Goal: Answer question/provide support

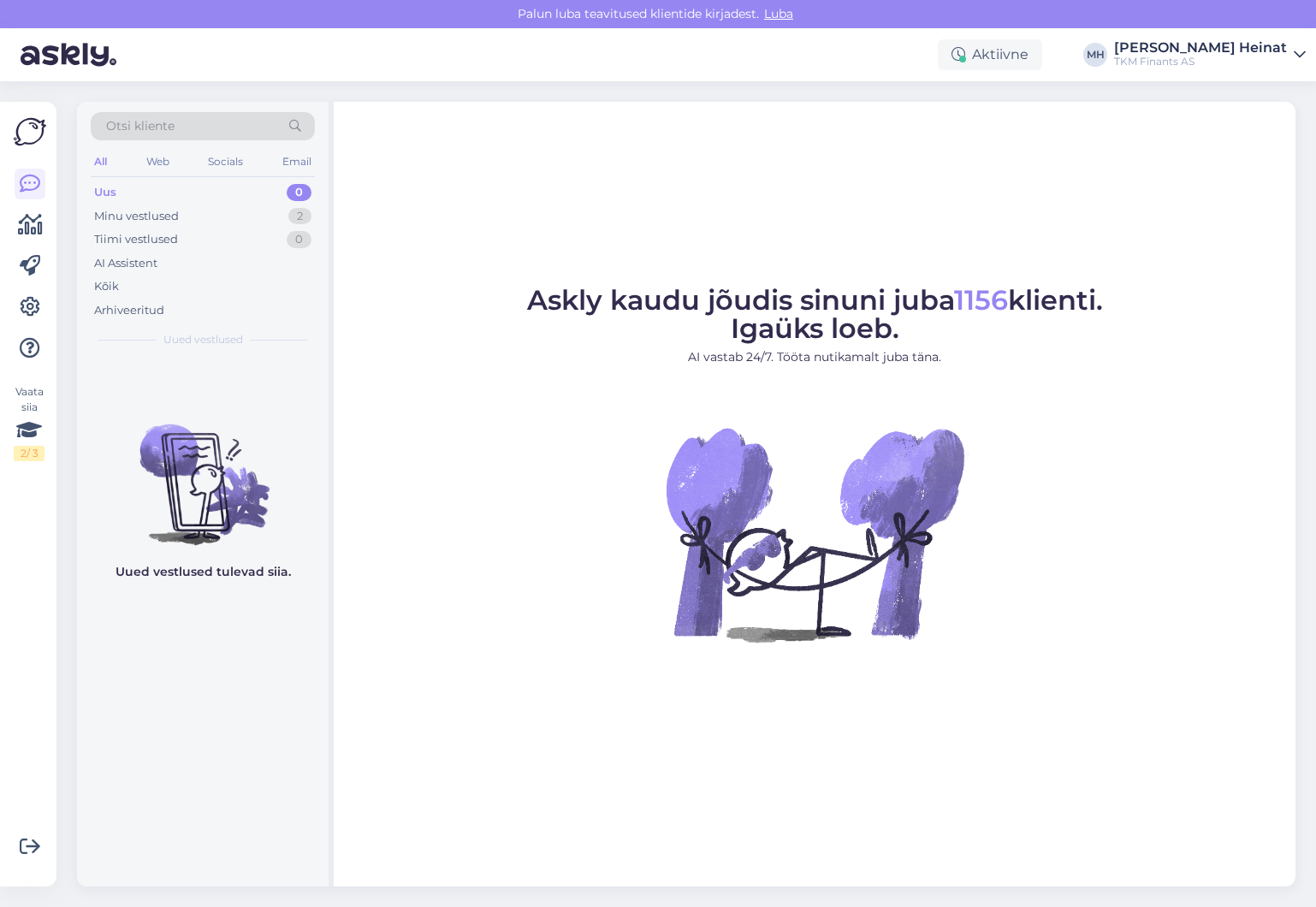
click at [990, 655] on figure "Askly kaudu jõudis sinuni juba 1156 klienti. Igaüks loeb. AI vastab 24/7. Tööta…" at bounding box center [815, 487] width 931 height 402
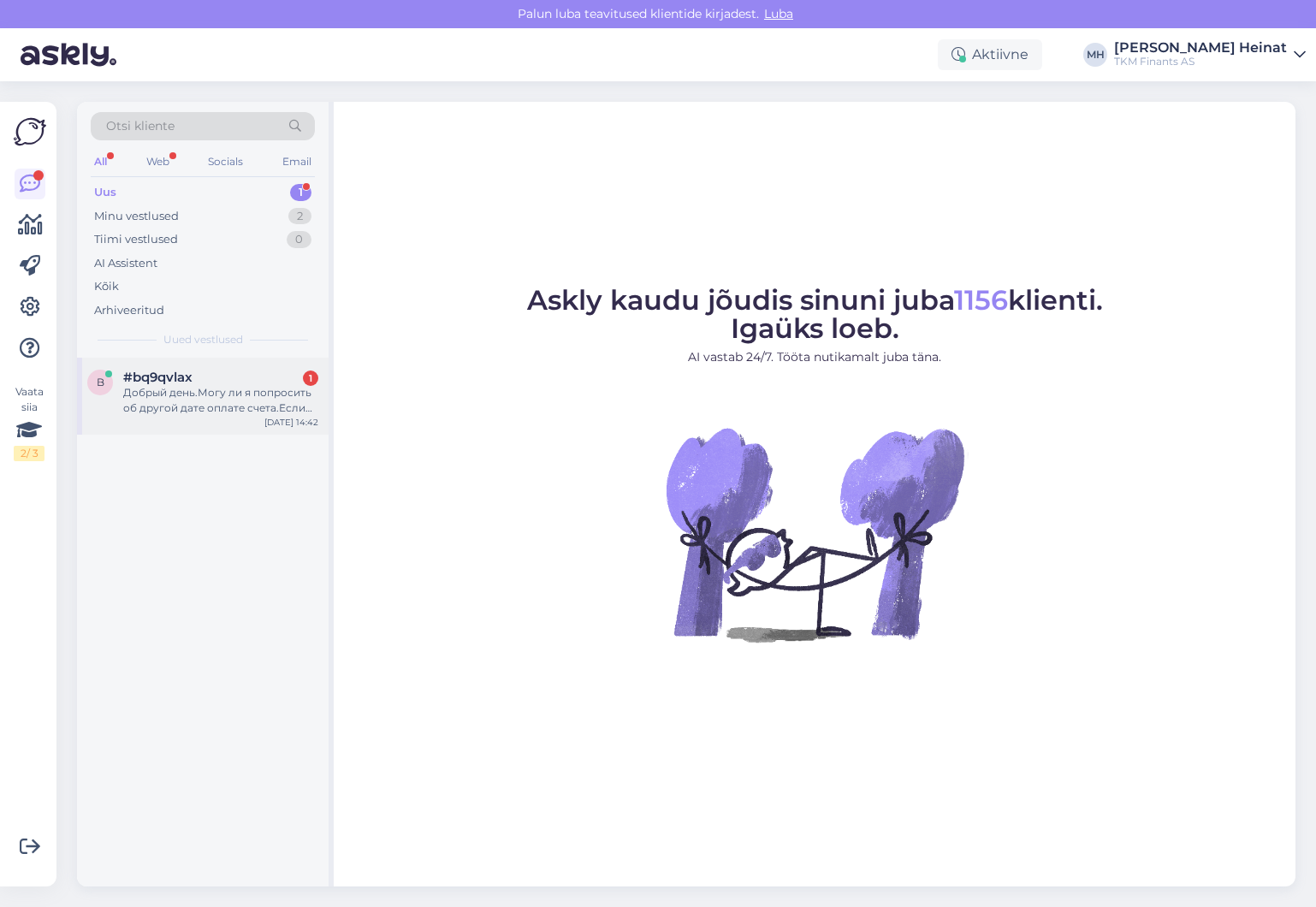
click at [167, 404] on div "Добрый день.Могу ли я попросить об другой дате оплате счета.Если 10,09,25 не бу…" at bounding box center [220, 400] width 195 height 30
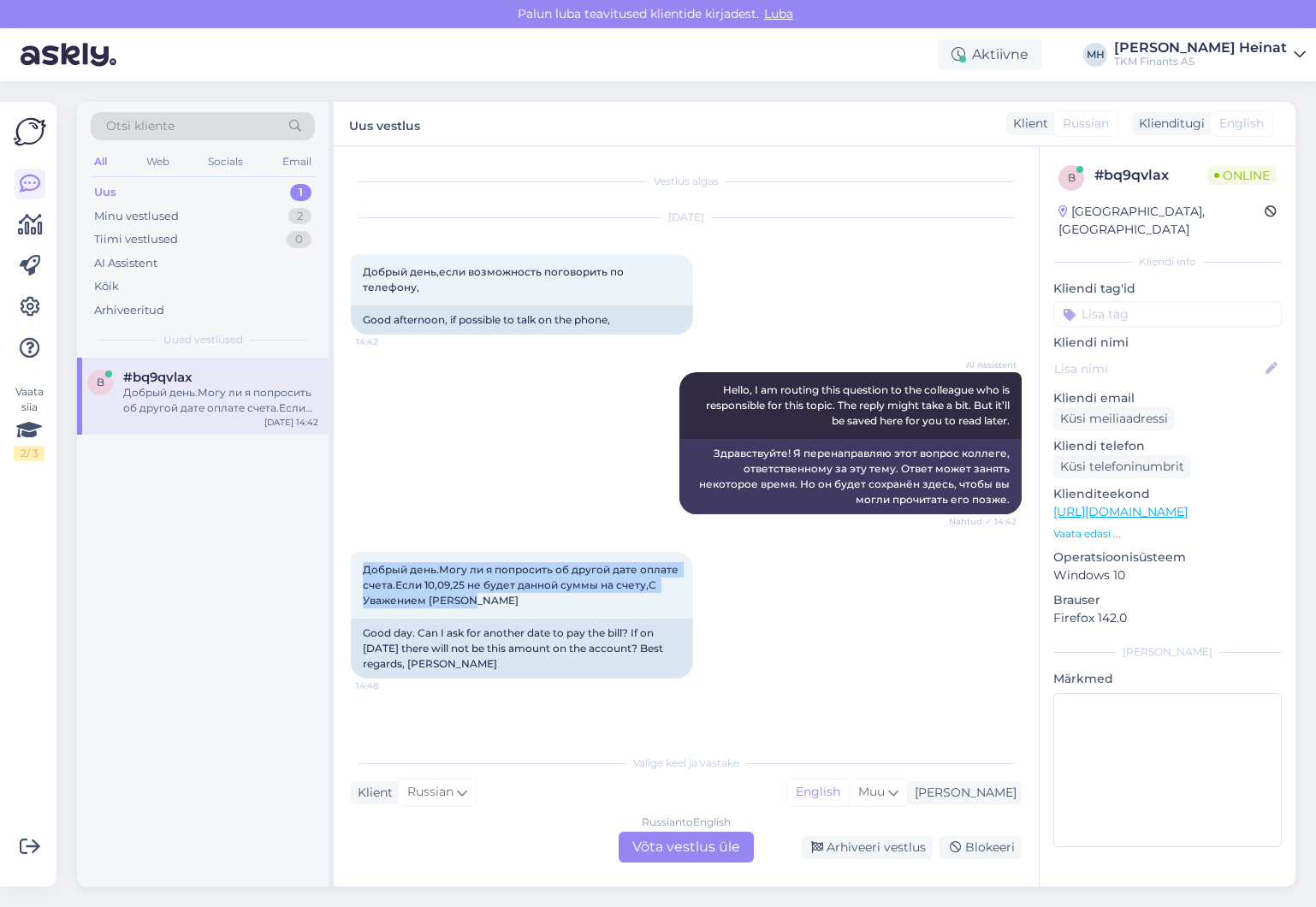
drag, startPoint x: 483, startPoint y: 588, endPoint x: 348, endPoint y: 554, distance: 139.2
click at [348, 554] on div "Vestlus algas Sep 8 2025 Добрый день,если возможность поговорить по телефону, 1…" at bounding box center [686, 516] width 705 height 740
drag, startPoint x: 401, startPoint y: 569, endPoint x: 419, endPoint y: 442, distance: 128.3
click at [419, 442] on div "AI Assistent Hello, I am routing this question to the colleague who is responsi…" at bounding box center [686, 443] width 670 height 180
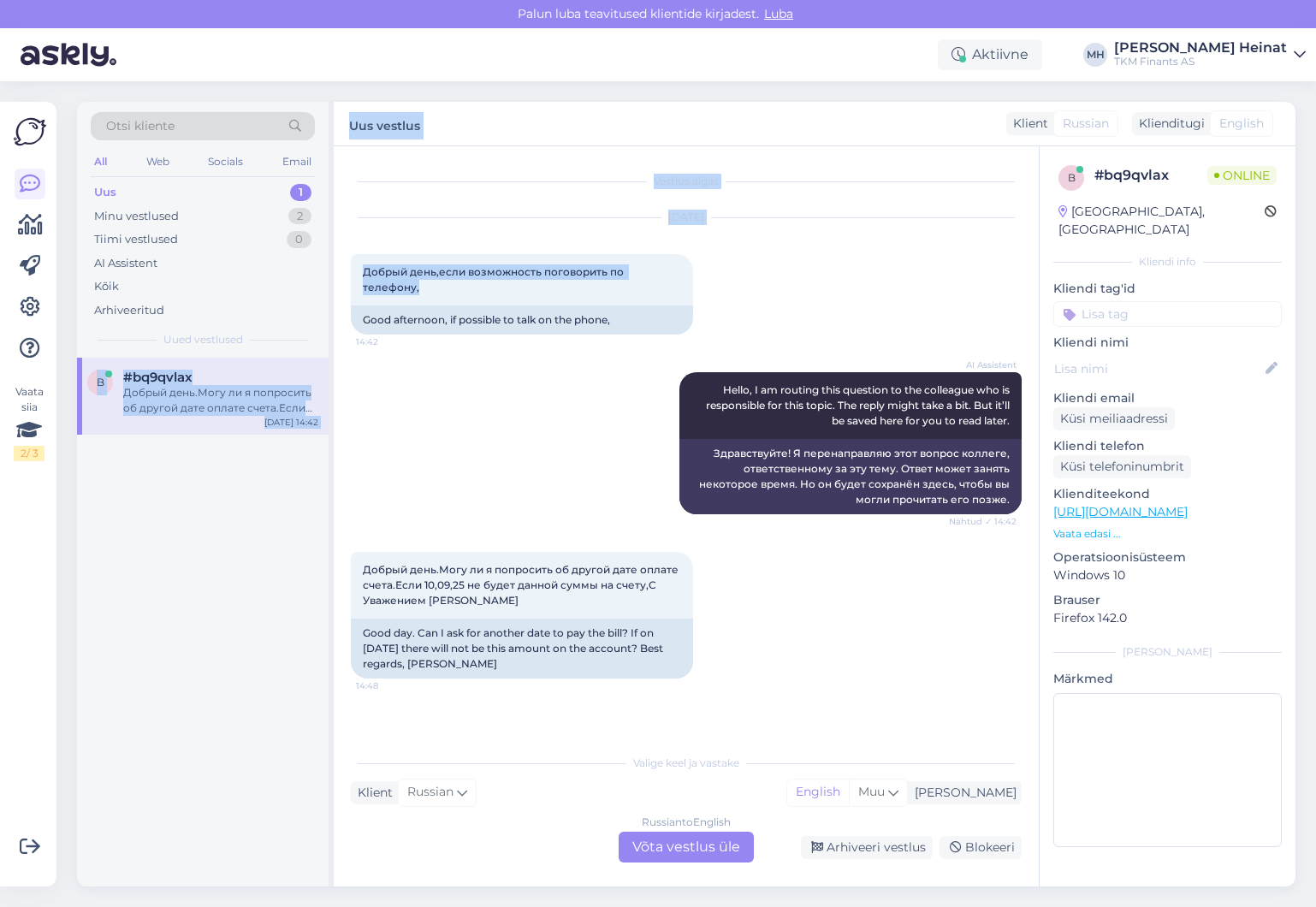
drag, startPoint x: 679, startPoint y: 273, endPoint x: 321, endPoint y: 274, distance: 358.0
click at [321, 274] on div "Otsi kliente All Web Socials Email Uus 1 Minu vestlused 2 Tiimi vestlused 0 AI …" at bounding box center [686, 494] width 1218 height 784
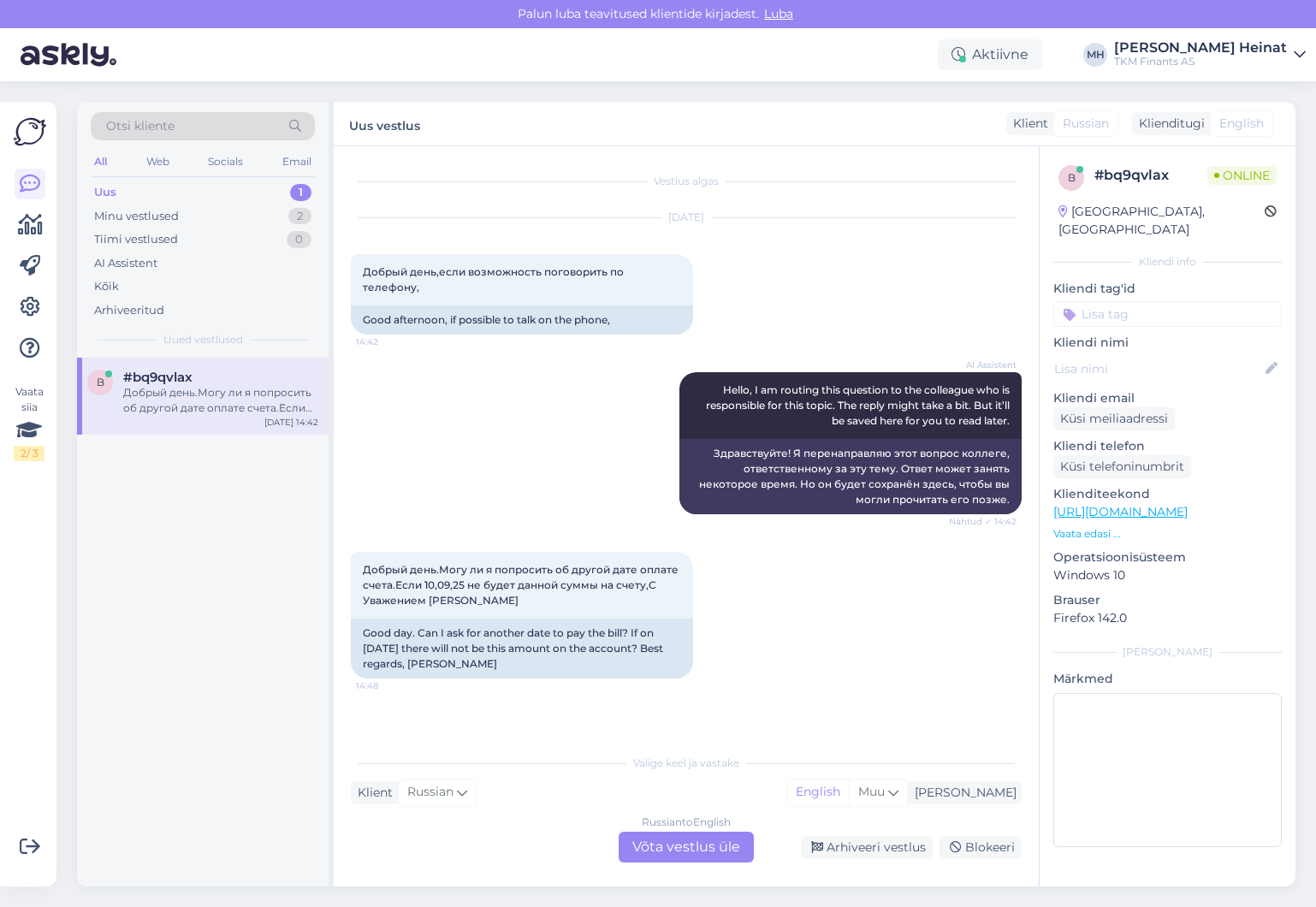
click at [471, 353] on div "AI Assistent Hello, I am routing this question to the colleague who is responsi…" at bounding box center [686, 443] width 670 height 180
drag, startPoint x: 683, startPoint y: 274, endPoint x: 341, endPoint y: 275, distance: 342.0
click at [341, 275] on div "Vestlus algas Sep 8 2025 Добрый день,если возможность поговорить по телефону, 1…" at bounding box center [686, 516] width 705 height 740
copy span "Добрый день,если возможность поговорить по телефону,"
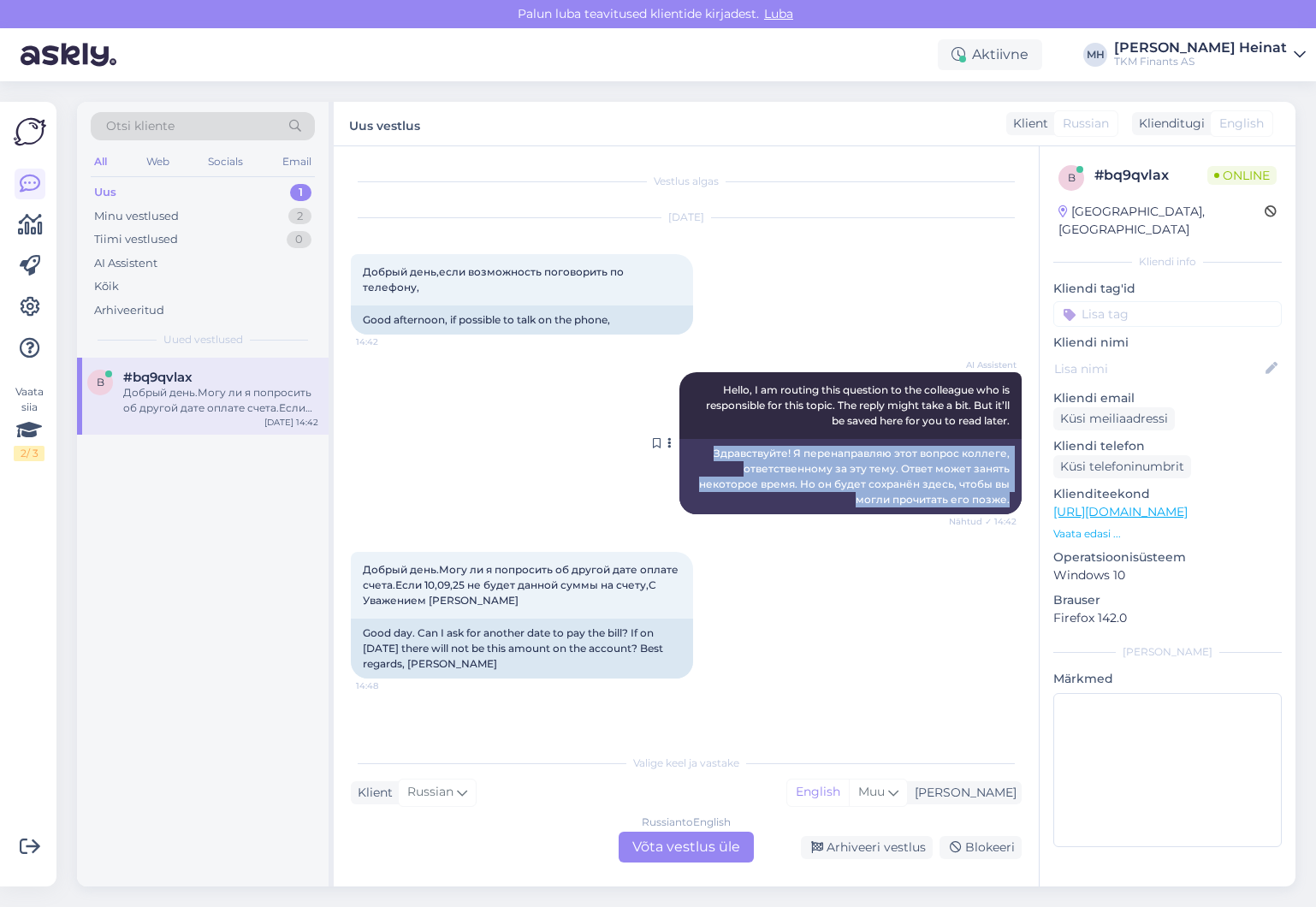
drag, startPoint x: 1016, startPoint y: 410, endPoint x: 675, endPoint y: 368, distance: 343.6
click at [679, 372] on div "AI Assistent Hello, I am routing this question to the colleague who is responsi…" at bounding box center [850, 444] width 342 height 142
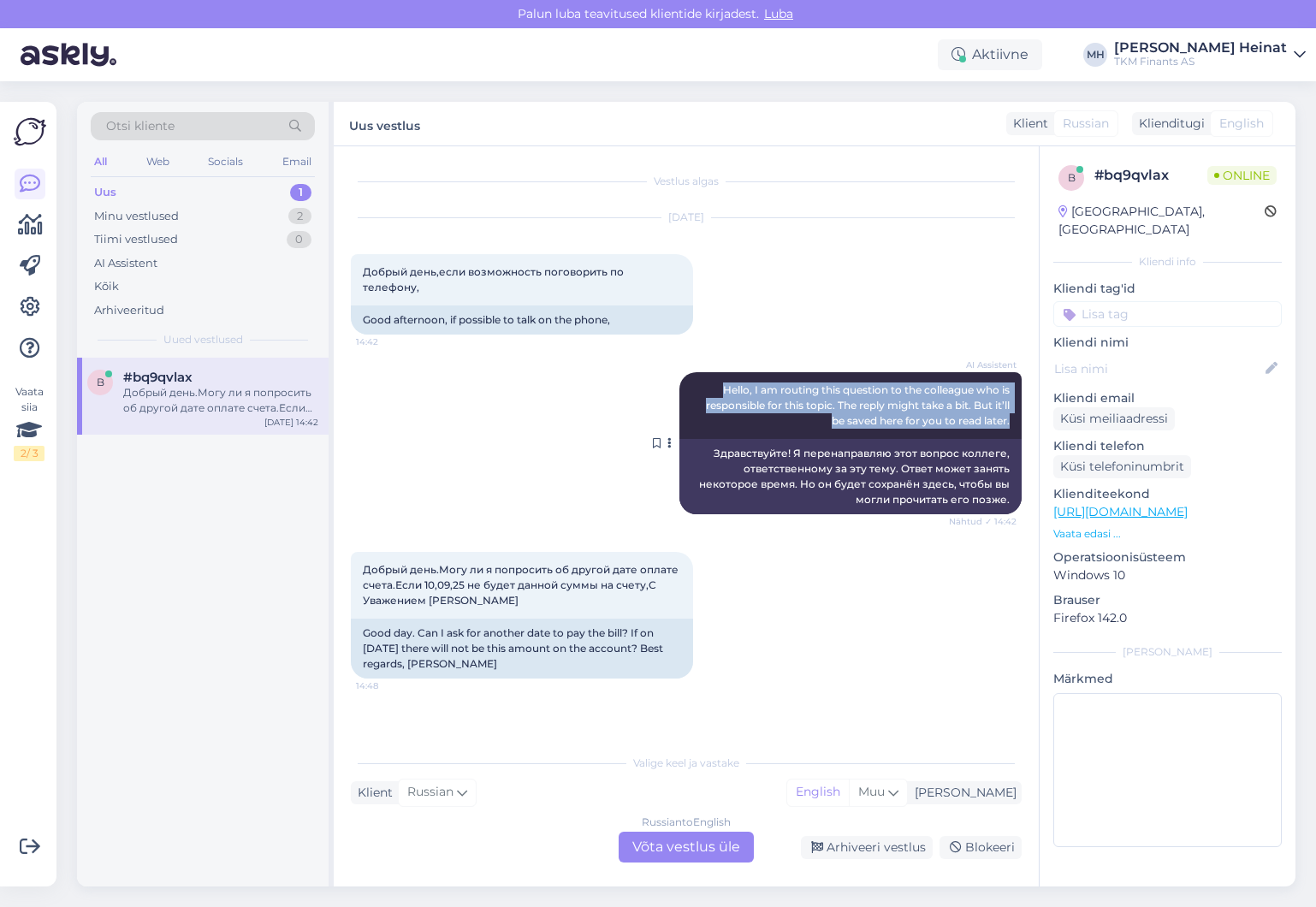
drag, startPoint x: 712, startPoint y: 368, endPoint x: 1015, endPoint y: 414, distance: 306.5
click at [1015, 414] on div "AI Assistent Hello, I am routing this question to the colleague who is responsi…" at bounding box center [850, 406] width 342 height 66
copy span "Hello, I am routing this question to the colleague who is responsible for this …"
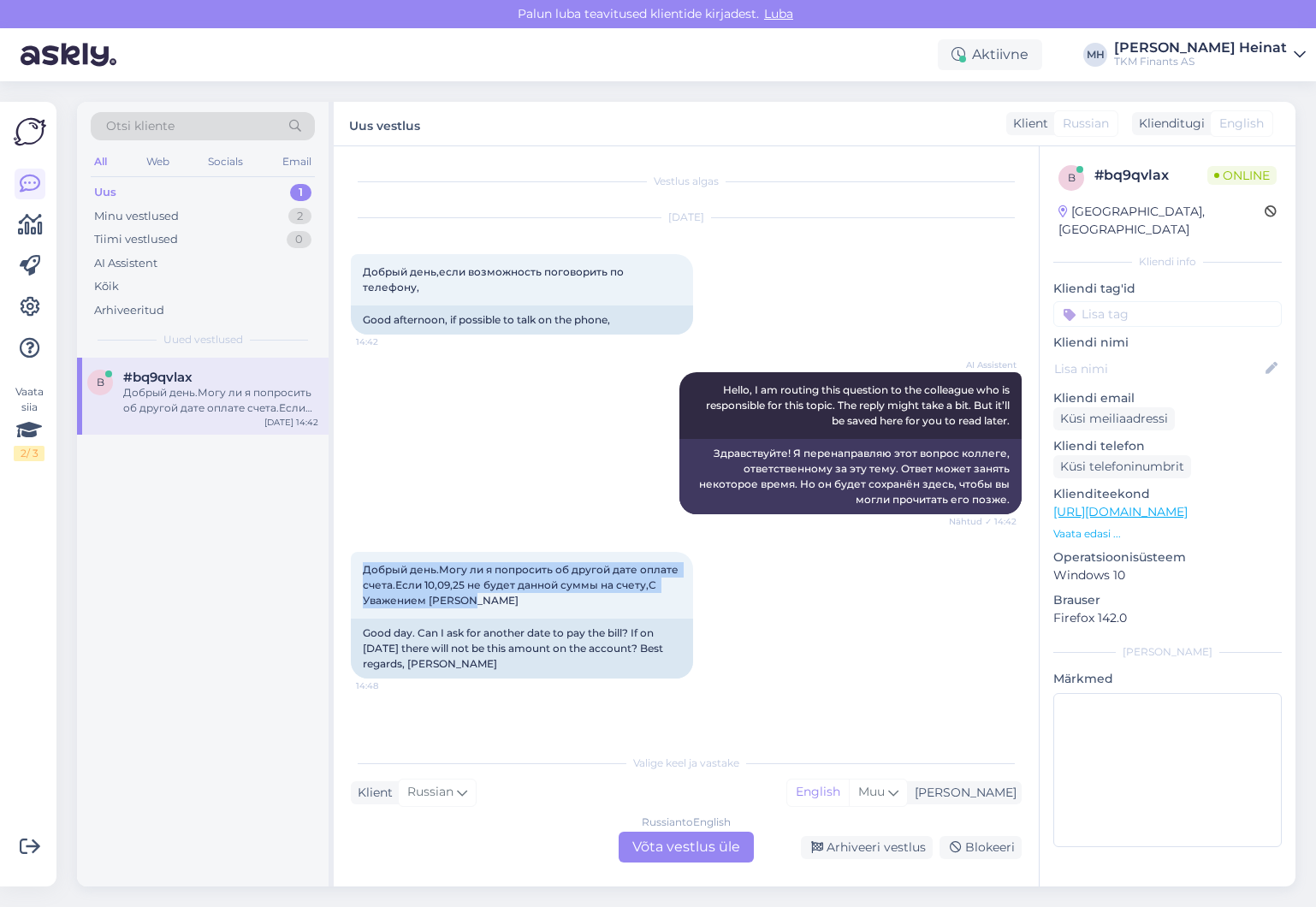
drag, startPoint x: 485, startPoint y: 585, endPoint x: 348, endPoint y: 554, distance: 140.5
click at [348, 554] on div "Vestlus algas Sep 8 2025 Добрый день,если возможность поговорить по телефону, 1…" at bounding box center [686, 516] width 705 height 740
copy span "Добрый день.Могу ли я попросить об другой дате оплате счета.Если 10,09,25 не бу…"
click at [664, 848] on div "Russian to English Võta vestlus üle" at bounding box center [686, 847] width 135 height 30
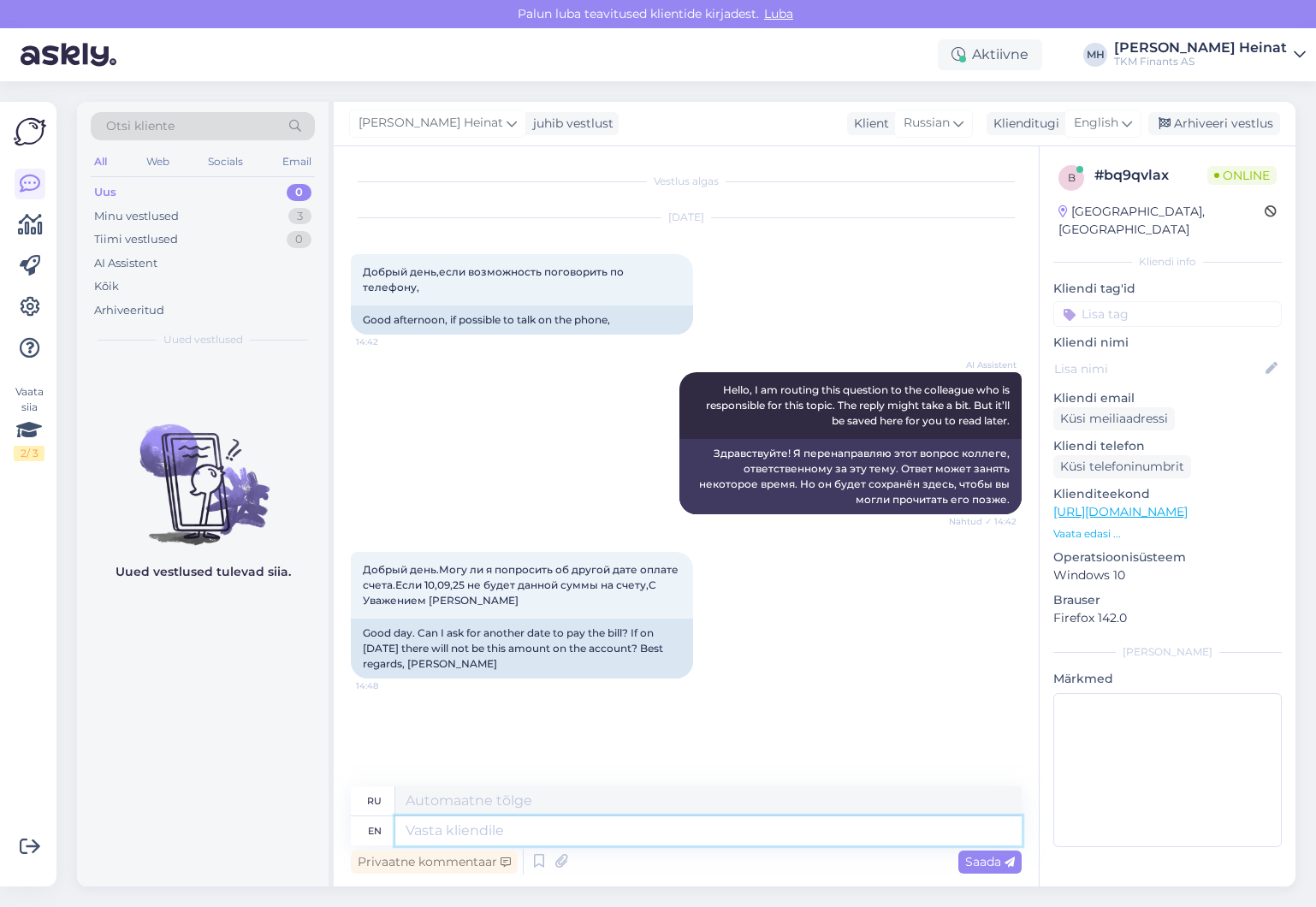
click at [573, 838] on textarea at bounding box center [708, 831] width 627 height 29
paste textarea "Tere Täname Teid kirja eest. Kahjuks ei ole meil võimalik arve maksetähtaega mu…"
type textarea "Tere Täname Teid kirja eest. Kahjuks ei ole meil võimalik arve maksetähtaega mu…"
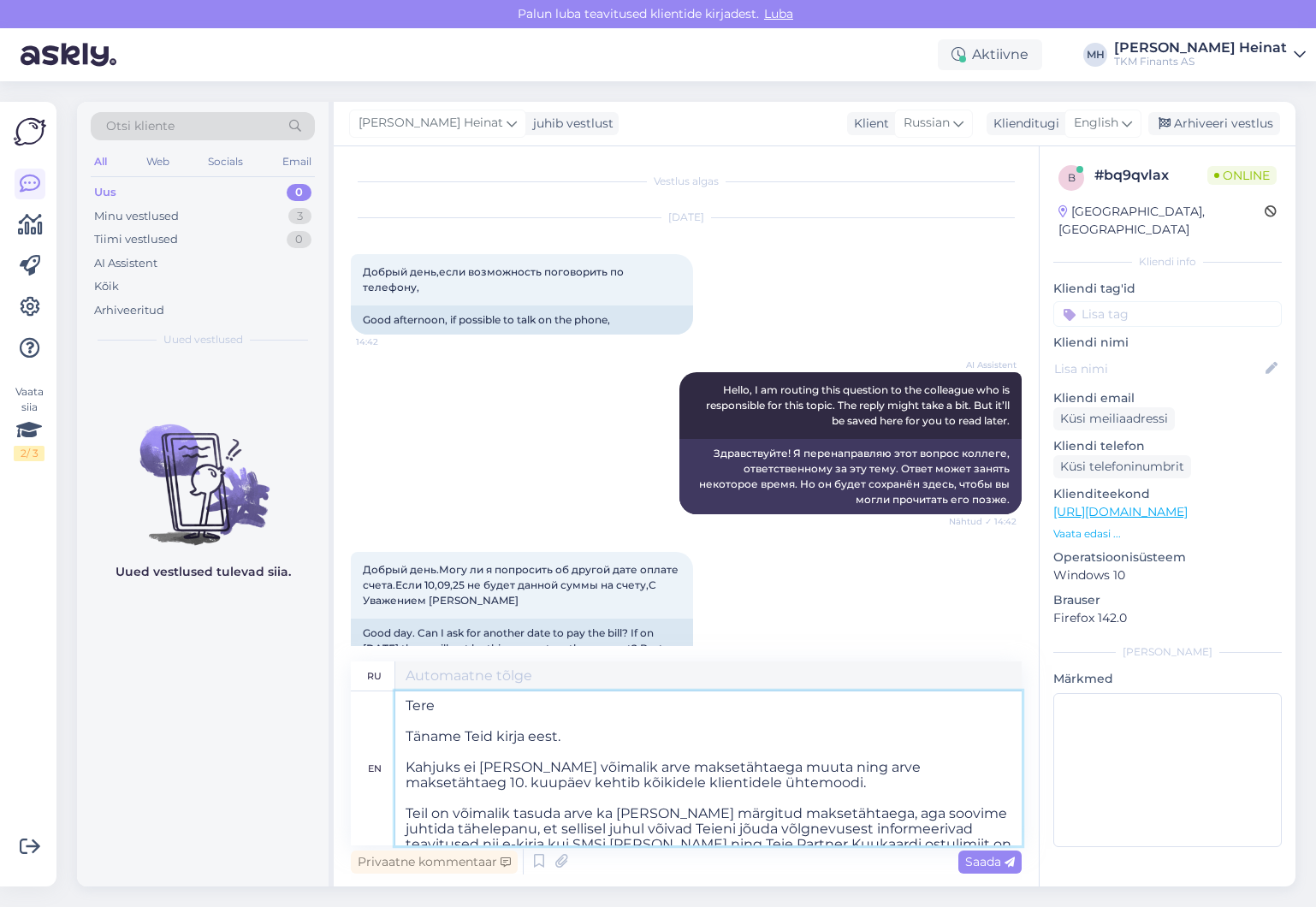
type textarea "Тере Täname Teid kirja eest. Если вы хотите, чтобы у вас было максимальное коли…"
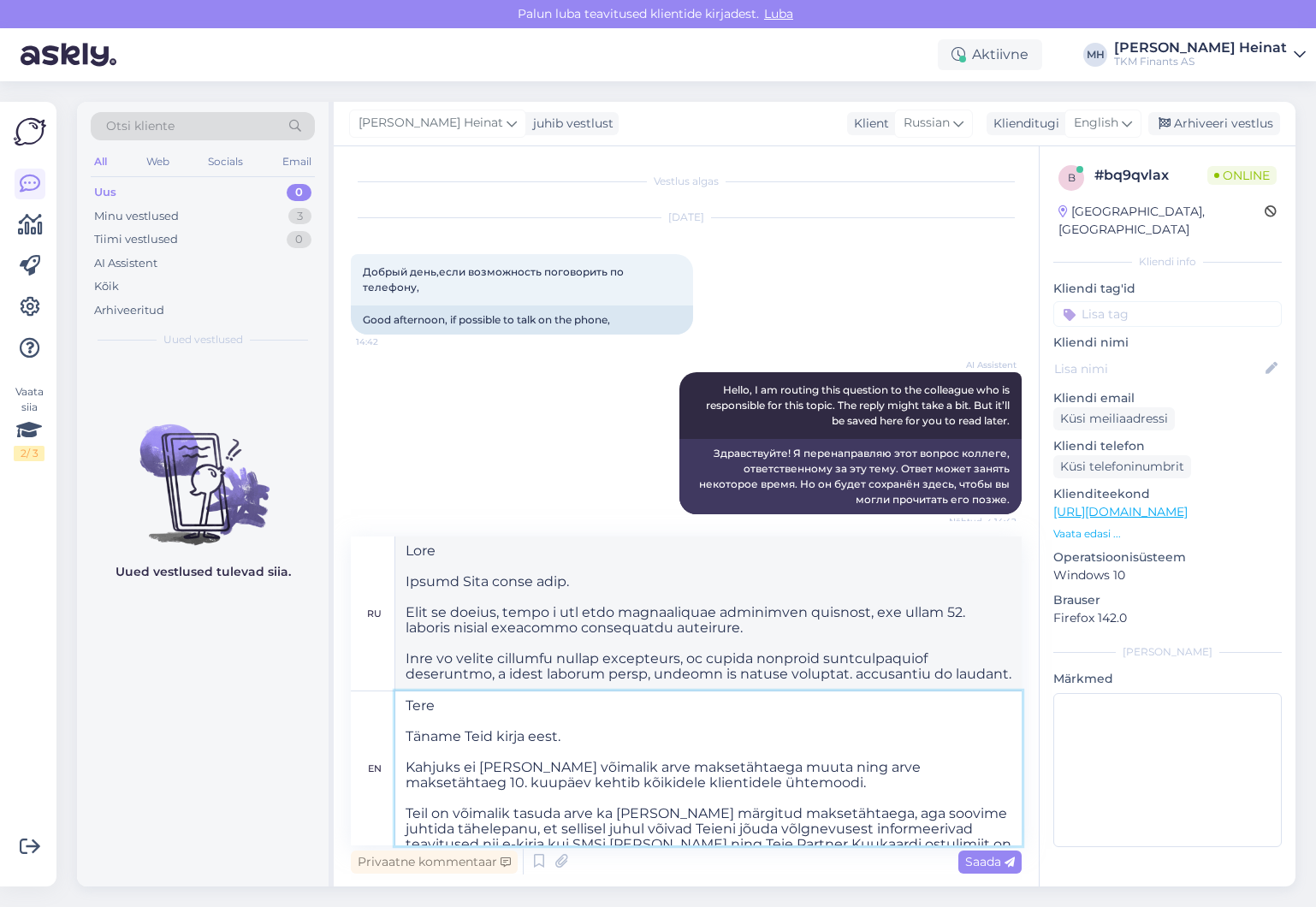
drag, startPoint x: 586, startPoint y: 732, endPoint x: 405, endPoint y: 733, distance: 181.0
click at [405, 733] on textarea "Tere Täname Teid kirja eest. Kahjuks ei ole meil võimalik arve maksetähtaega mu…" at bounding box center [708, 768] width 627 height 154
type textarea "Tere Kahjuks ei ole meil võimalik arve maksetähtaega muuta ning arve maksetähta…"
click at [405, 769] on textarea "Tere Kahjuks ei ole meil võimalik arve maksetähtaega muuta ning arve maksetähta…" at bounding box center [708, 768] width 627 height 154
type textarea "Tere Kahjuks ei ole meil võimalik arve maxsetähtaega muuta ning arve maxsetähta…"
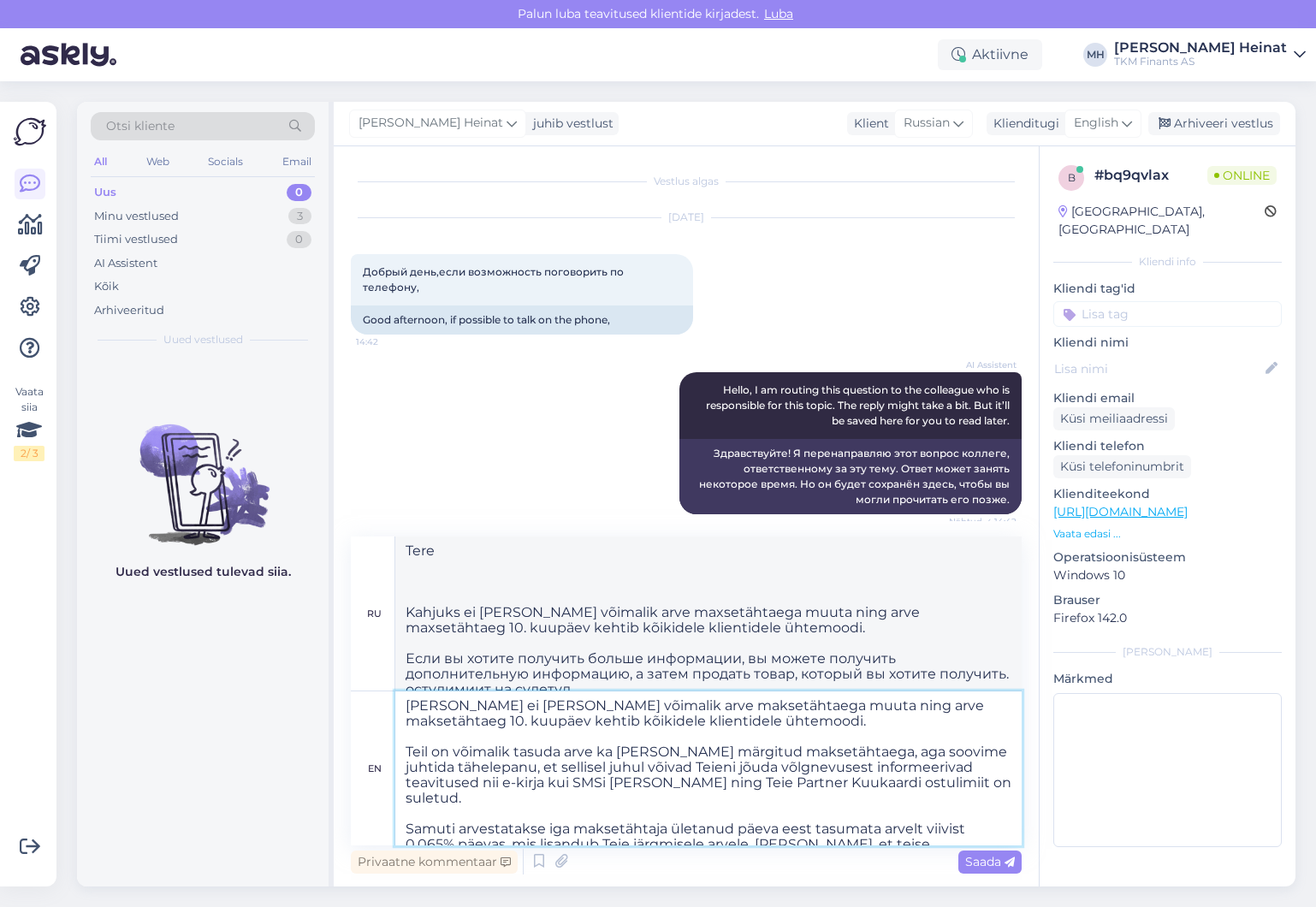
type textarea "TereKahjuks ei ole meil võimalik arve maksetähtaega muuta ning arve maksetähtae…"
type textarea "TereKahjuks ei ole meil võimalik arve maksetähtaega muuta ning arve maxsetähtae…"
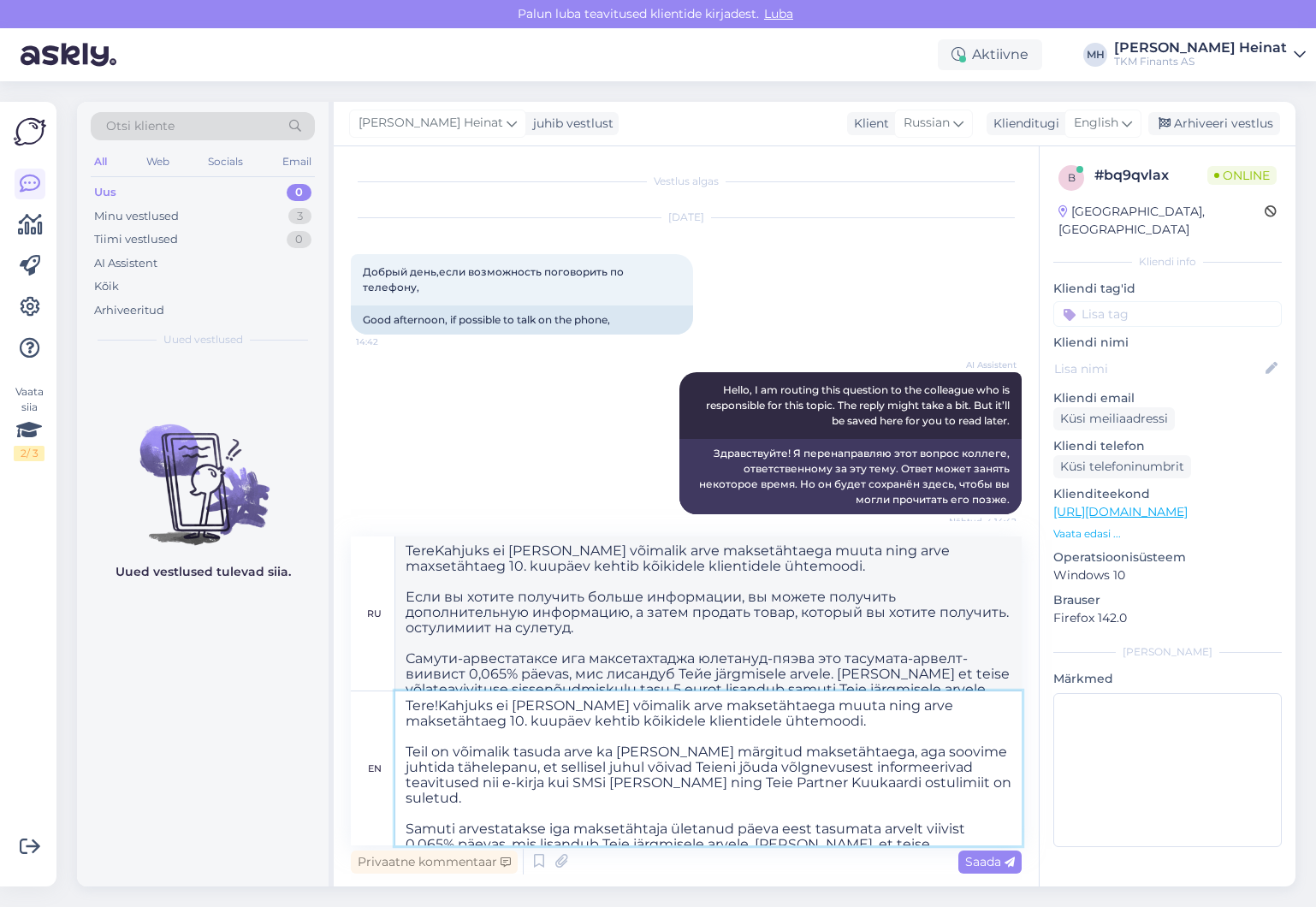
type textarea "Tere! Kahjuks ei ole meil võimalik arve maksetähtaega muuta ning arve maksetäht…"
type textarea "Тере! Если вы хотите, чтобы у вас было максимальное количество клиентов, вам ну…"
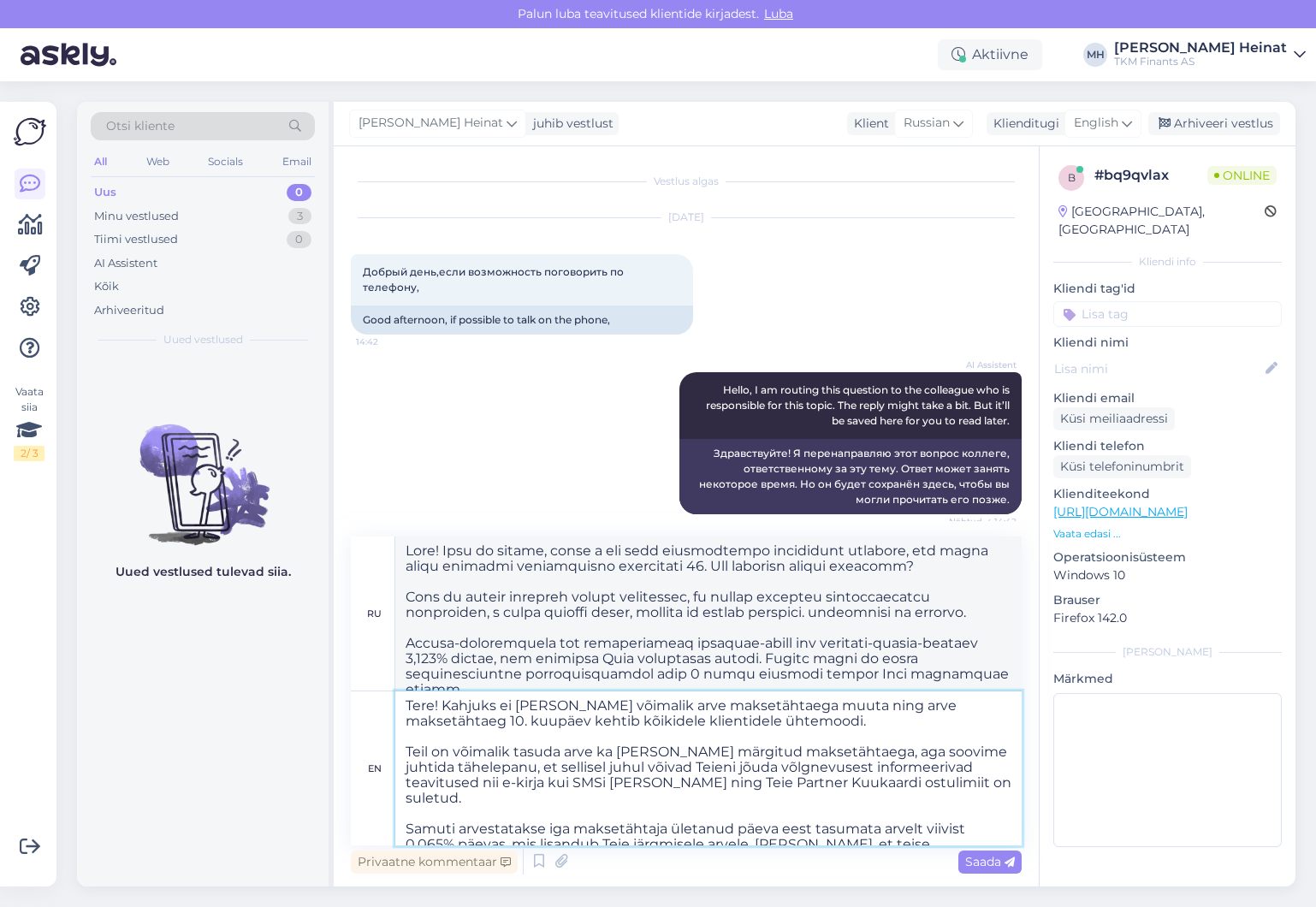
drag, startPoint x: 683, startPoint y: 822, endPoint x: 730, endPoint y: 823, distance: 47.0
click at [730, 823] on textarea "Tere! Kahjuks ei ole meil võimalik arve maksetähtaega muuta ning arve maksetäht…" at bounding box center [708, 768] width 627 height 154
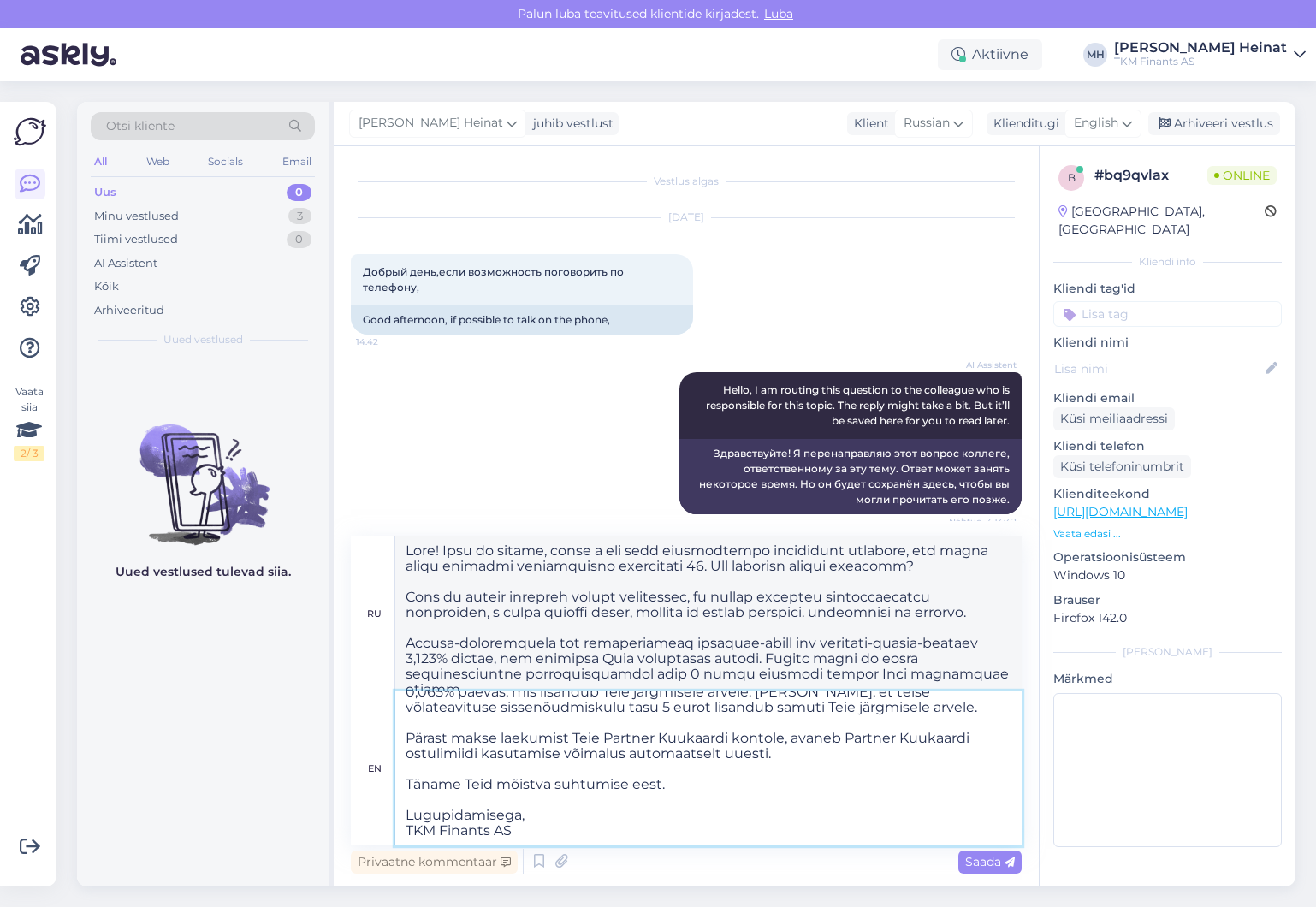
scroll to position [82, 0]
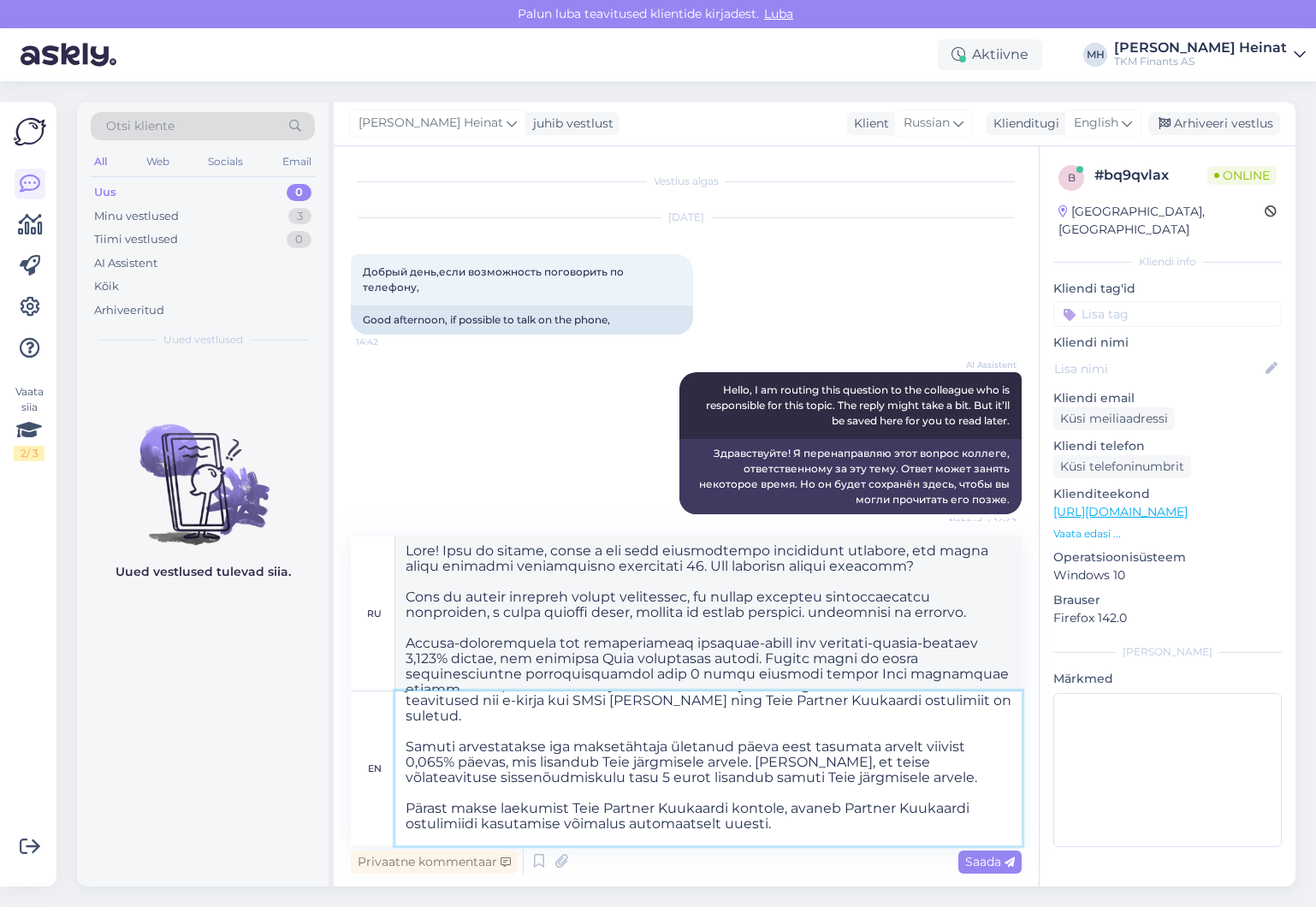
drag, startPoint x: 756, startPoint y: 749, endPoint x: 982, endPoint y: 762, distance: 226.4
click at [982, 762] on textarea "Tere! Kahjuks ei ole meil võimalik arve maksetähtaega muuta ning arve maksetäht…" at bounding box center [708, 768] width 627 height 154
type textarea "Tere! Kahjuks ei ole meil võimalik arve maksetähtaega muuta ning arve maksetäht…"
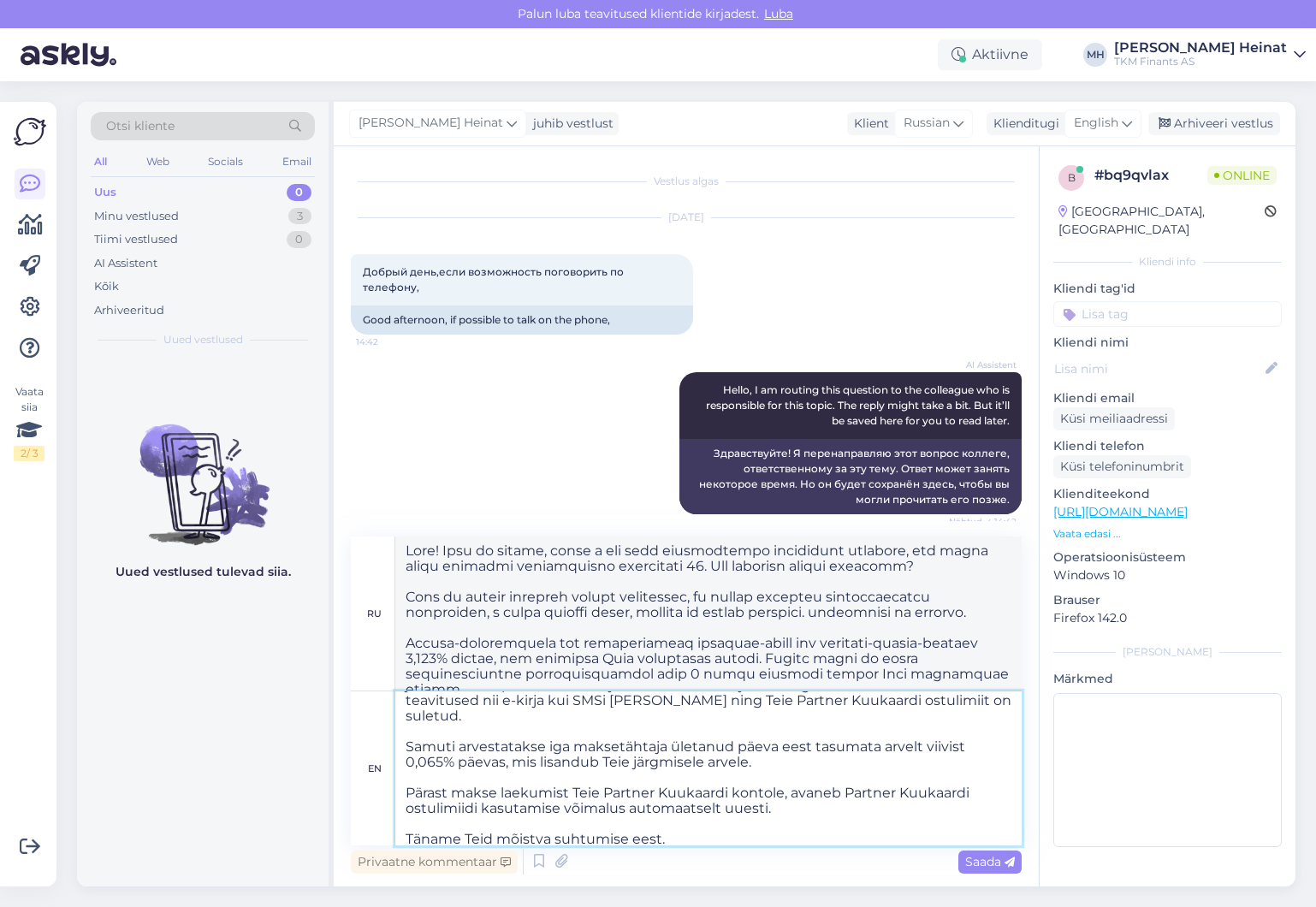
type textarea "Тере! Если вы хотите, чтобы у вас было максимальное количество клиентов, вам ну…"
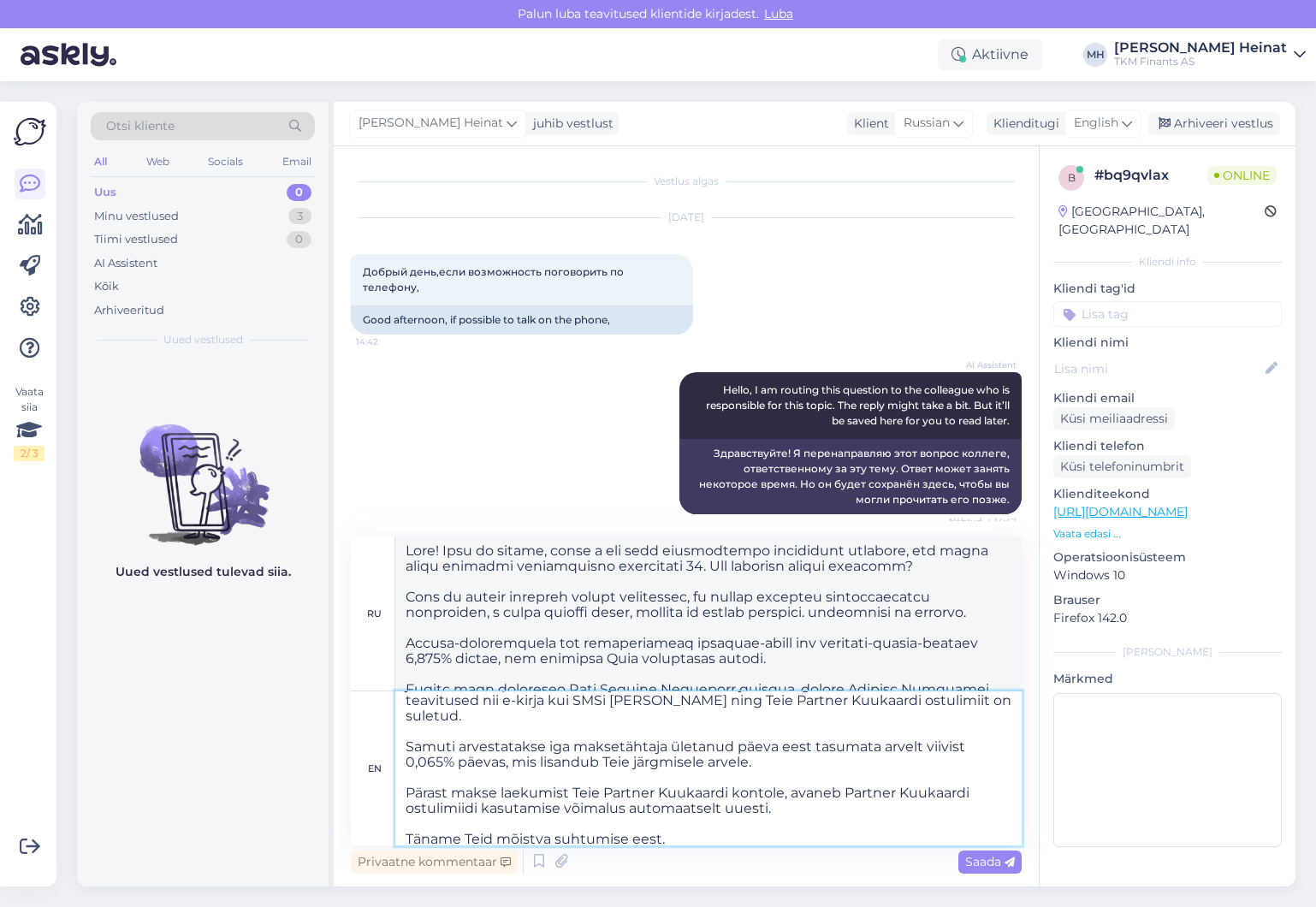
scroll to position [152, 0]
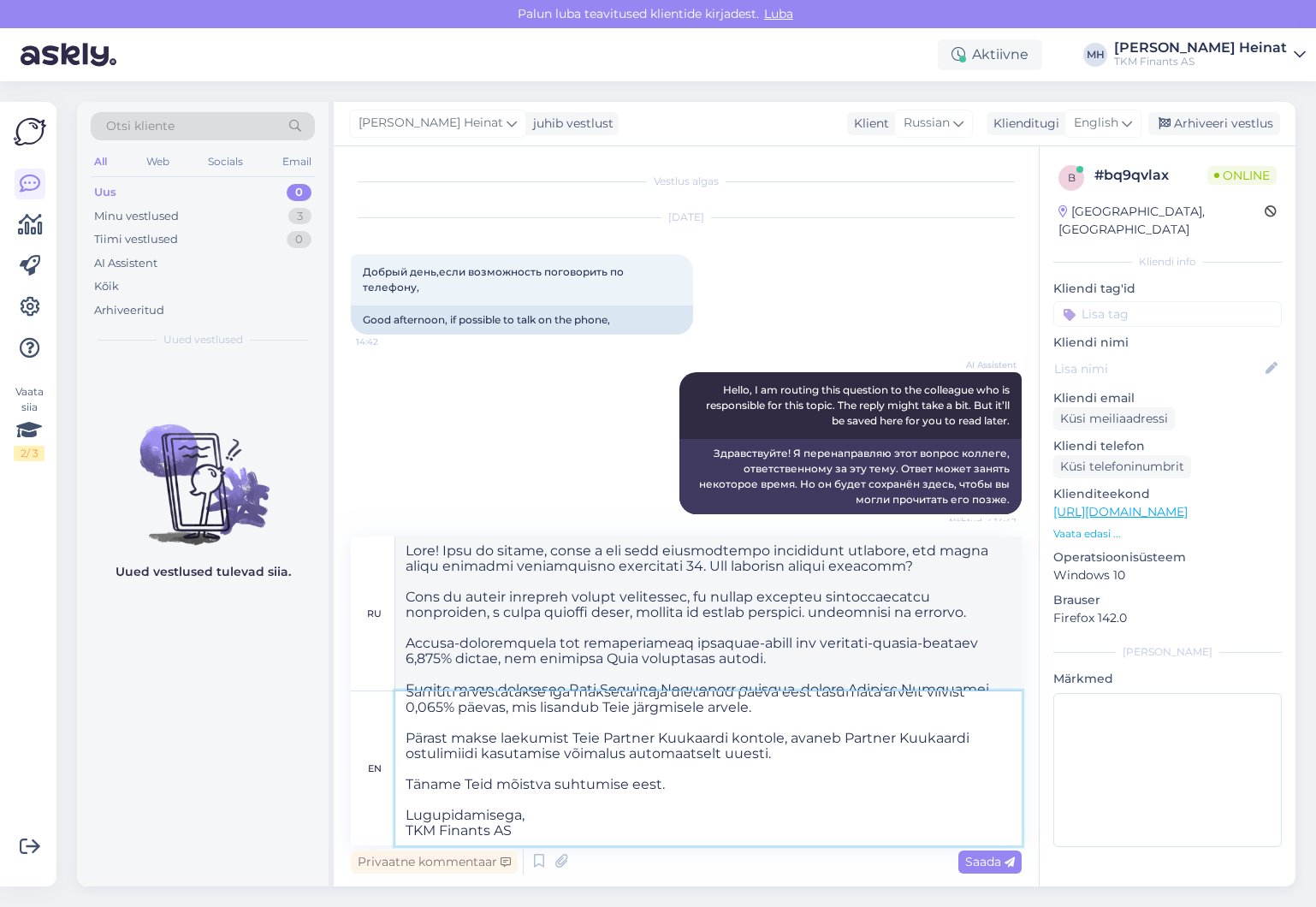
drag, startPoint x: 540, startPoint y: 804, endPoint x: 409, endPoint y: 747, distance: 142.9
click at [409, 747] on textarea "Tere! Kahjuks ei ole meil võimalik arve maksetähtaega muuta ning arve maksetäht…" at bounding box center [708, 768] width 627 height 154
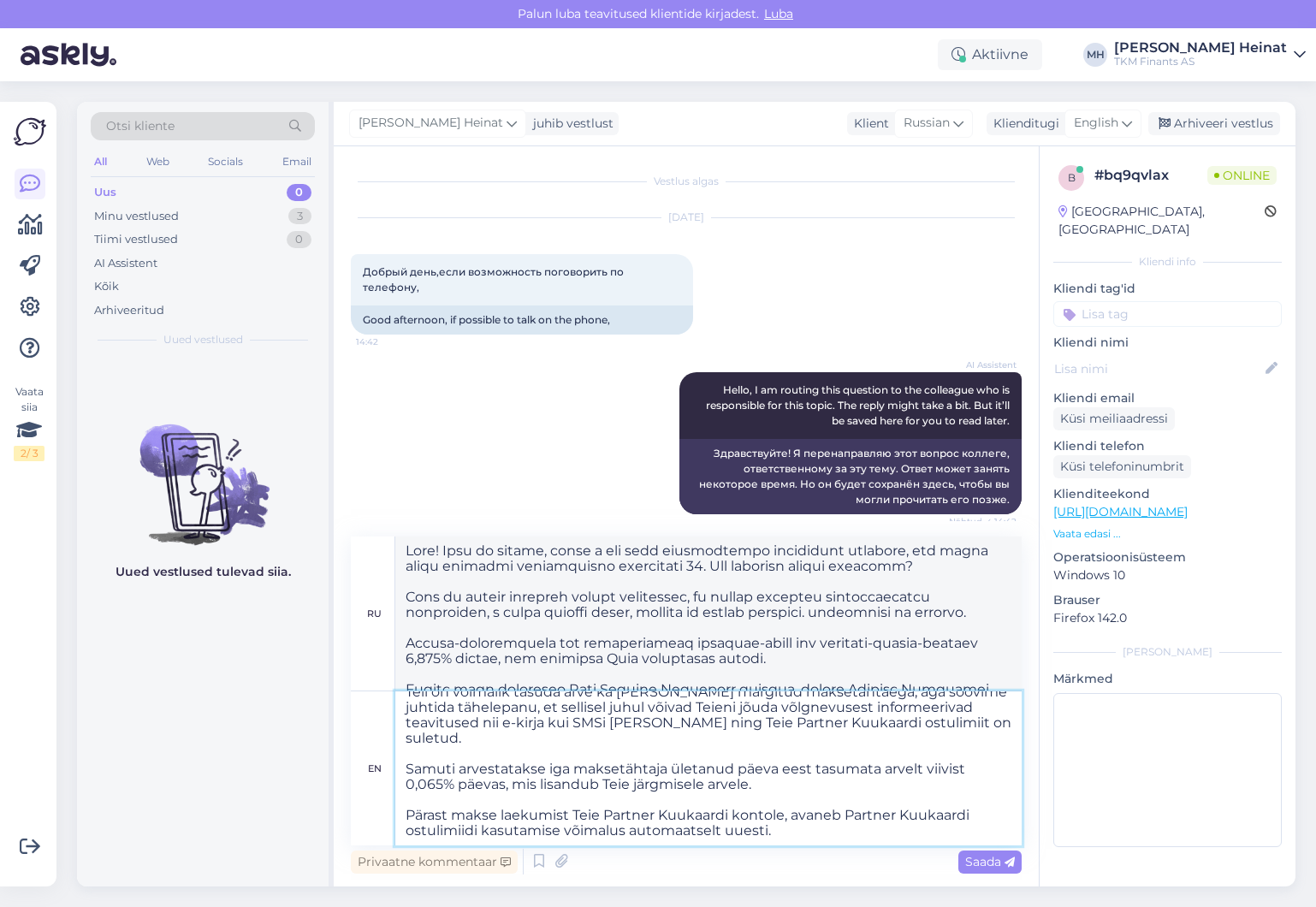
scroll to position [106, 0]
type textarea "Tere! Kahjuks ei ole meil võimalik arve maksetähtaega muuta ning arve maksetäht…"
type textarea "Тере! Если вы хотите, чтобы у вас было максимальное количество клиентов, вам ну…"
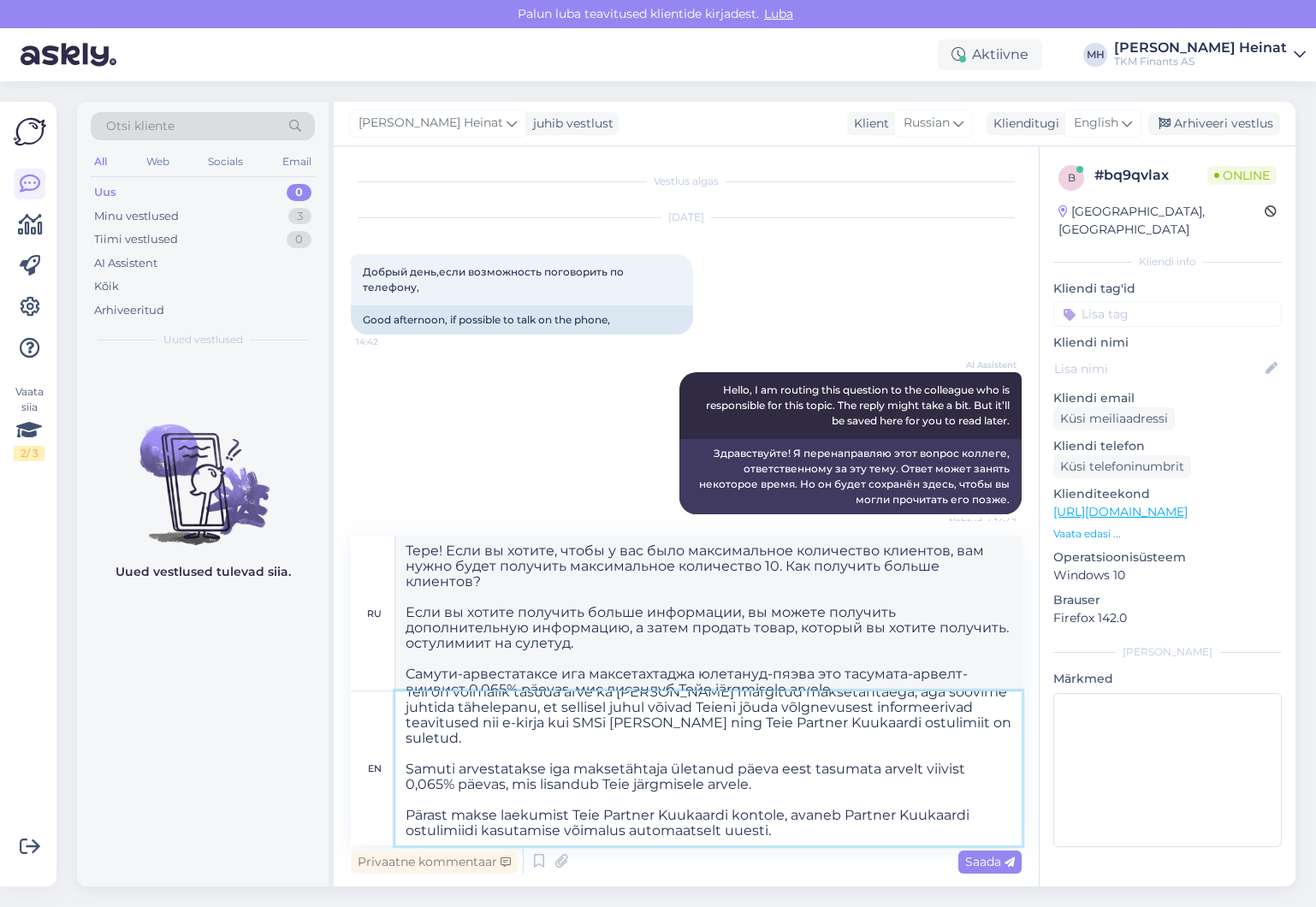
scroll to position [0, 0]
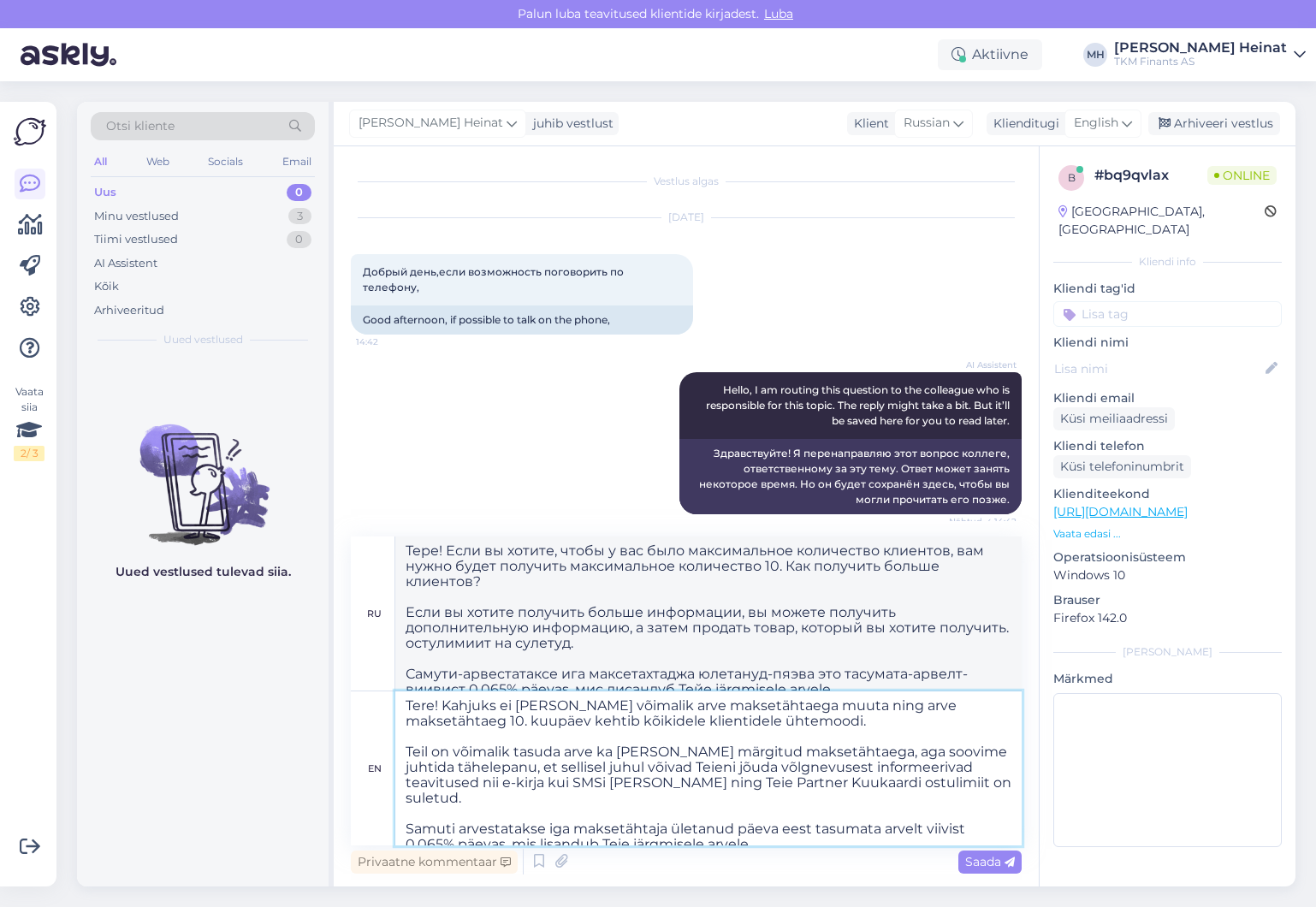
drag, startPoint x: 552, startPoint y: 816, endPoint x: 585, endPoint y: 812, distance: 33.2
click at [585, 812] on textarea "Tere! Kahjuks ei ole meil võimalik arve maksetähtaega muuta ning arve maksetäht…" at bounding box center [708, 768] width 627 height 154
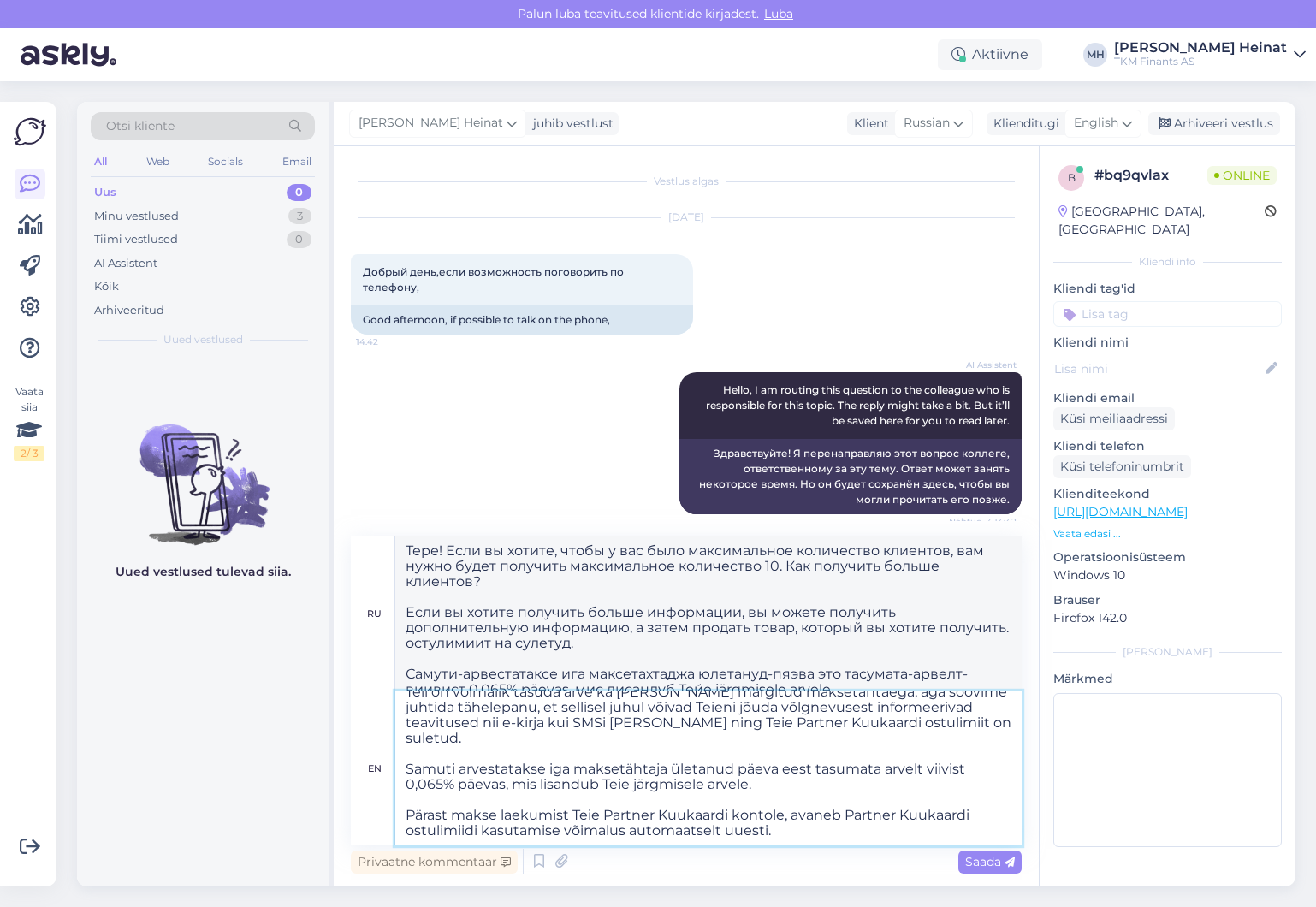
scroll to position [91, 0]
type textarea "Tere! Kahjuks ei ole meil võimalik arve maksetähtaega muuta ning arve maksetäht…"
click at [985, 859] on span "Saada" at bounding box center [989, 861] width 49 height 15
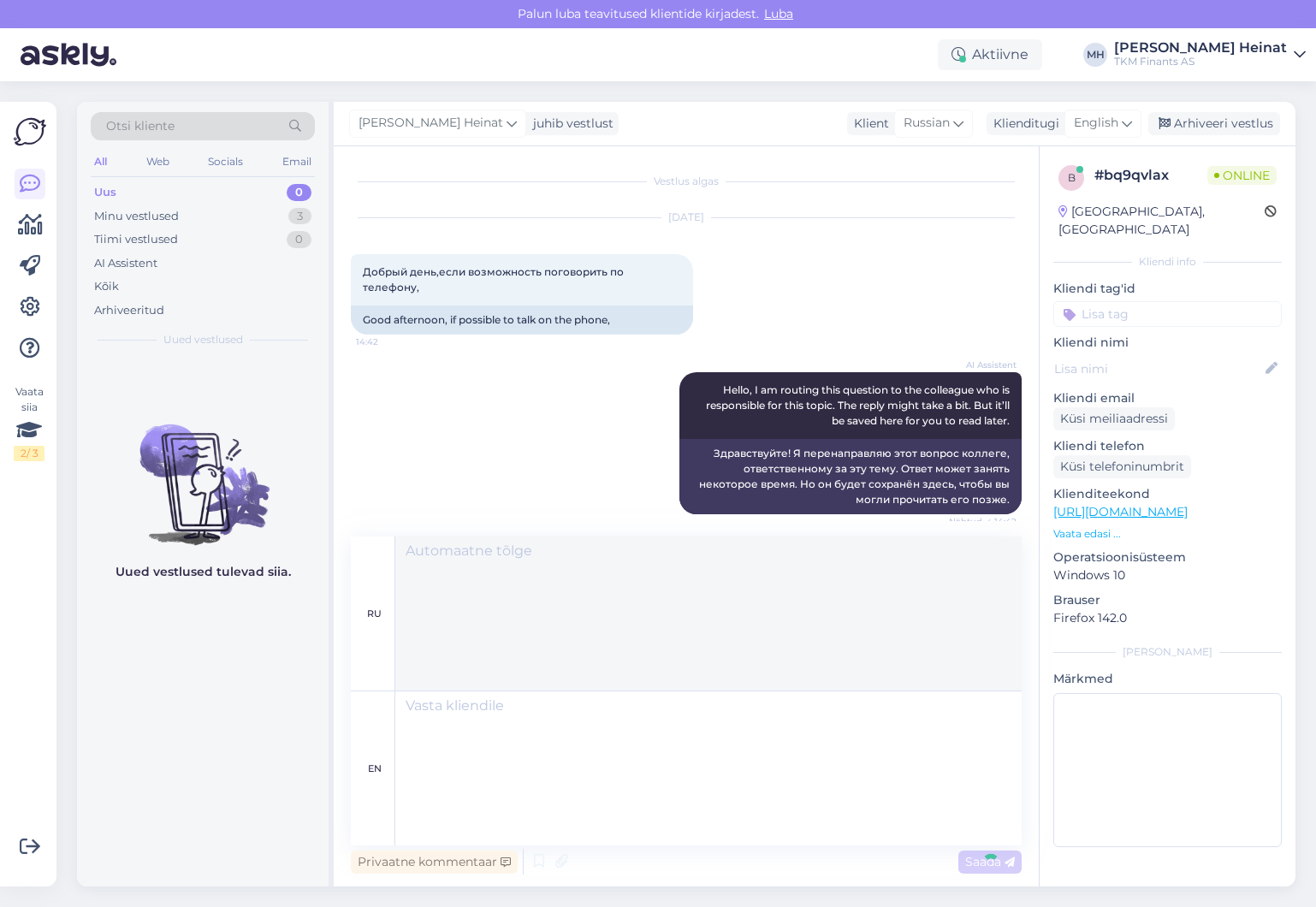
scroll to position [0, 0]
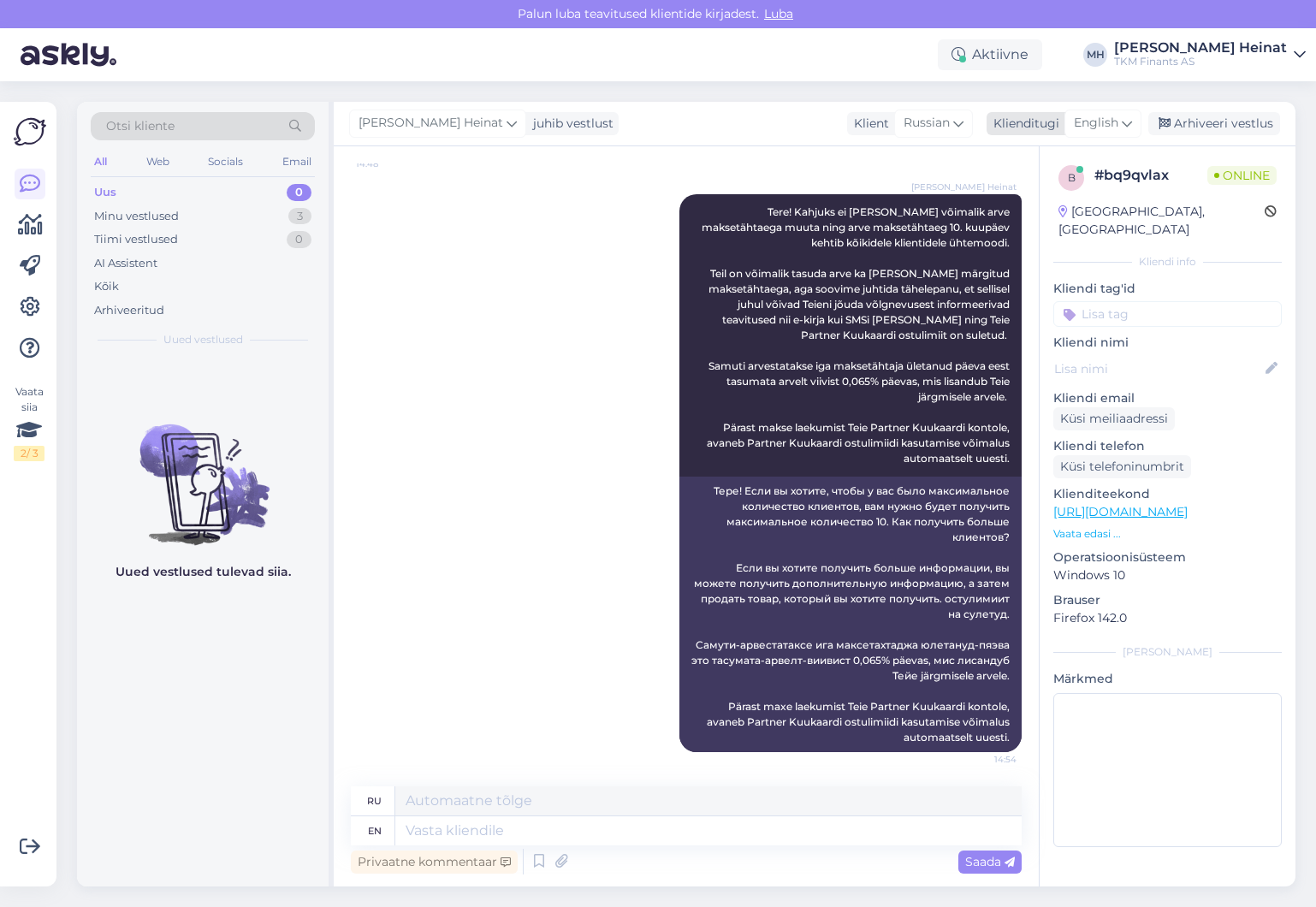
click at [1126, 125] on icon at bounding box center [1126, 123] width 10 height 19
type input "ru"
click at [1046, 226] on link "Russian" at bounding box center [1064, 226] width 188 height 28
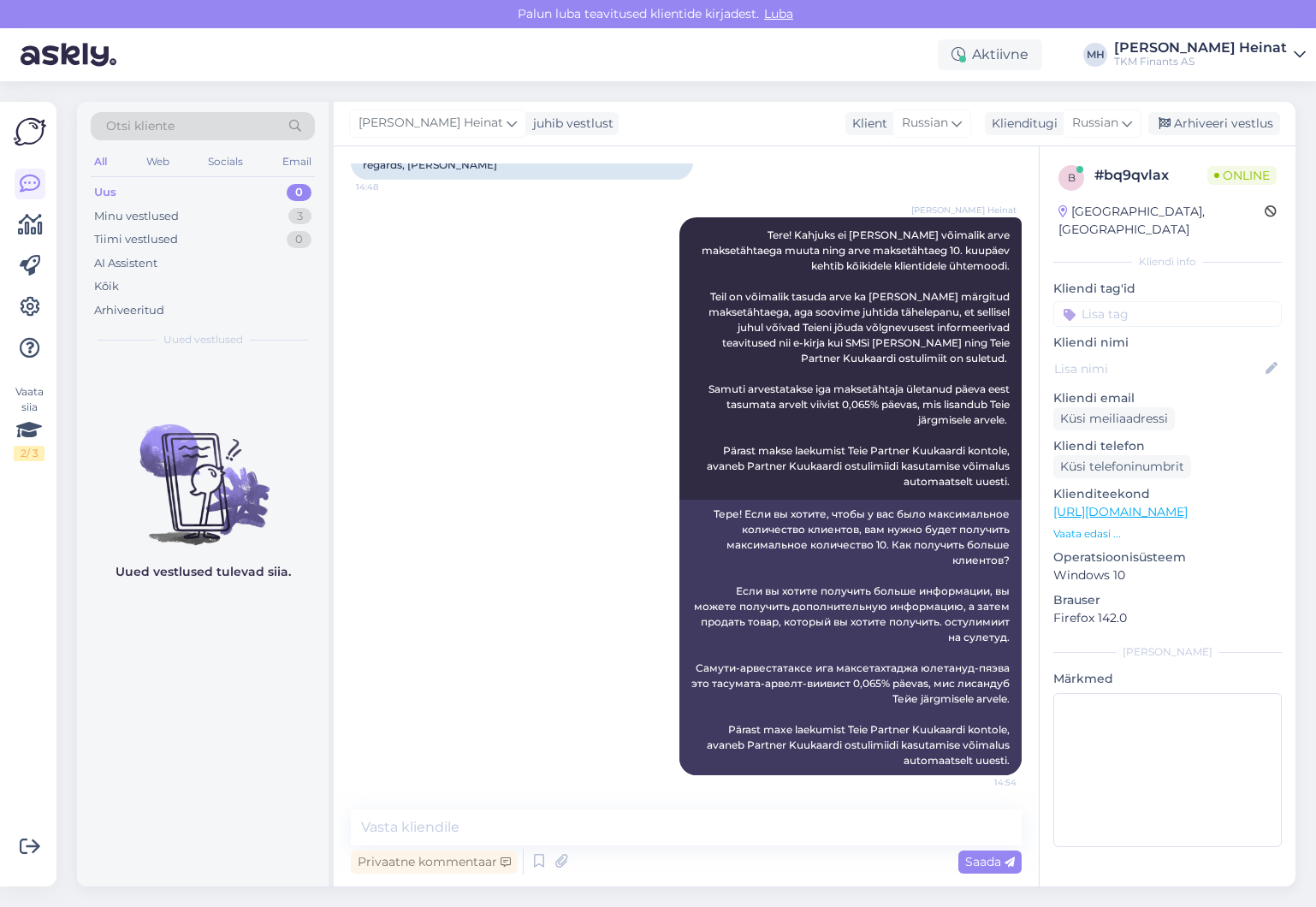
click at [521, 486] on div "Merle Heinat Tere! Kahjuks ei ole meil võimalik arve maksetähtaega muuta ning a…" at bounding box center [686, 496] width 670 height 595
click at [1042, 60] on div "Aktiivne" at bounding box center [989, 54] width 104 height 30
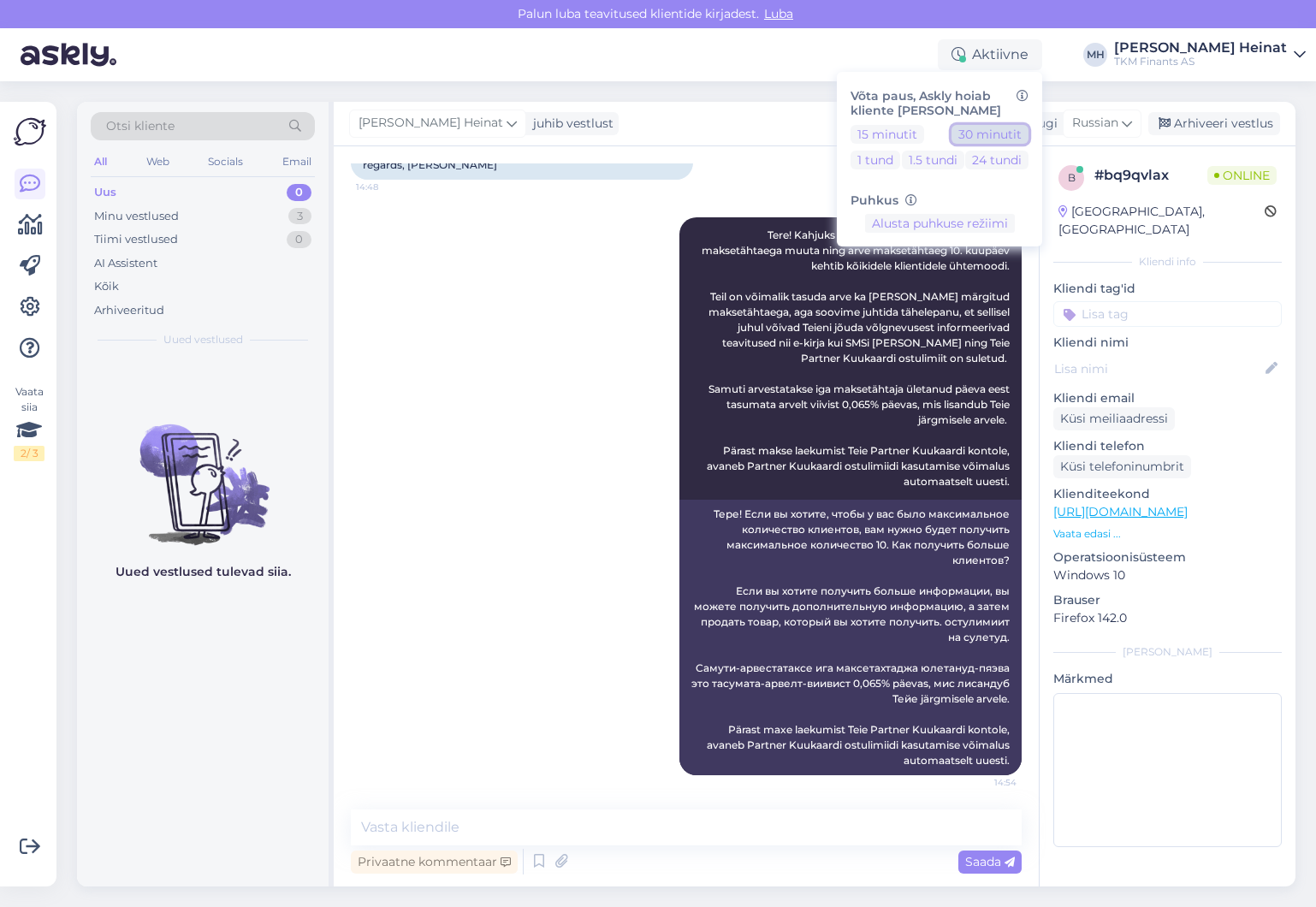
click at [1028, 132] on button "30 minutit" at bounding box center [989, 135] width 77 height 19
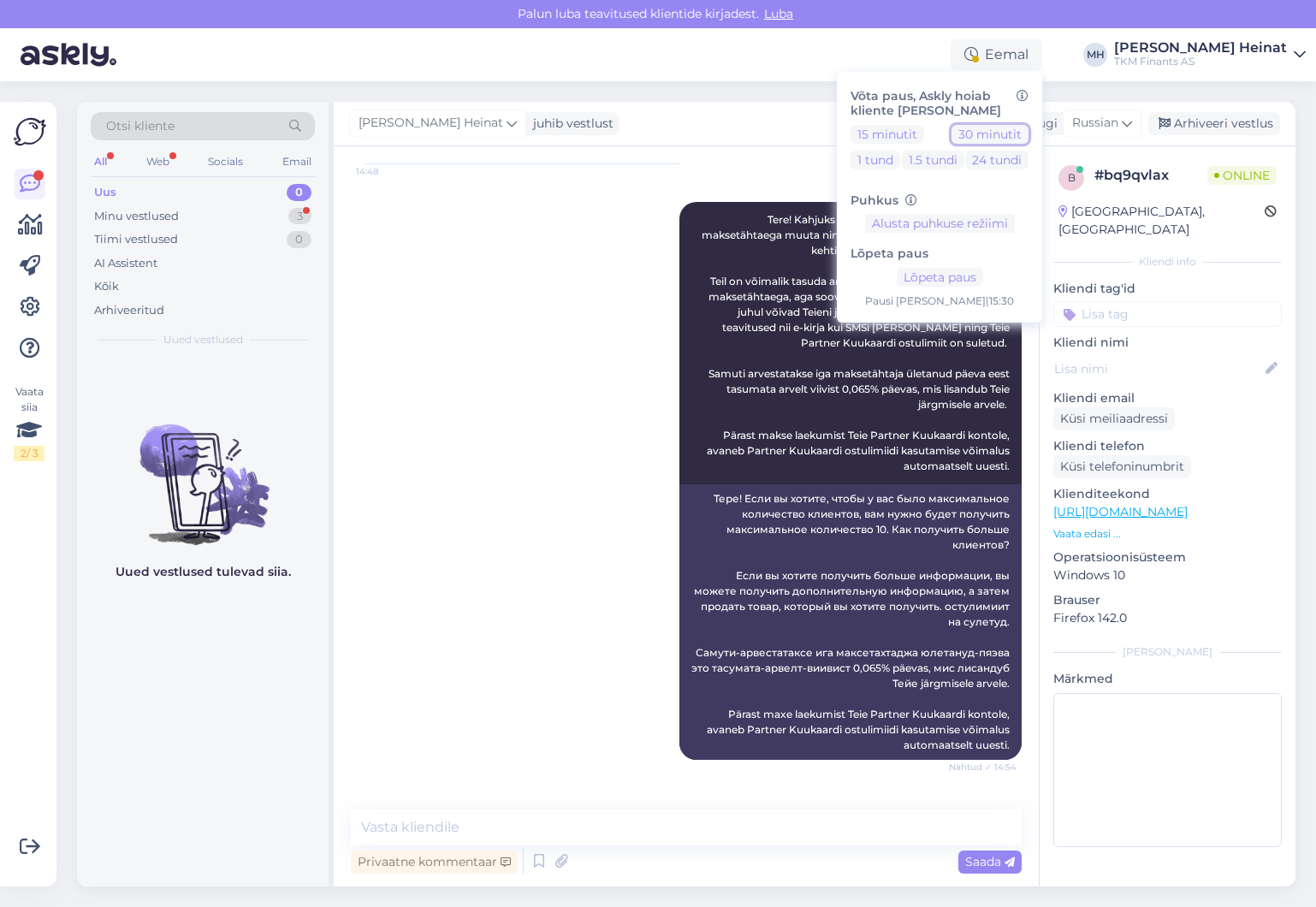
scroll to position [618, 0]
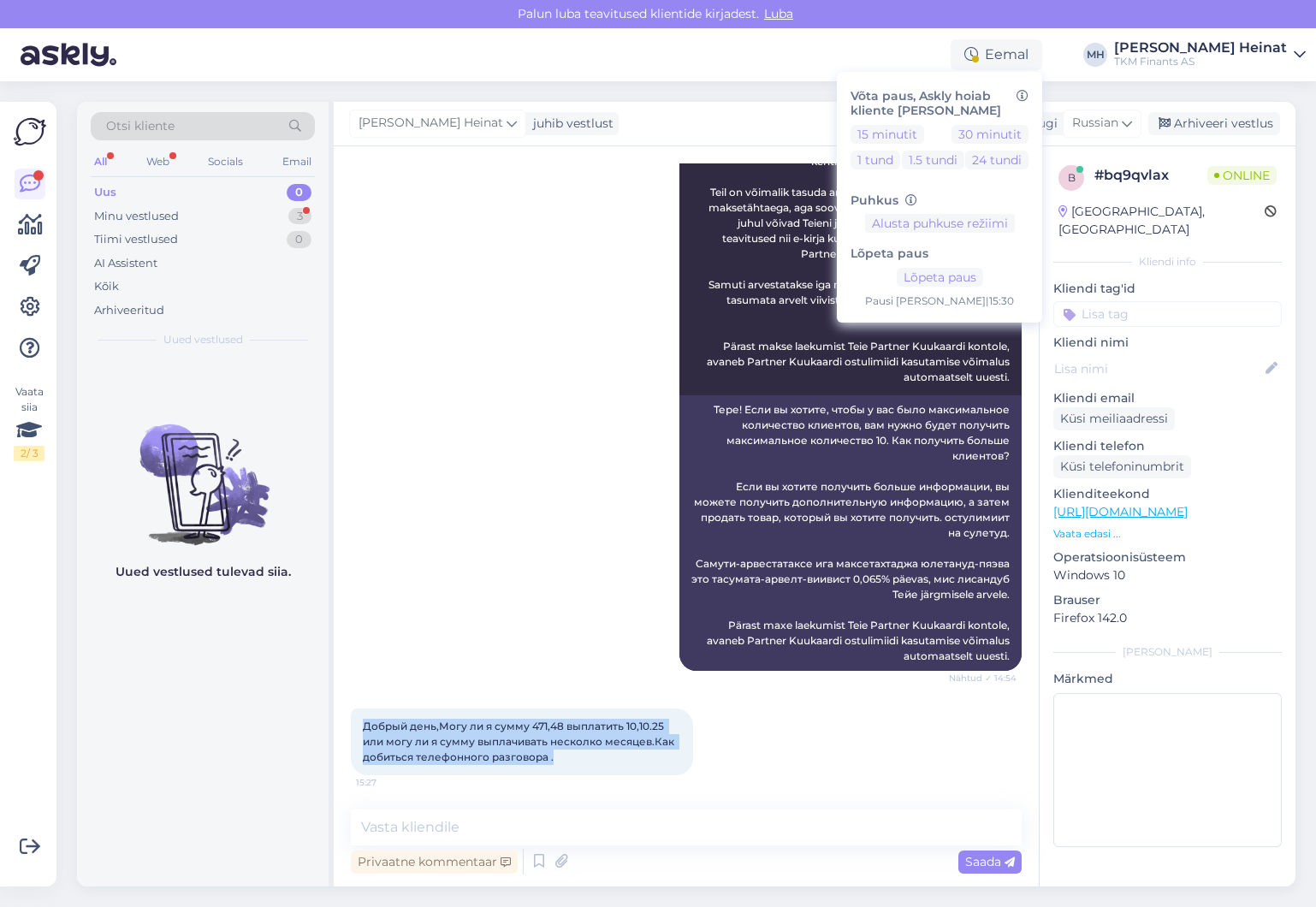
drag, startPoint x: 560, startPoint y: 764, endPoint x: 348, endPoint y: 723, distance: 215.9
click at [348, 723] on div "Vestlus algas Sep 8 2025 Добрый день,если возможность поговорить по телефону, 1…" at bounding box center [686, 516] width 705 height 740
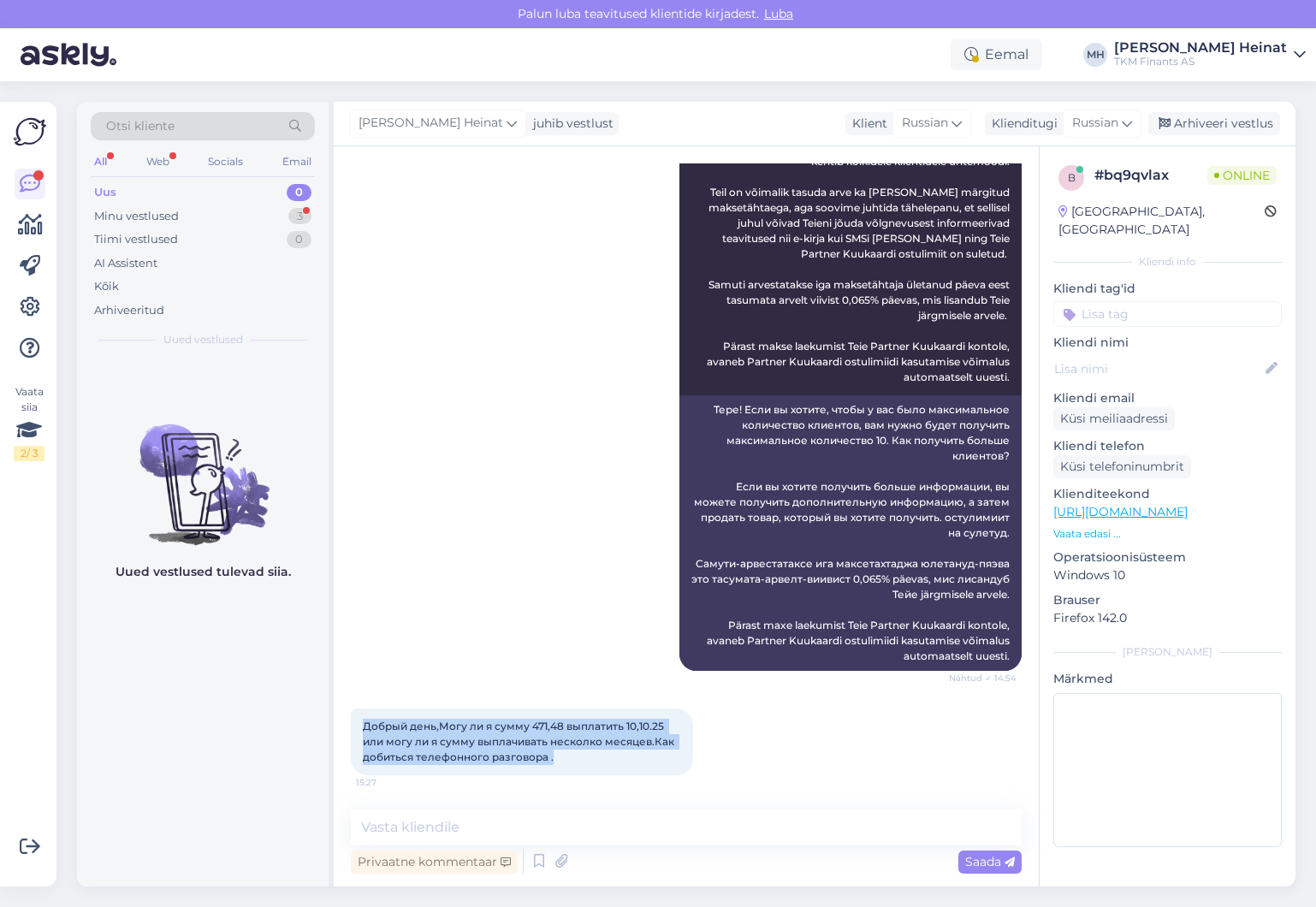
copy span "Добрый день,Могу ли я сумму 471,48 выплатить 10,10.25 или могу ли я сумму выпла…"
click at [460, 830] on textarea at bounding box center [686, 827] width 670 height 36
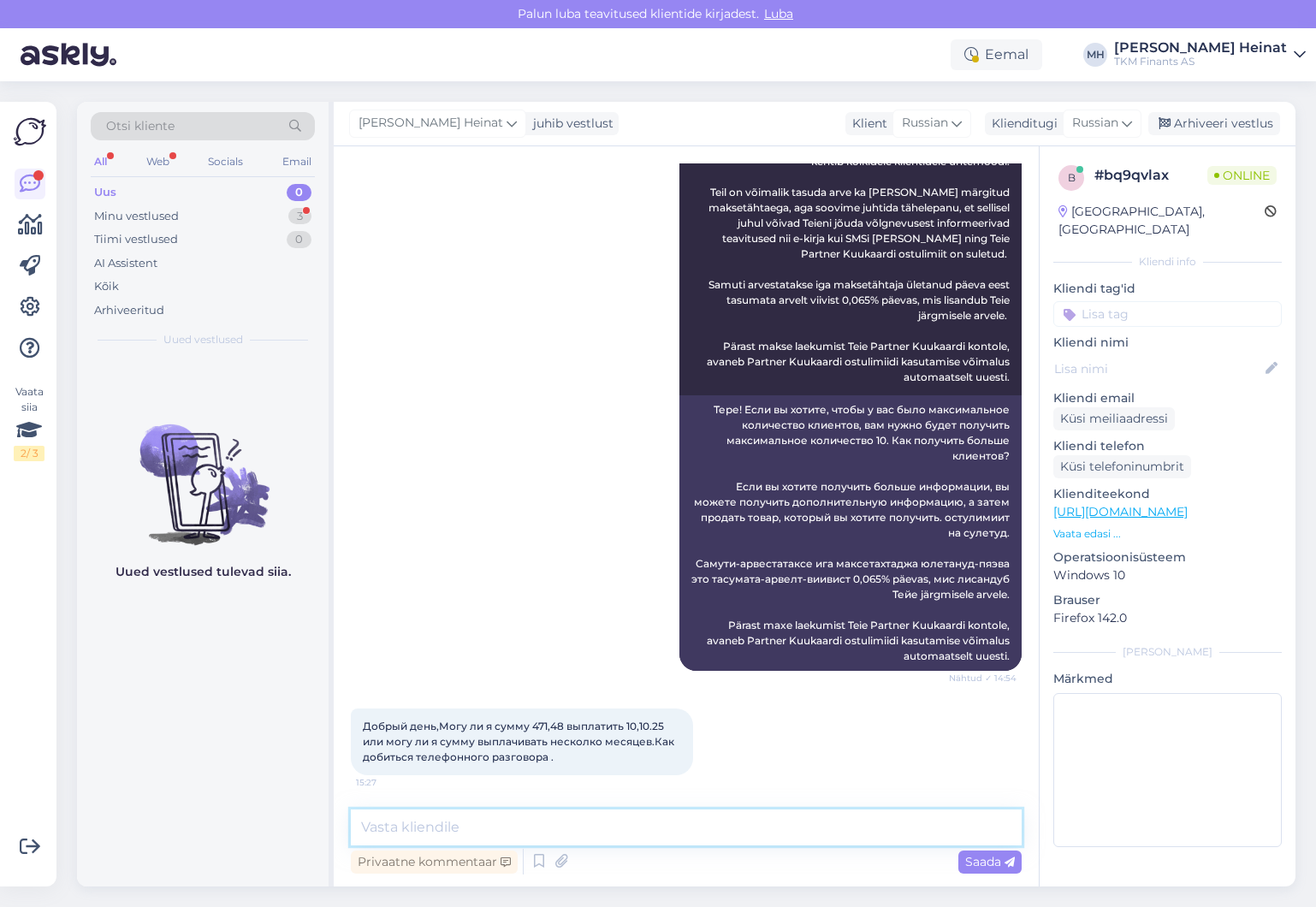
click at [498, 823] on textarea at bounding box center [686, 827] width 670 height 36
click at [748, 826] on textarea "Tere! Soovikorral saate meile helistad telefoninumbril 6673200" at bounding box center [686, 827] width 670 height 36
click at [668, 832] on textarea "Tere! Soovikorral saate meile helistad telefoninumbril 667 3200" at bounding box center [686, 827] width 670 height 36
type textarea "Tere! Soovikorral saate meile helistad telefoninumbril 667 3200"
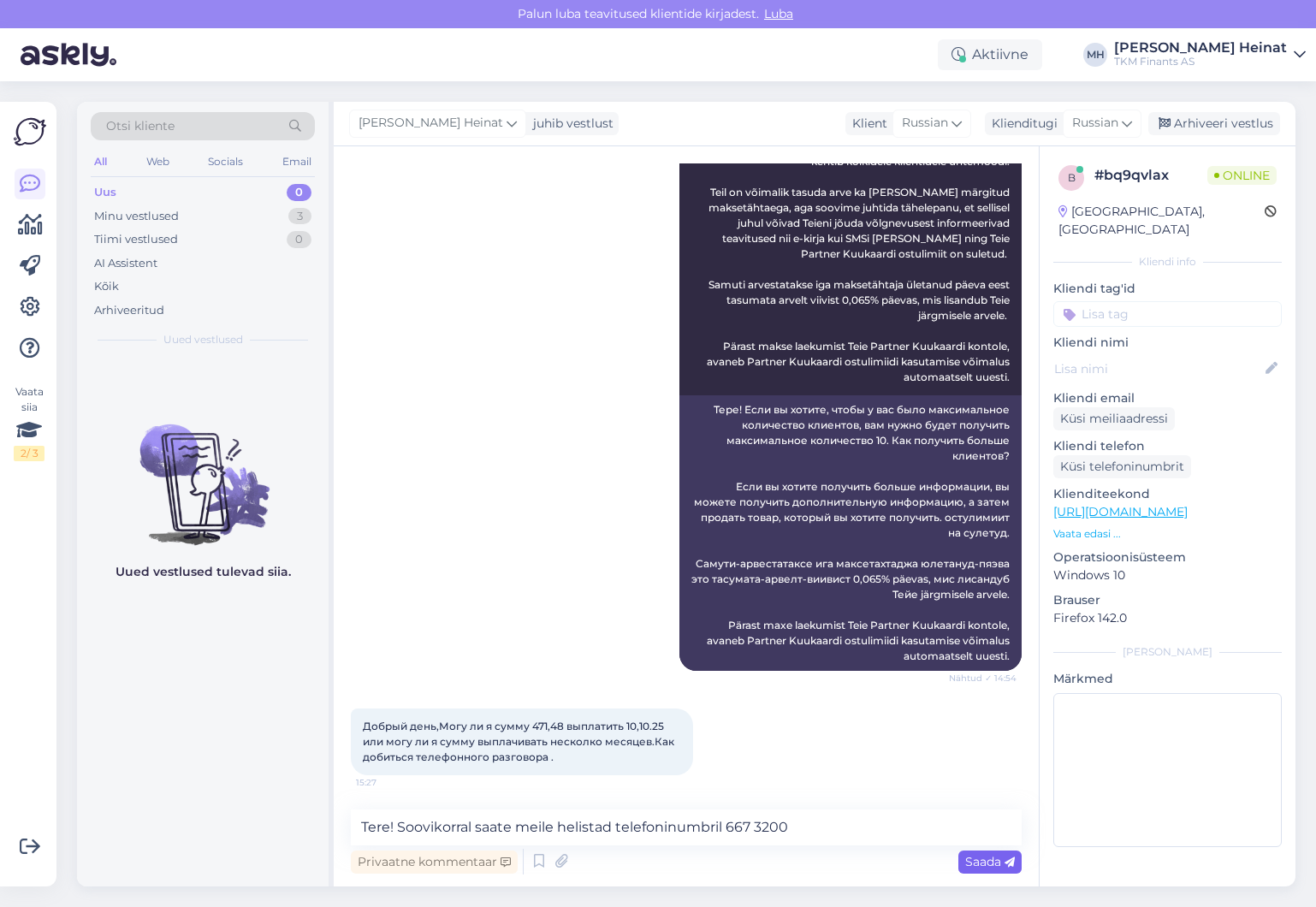
click at [981, 861] on span "Saada" at bounding box center [989, 861] width 49 height 15
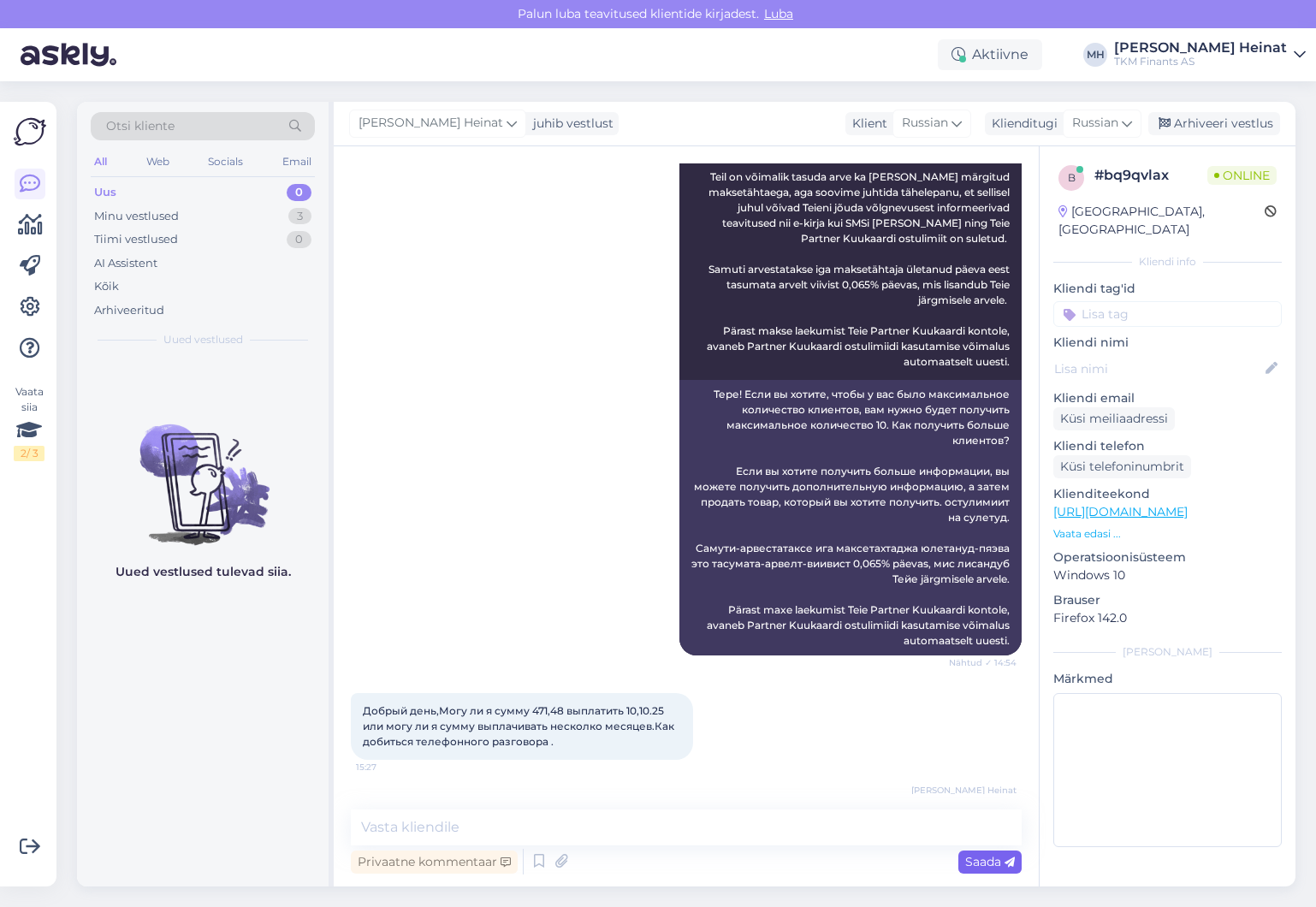
scroll to position [708, 0]
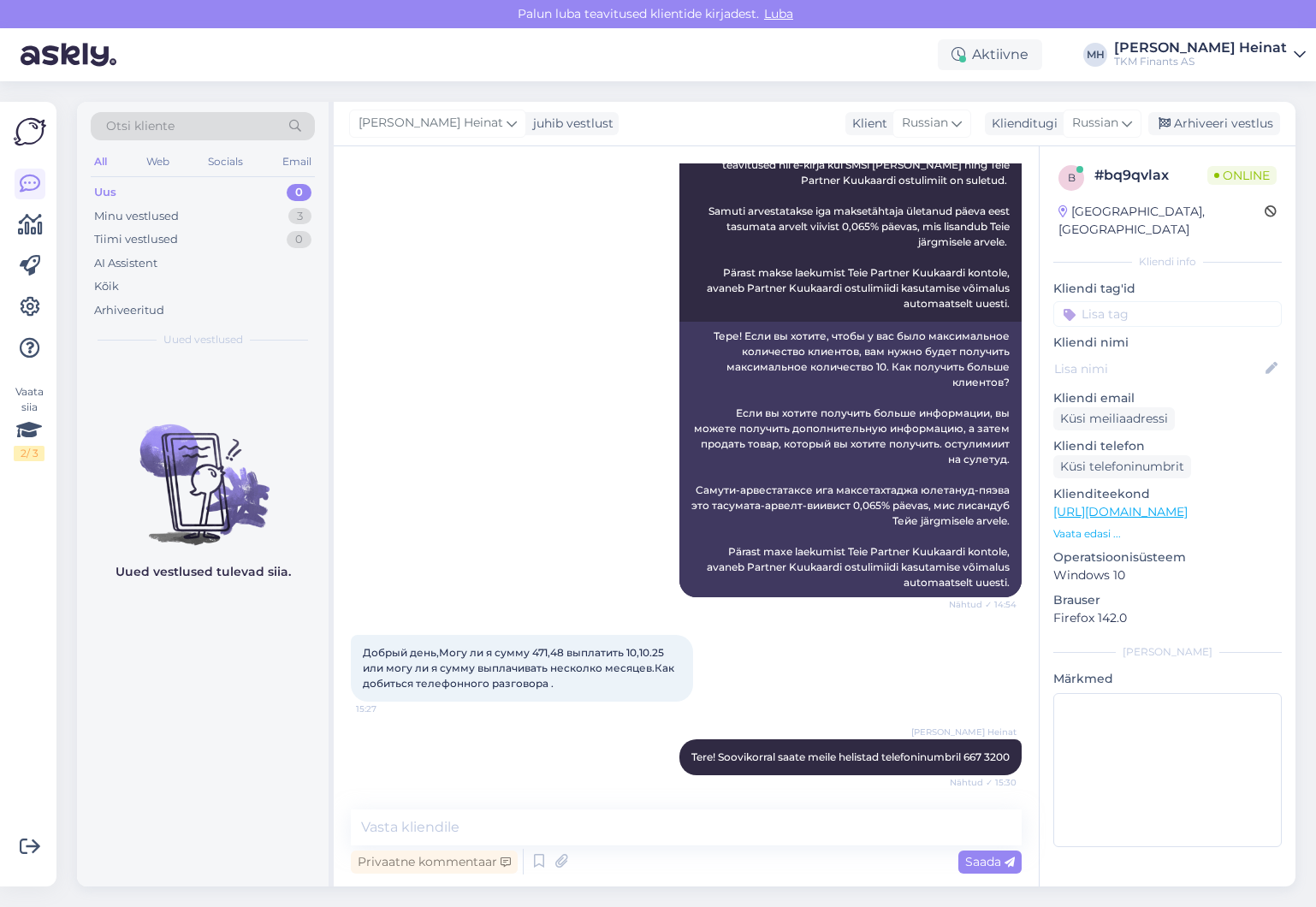
click at [150, 697] on div "Uued vestlused tulevad siia." at bounding box center [202, 622] width 252 height 529
click at [555, 825] on textarea at bounding box center [686, 827] width 670 height 36
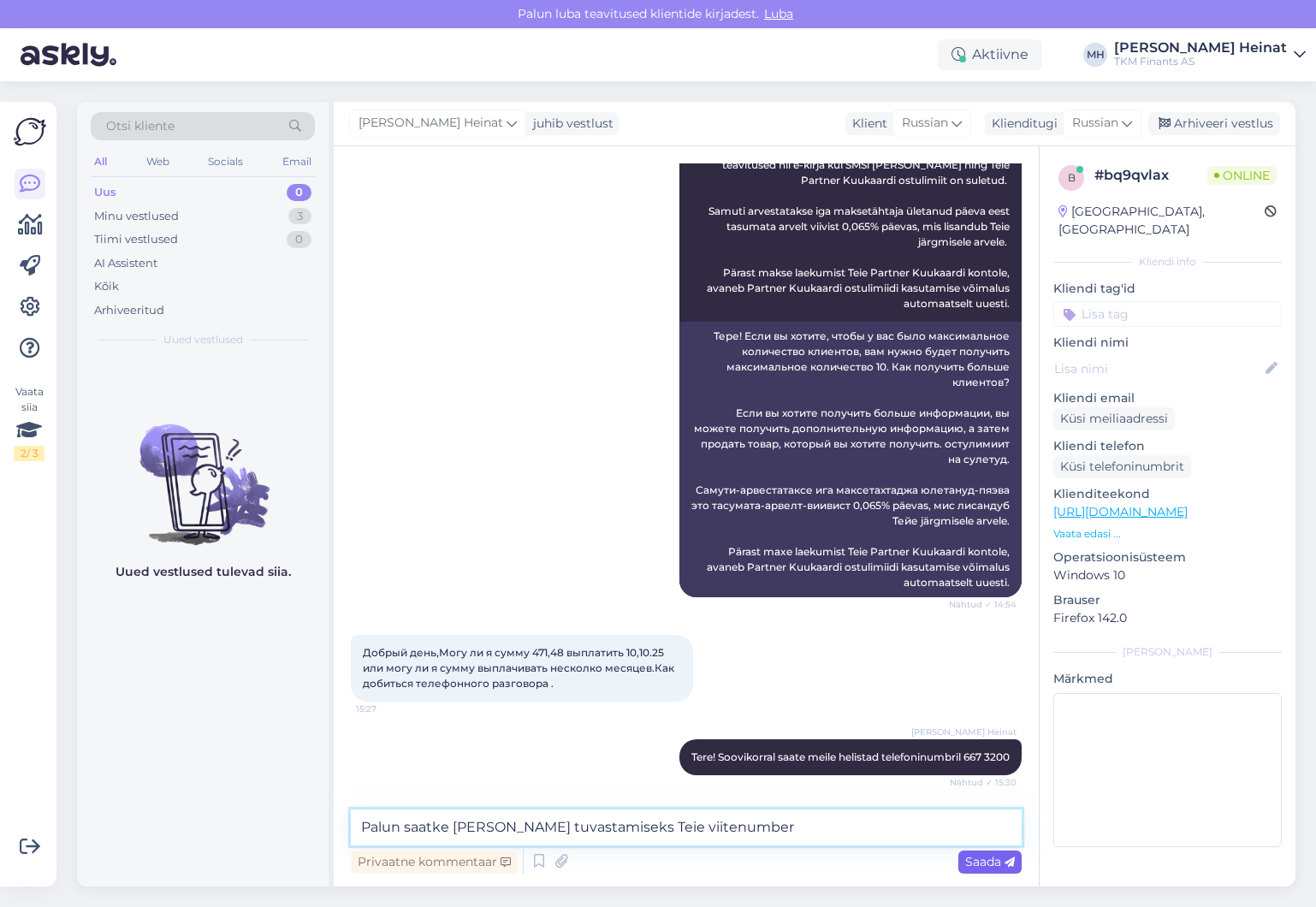
type textarea "Palun saatke meile Teie tuvastamiseks Teie viitenumber"
click at [995, 857] on span "Saada" at bounding box center [989, 861] width 49 height 15
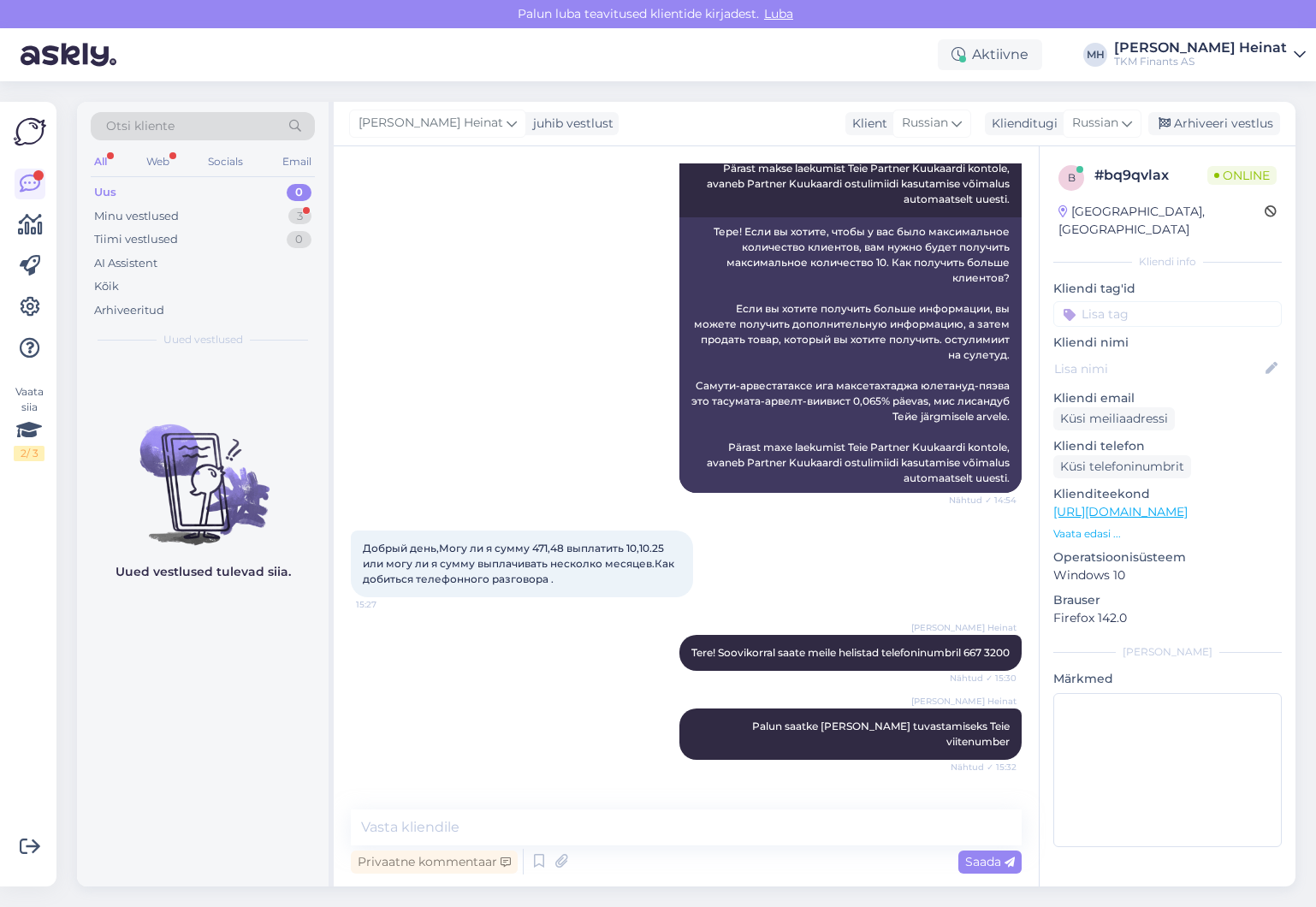
scroll to position [855, 0]
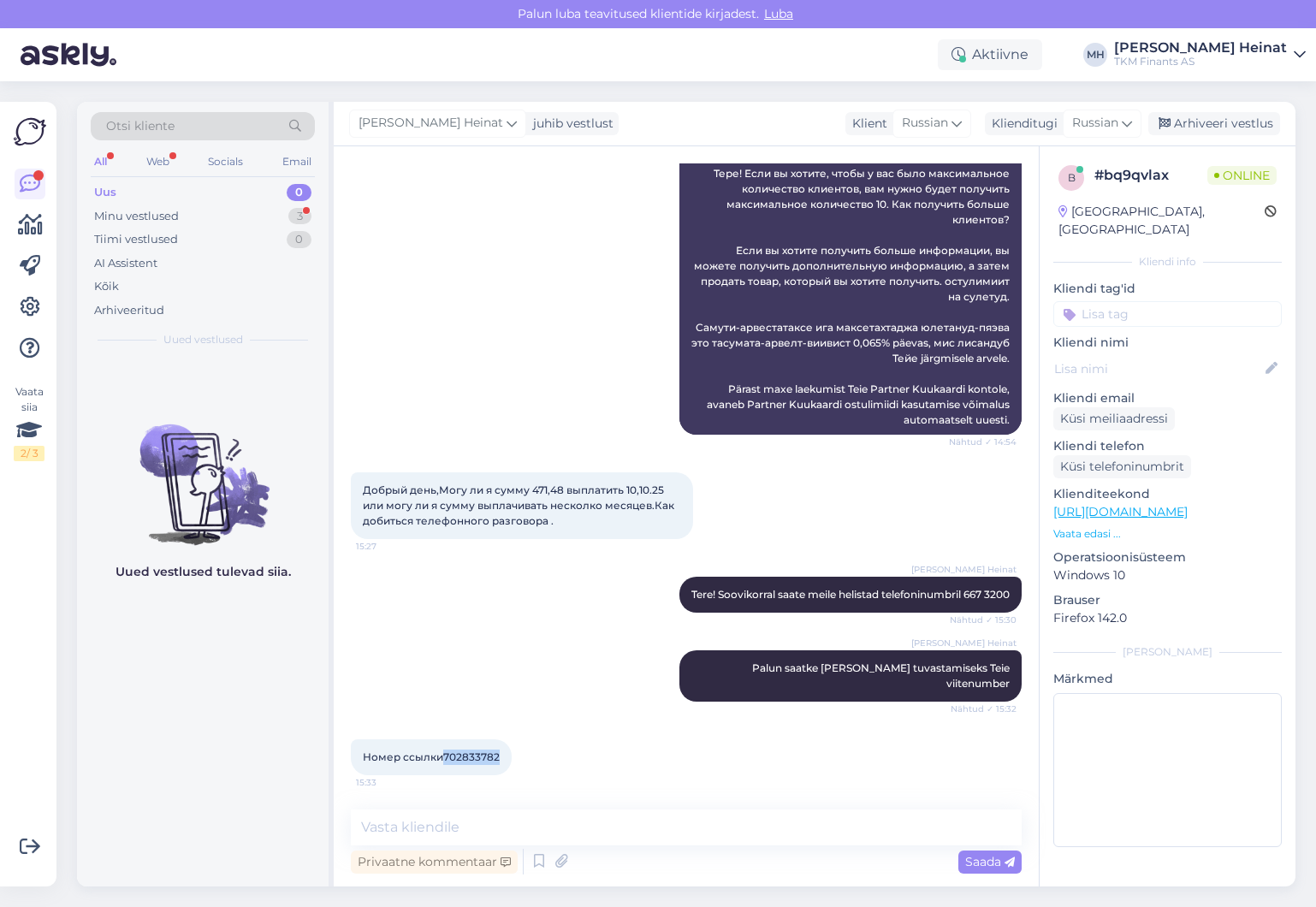
drag, startPoint x: 504, startPoint y: 761, endPoint x: 442, endPoint y: 757, distance: 62.1
click at [442, 757] on div "Номер ссылки702833782 15:33" at bounding box center [430, 757] width 160 height 36
copy span "702833782"
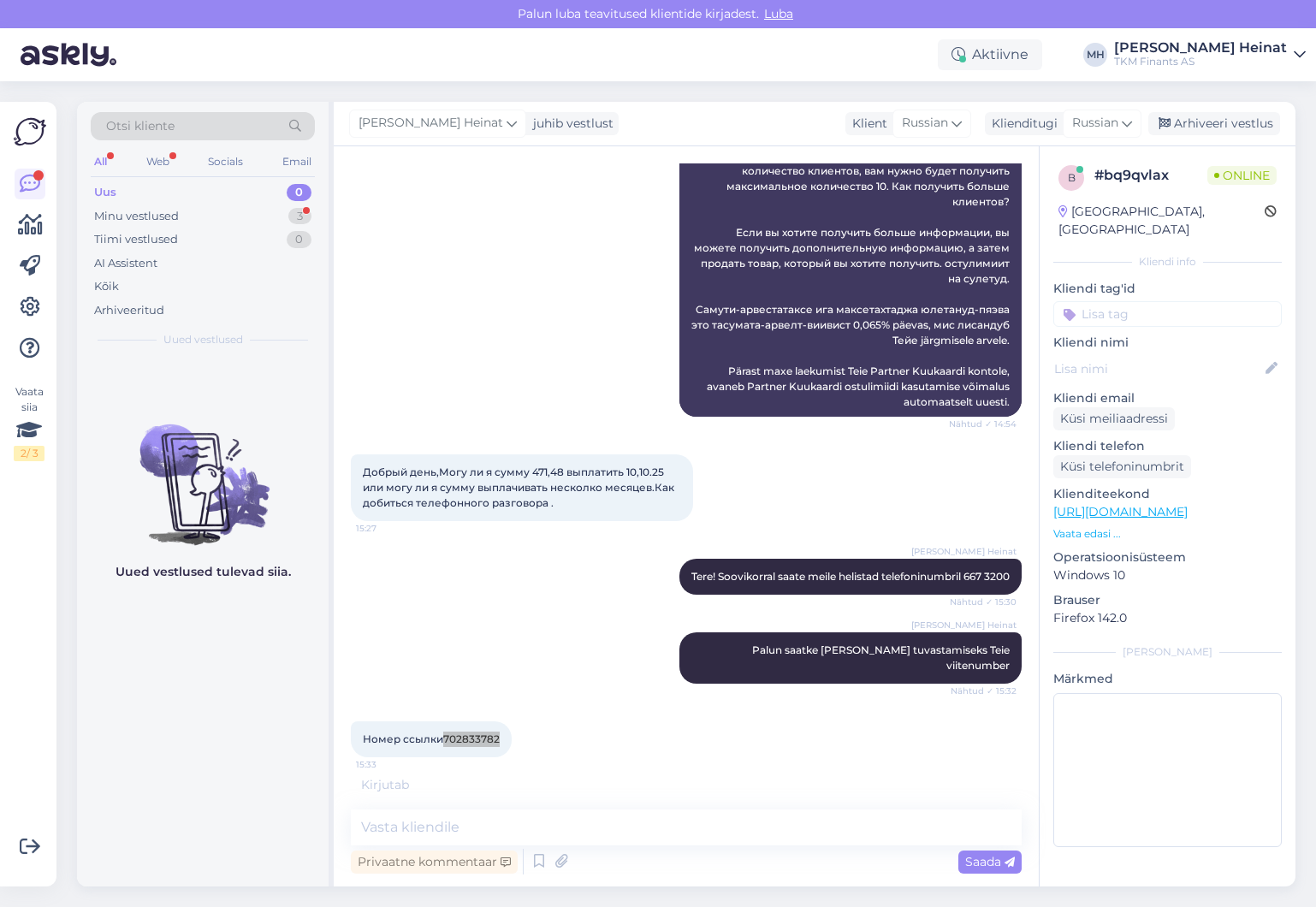
scroll to position [929, 0]
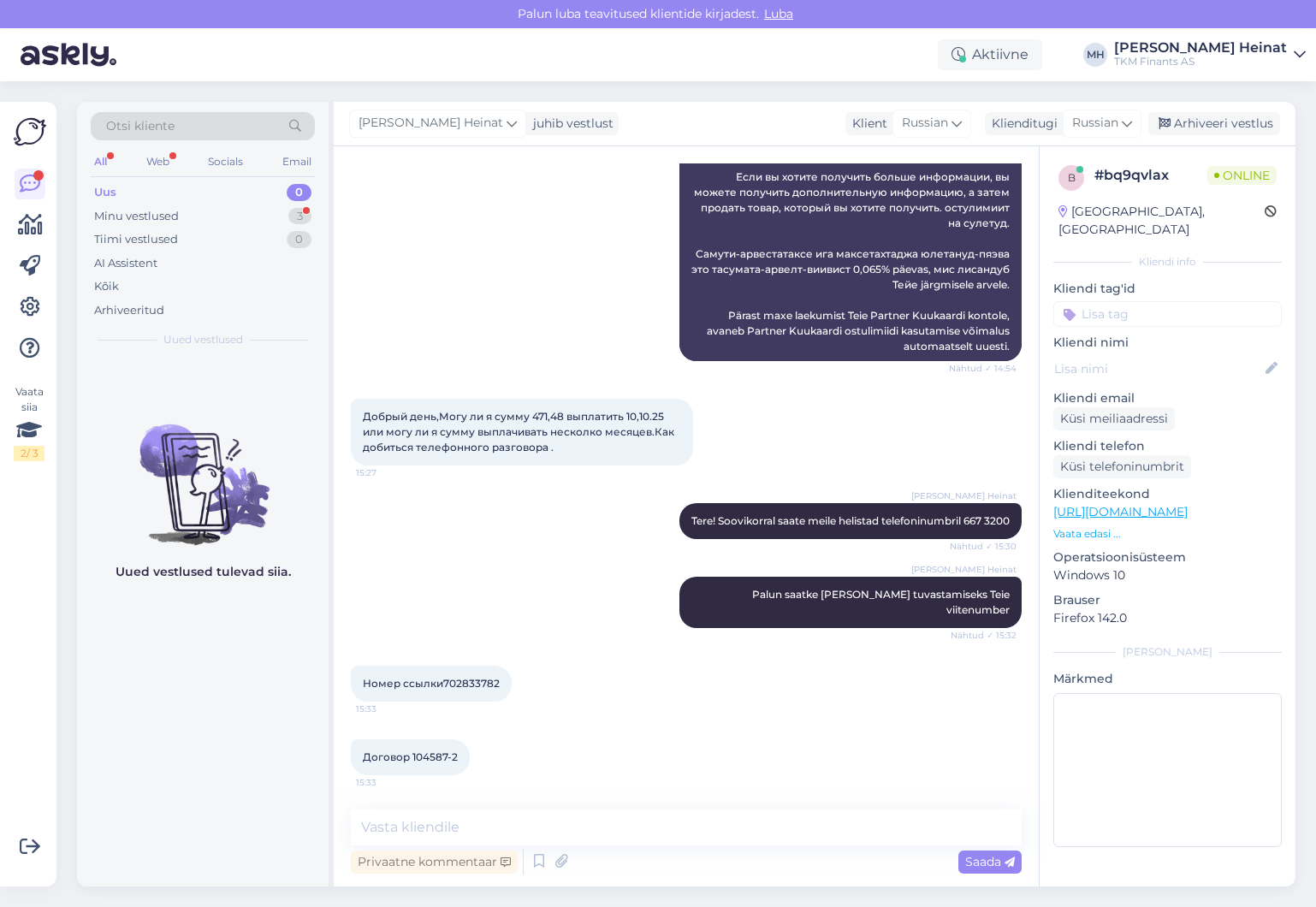
click at [610, 635] on div "Merle Heinat Palun saatke meile Teie tuvastamiseks Teie viitenumber Nähtud ✓ 15…" at bounding box center [686, 602] width 670 height 89
click at [516, 825] on textarea at bounding box center [686, 827] width 670 height 36
paste textarea "Täname Teid saadetud andmete eest. Kahjuks ei ole Partner Kuukaardi ostulimiidi…"
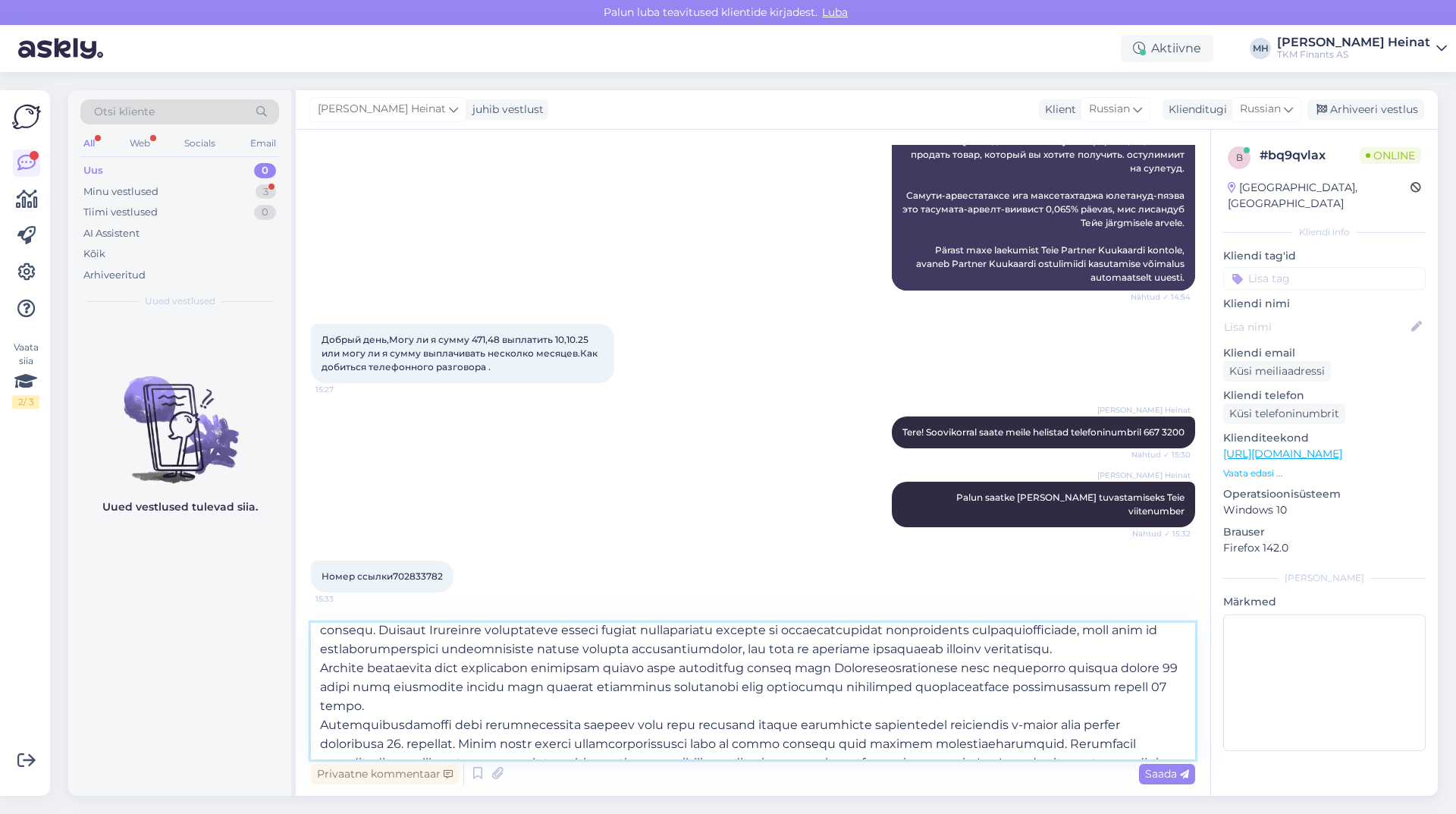
scroll to position [0, 0]
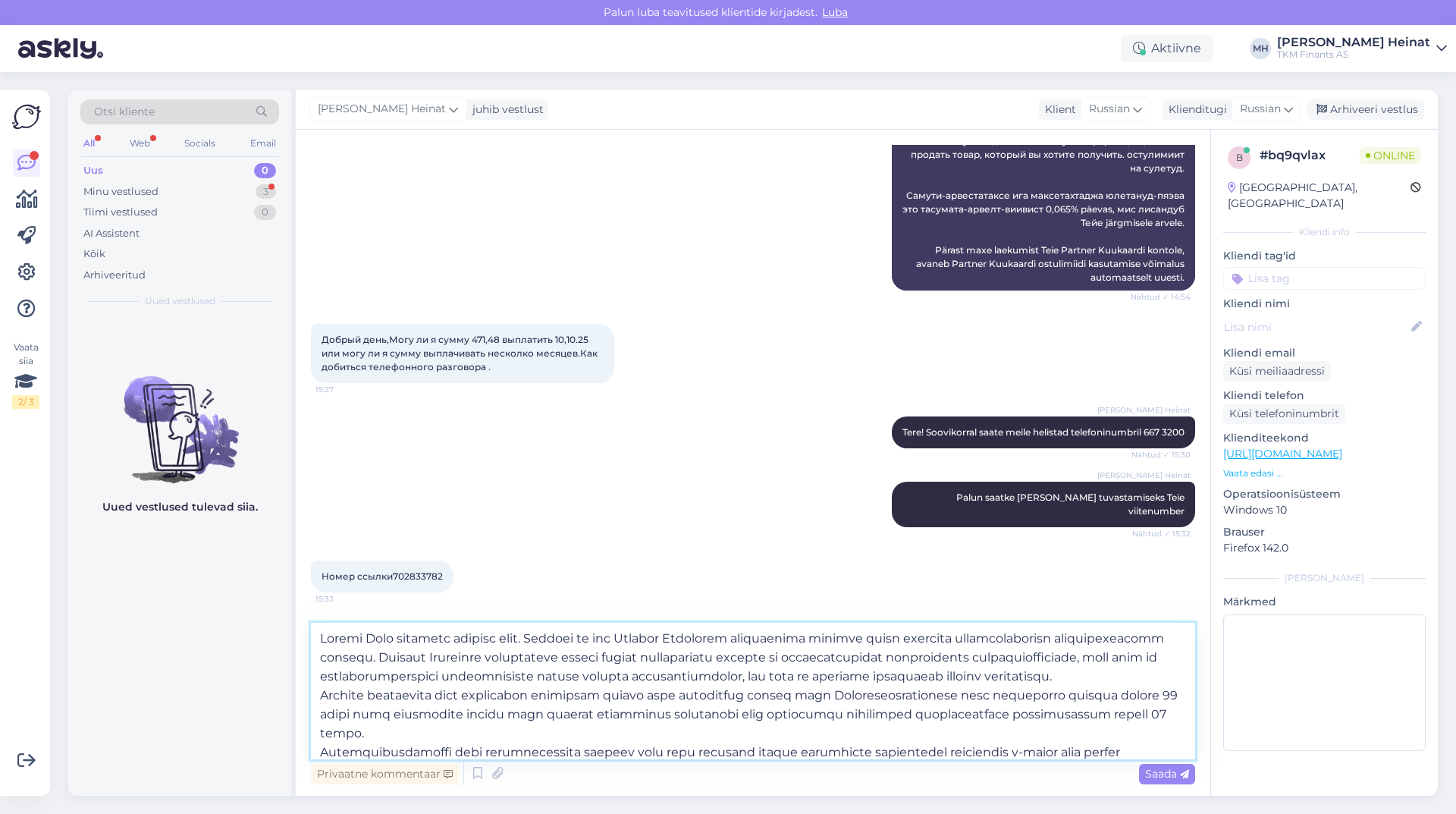
drag, startPoint x: 763, startPoint y: 698, endPoint x: 792, endPoint y: 684, distance: 32.2
click at [792, 684] on textarea at bounding box center [752, 691] width 885 height 136
drag, startPoint x: 918, startPoint y: 737, endPoint x: 938, endPoint y: 728, distance: 21.9
click at [938, 728] on textarea at bounding box center [752, 691] width 885 height 136
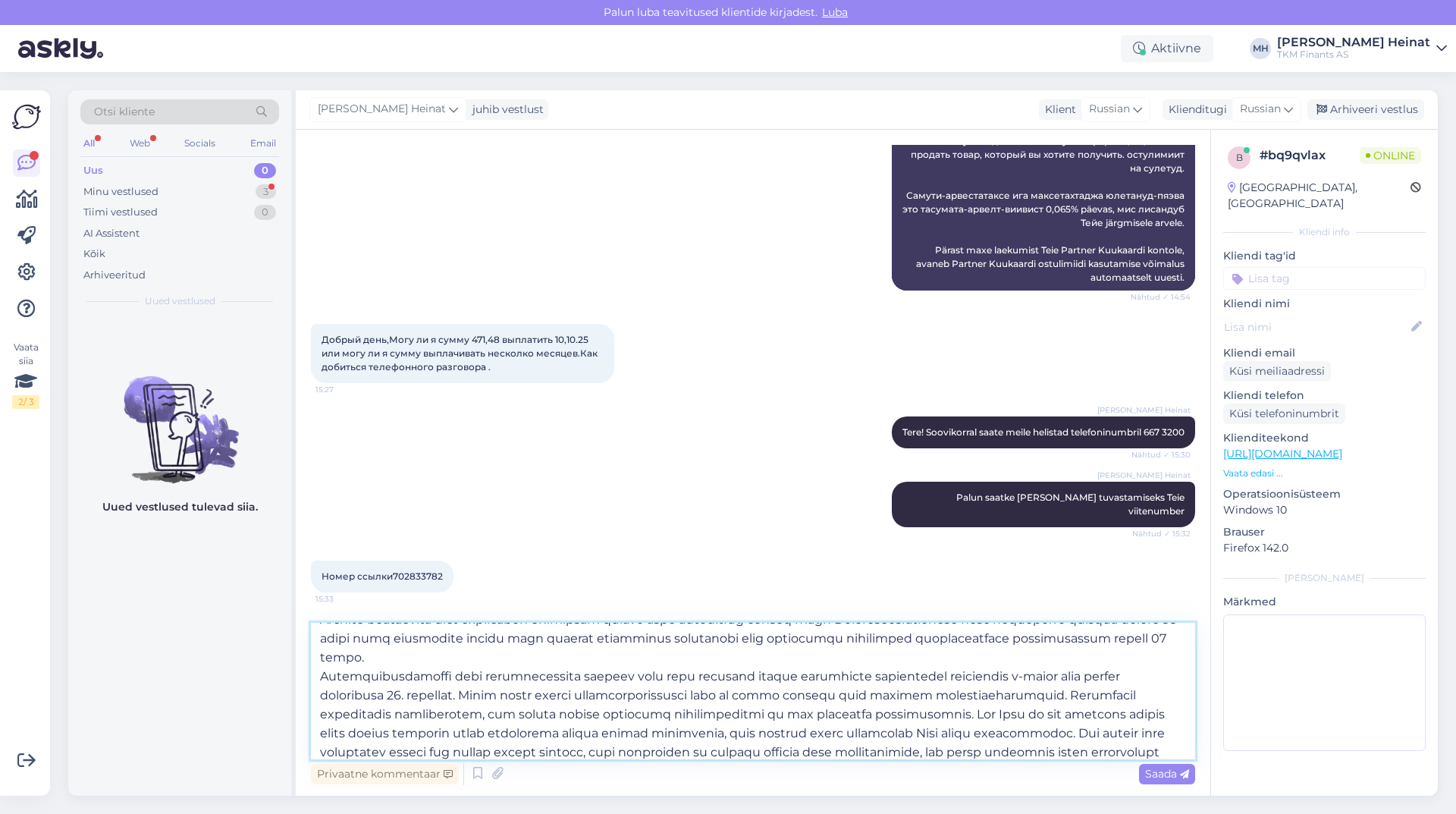
drag, startPoint x: 796, startPoint y: 726, endPoint x: 806, endPoint y: 722, distance: 10.8
click at [806, 722] on textarea at bounding box center [752, 691] width 885 height 136
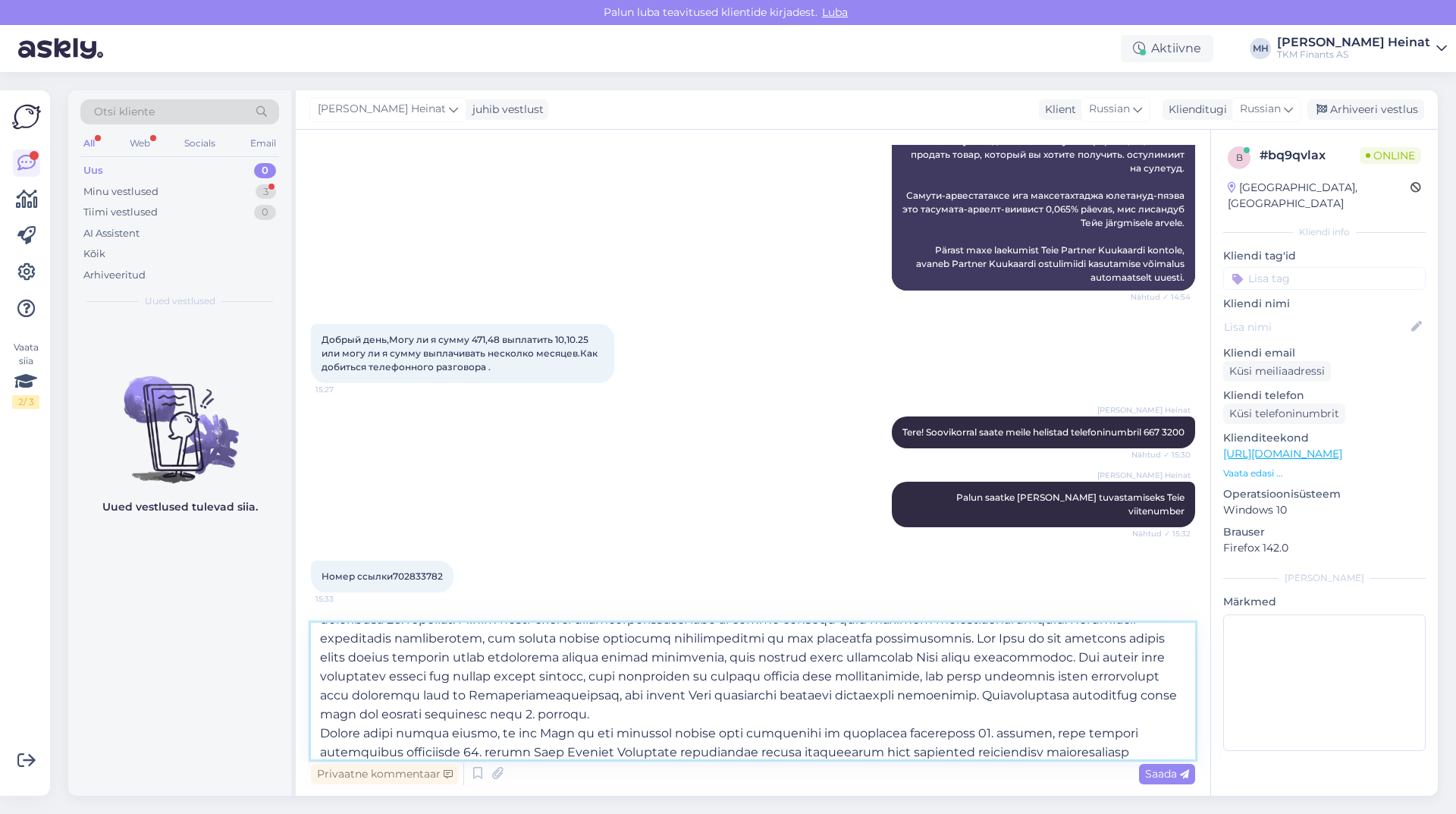
drag, startPoint x: 869, startPoint y: 710, endPoint x: 924, endPoint y: 715, distance: 55.2
click at [924, 715] on textarea at bounding box center [752, 691] width 885 height 136
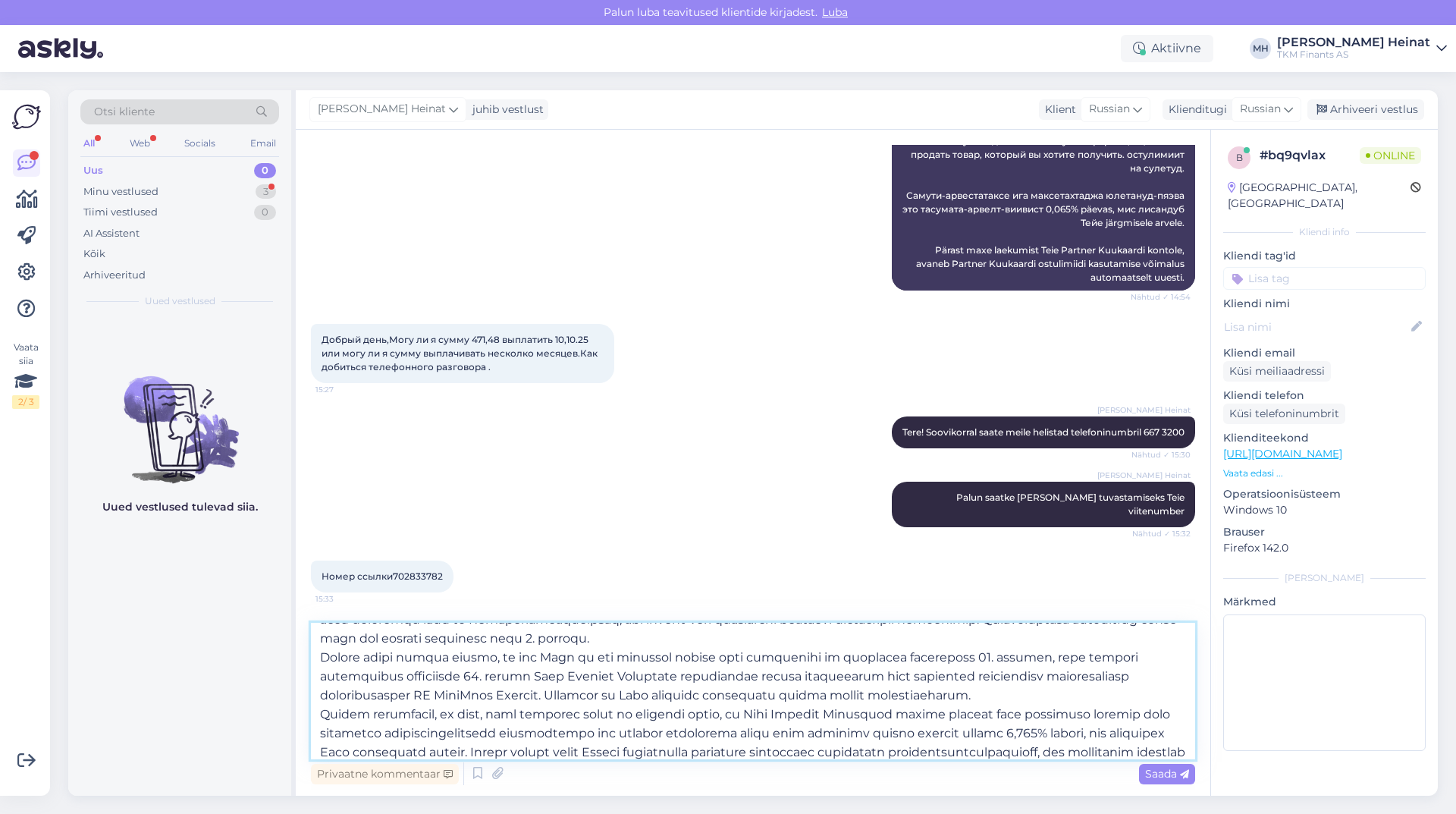
drag, startPoint x: 333, startPoint y: 700, endPoint x: 363, endPoint y: 702, distance: 30.1
click at [363, 702] on textarea at bounding box center [752, 691] width 885 height 136
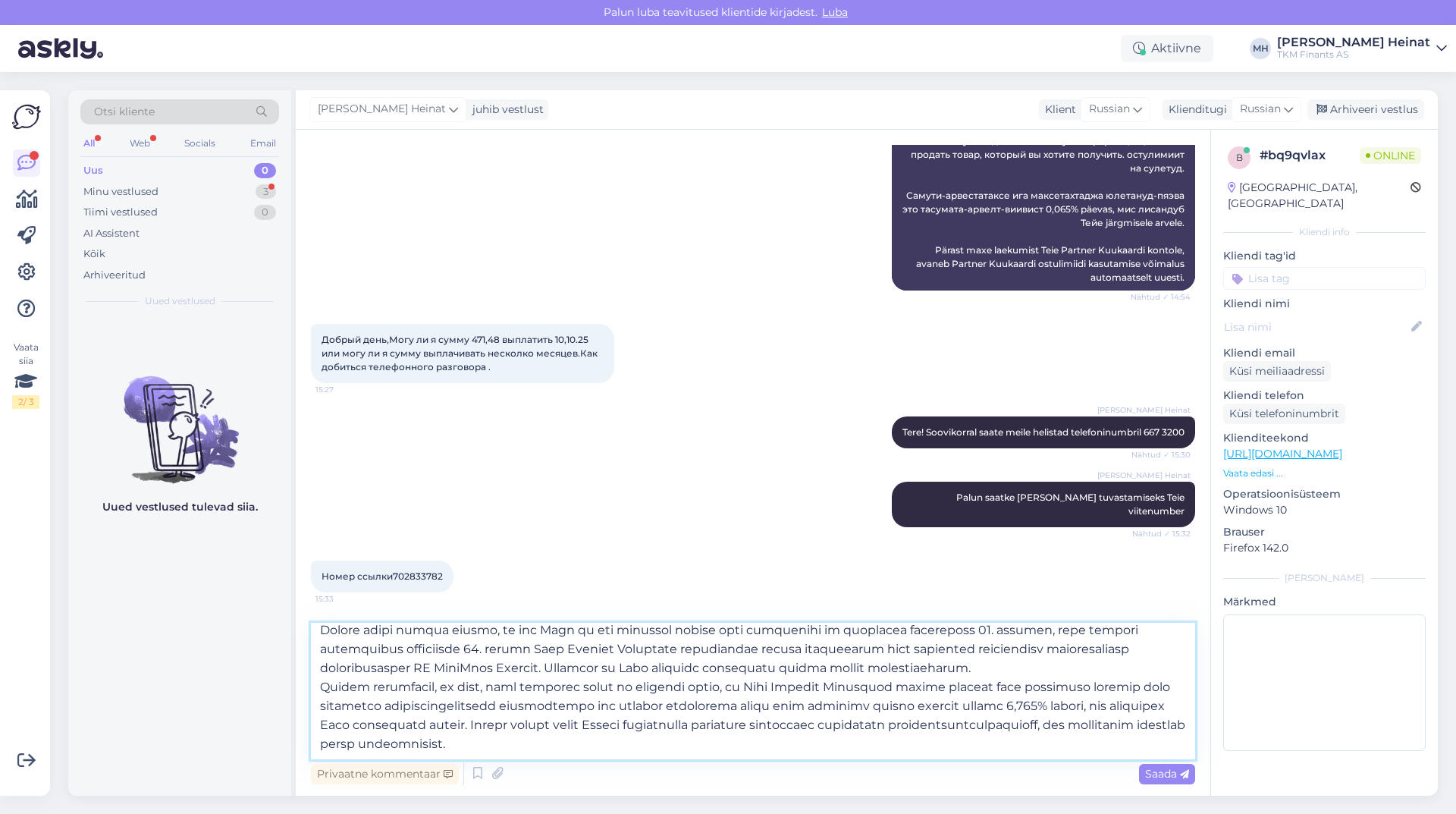
drag, startPoint x: 1004, startPoint y: 668, endPoint x: 980, endPoint y: 662, distance: 24.7
click at [980, 662] on textarea at bounding box center [752, 691] width 885 height 136
type textarea "Täname Teid saadetud andmete eest. Kahjuks ei ole Partner Kuukaardi ostulimiidi…"
click at [1151, 770] on span "Saada" at bounding box center [1166, 774] width 44 height 13
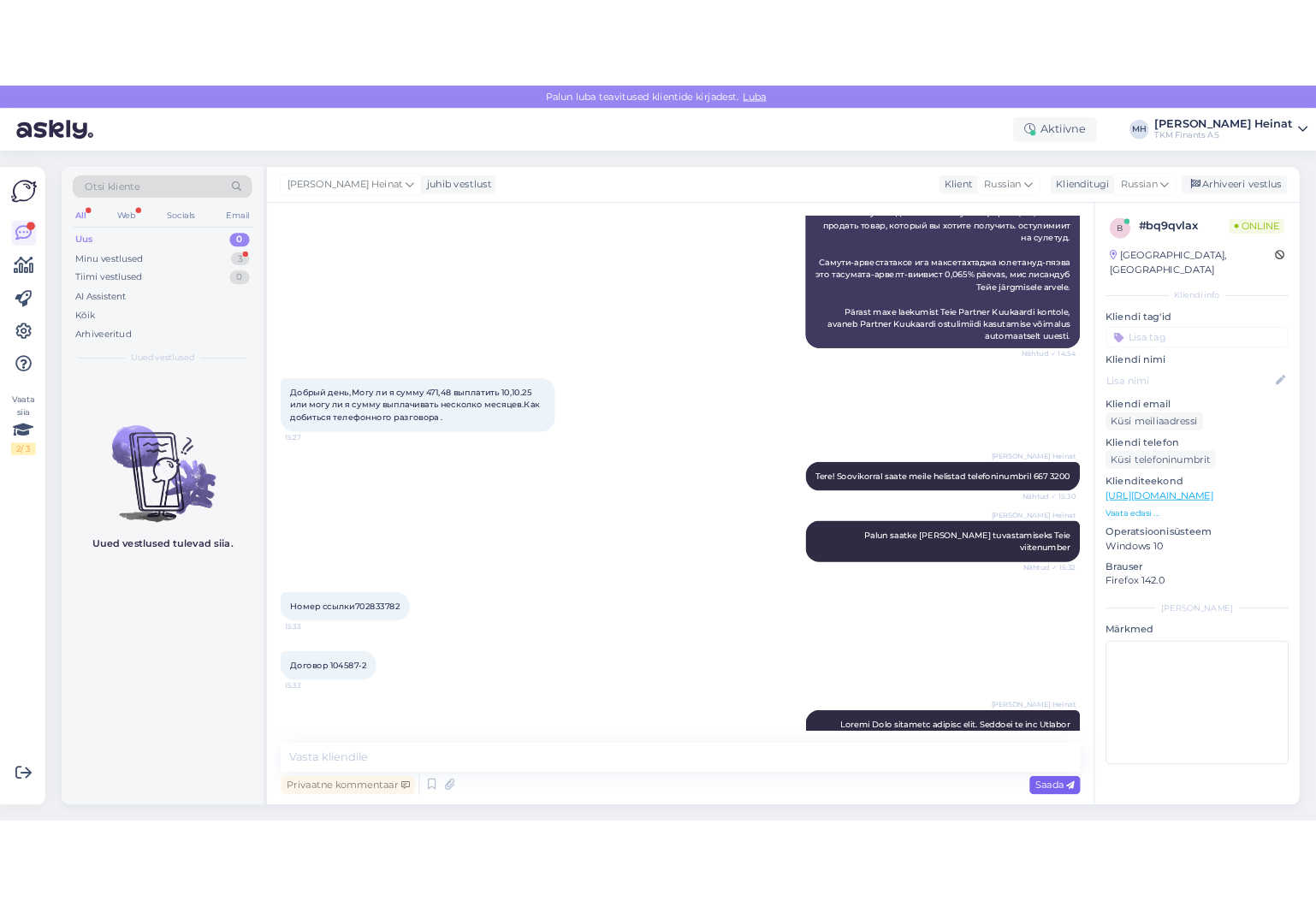
scroll to position [0, 0]
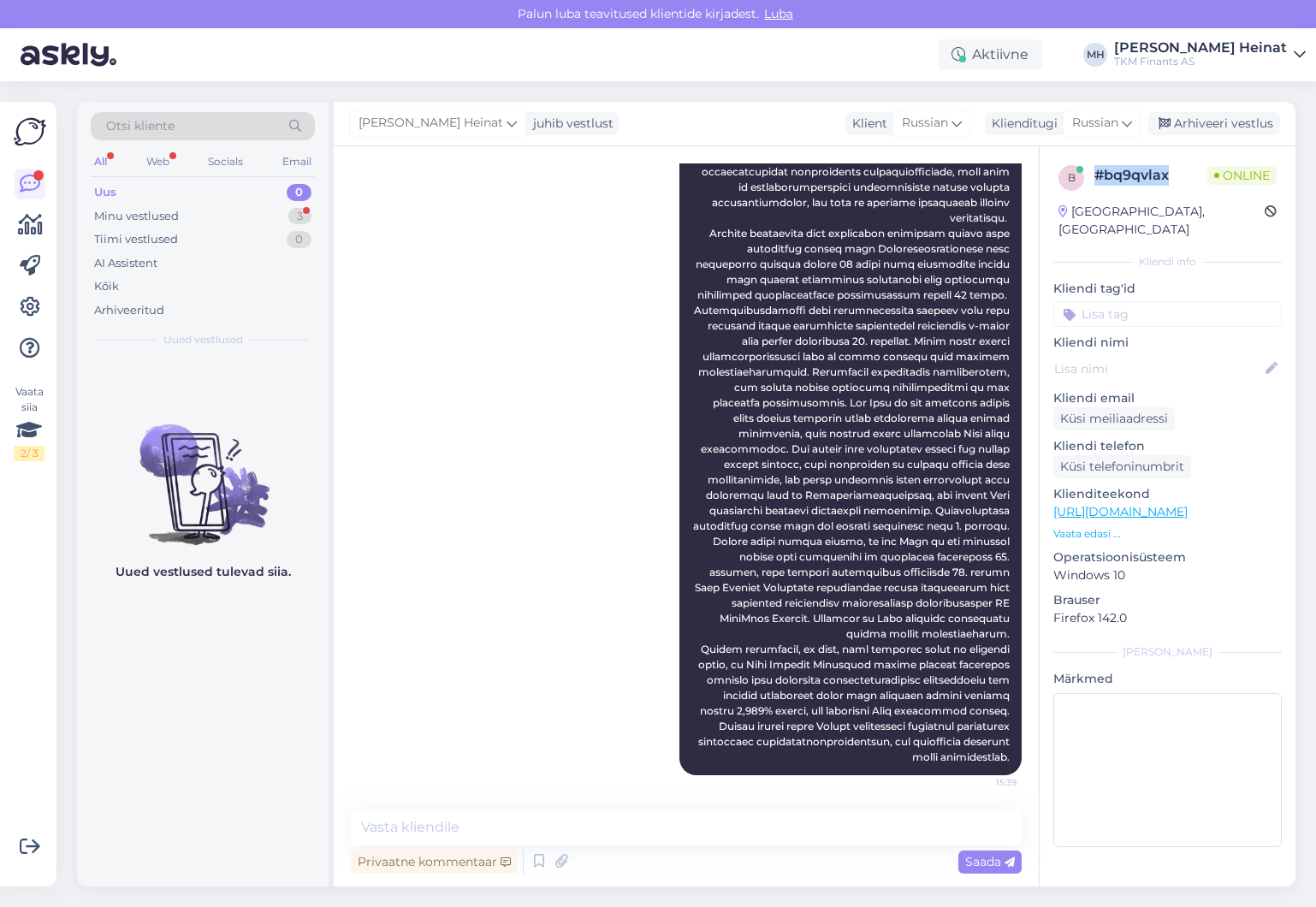
drag, startPoint x: 1181, startPoint y: 180, endPoint x: 1098, endPoint y: 178, distance: 83.0
click at [1098, 178] on div "# bq9qvlax" at bounding box center [1150, 176] width 113 height 21
copy div "# bq9qvlax"
click at [540, 651] on div "Merle Heinat 15:39" at bounding box center [686, 433] width 670 height 721
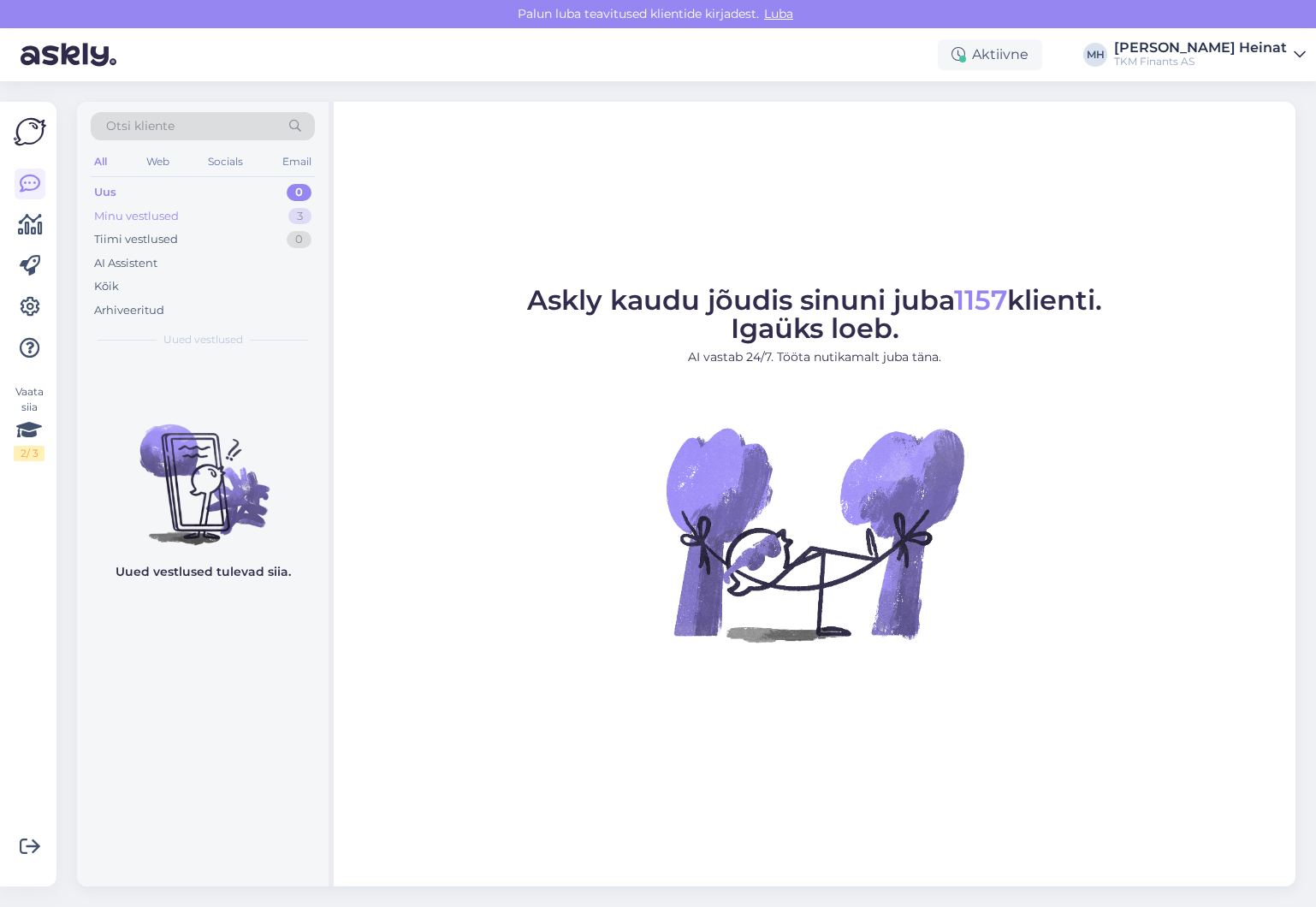
click at [138, 217] on div "Minu vestlused" at bounding box center [136, 217] width 85 height 17
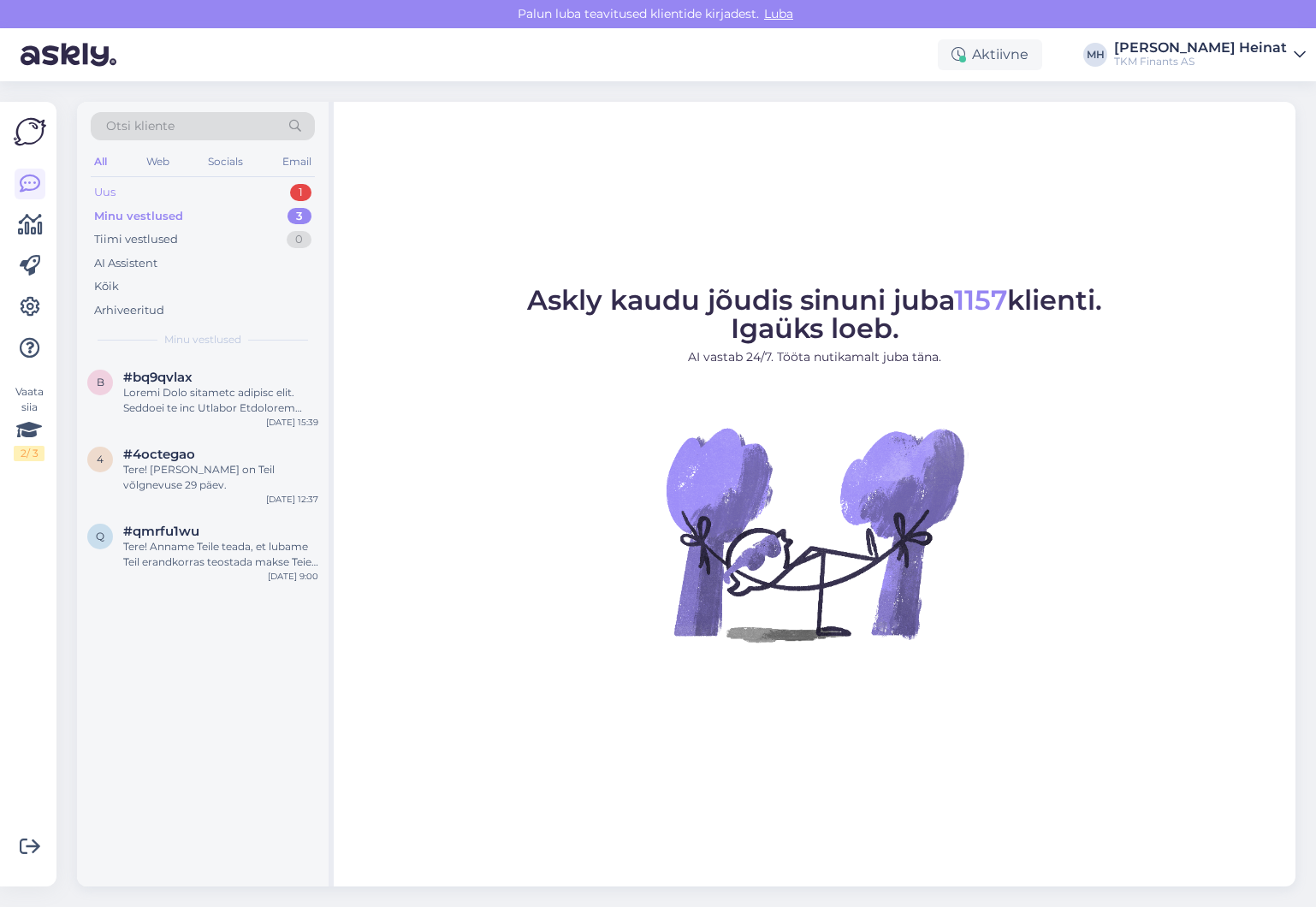
click at [138, 191] on div "Uus 1" at bounding box center [203, 192] width 224 height 24
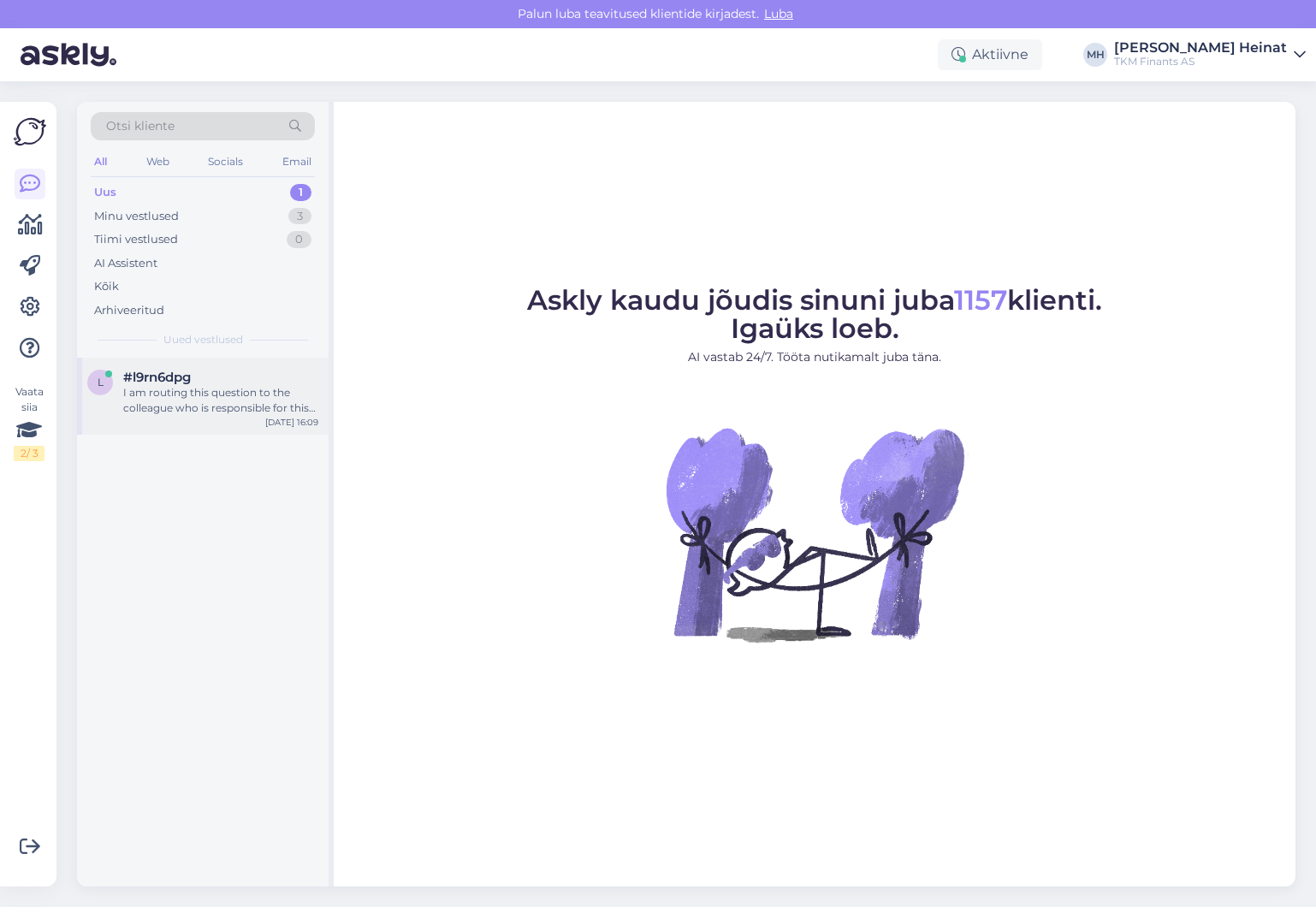
click at [169, 390] on div "I am routing this question to the colleague who is responsible for this topic. …" at bounding box center [220, 400] width 195 height 30
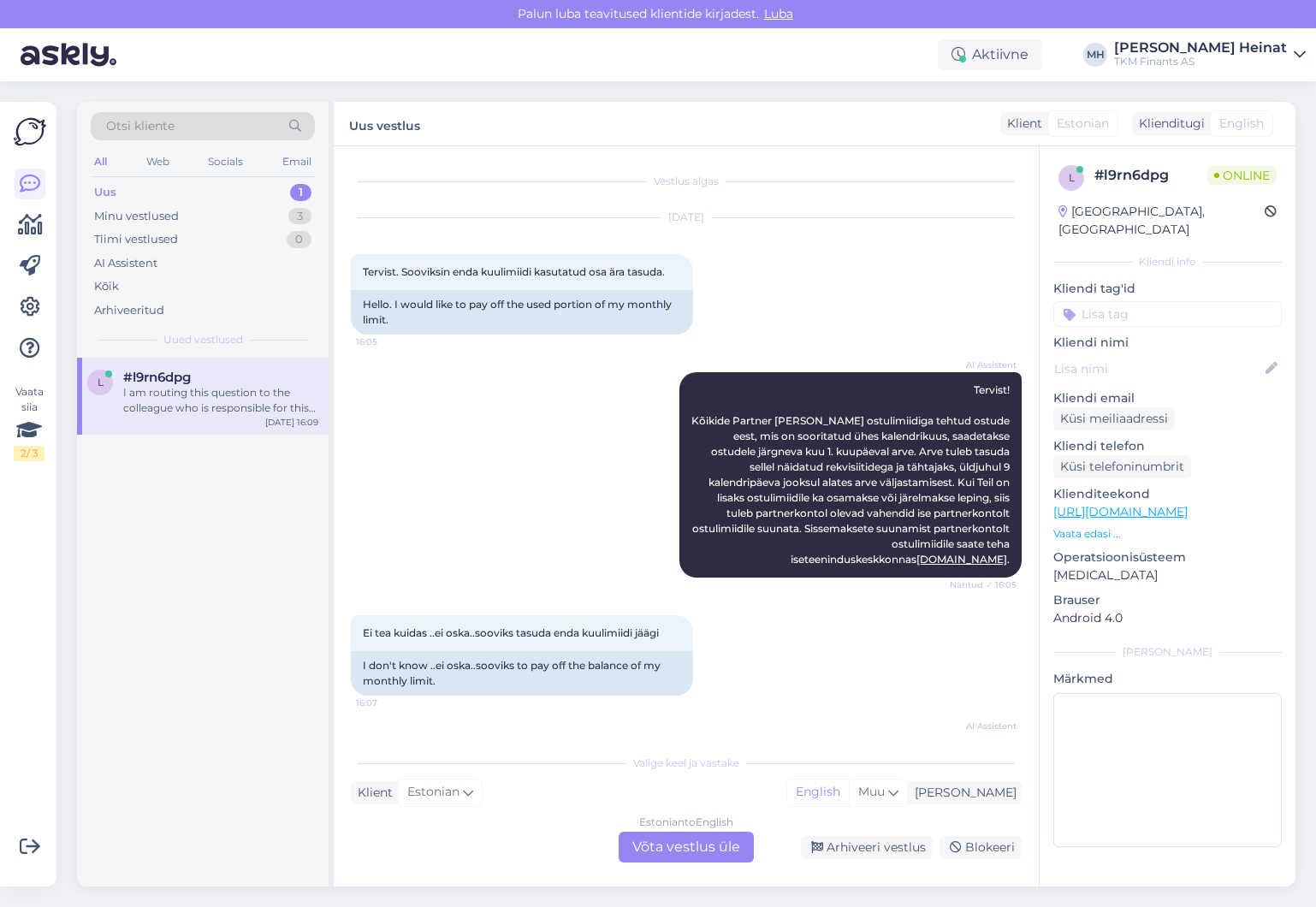
click at [693, 851] on div "Estonian to English Võta vestlus üle" at bounding box center [686, 847] width 135 height 30
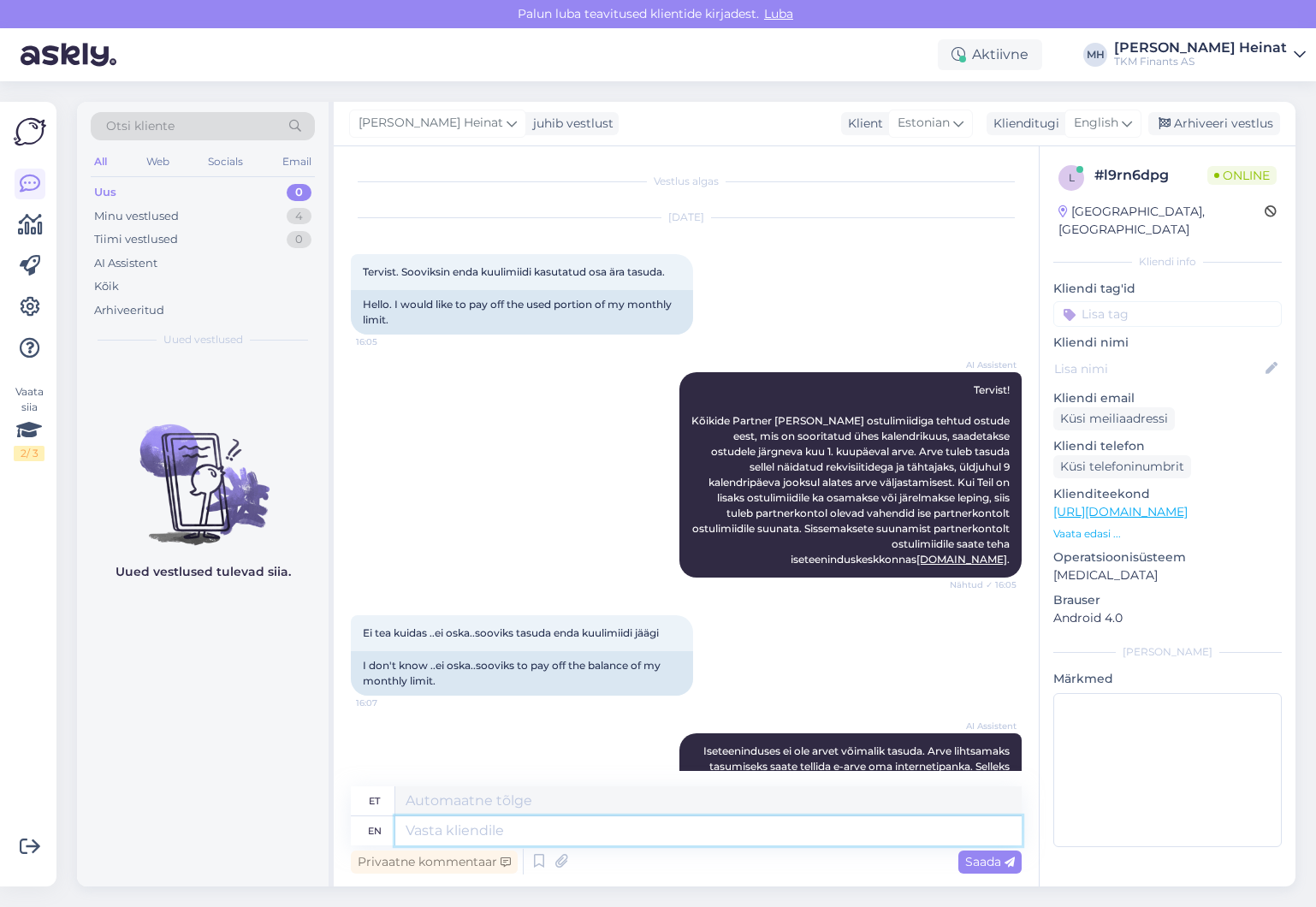
click at [615, 843] on textarea at bounding box center [708, 831] width 627 height 29
type textarea "Tere"
type textarea "Tere!"
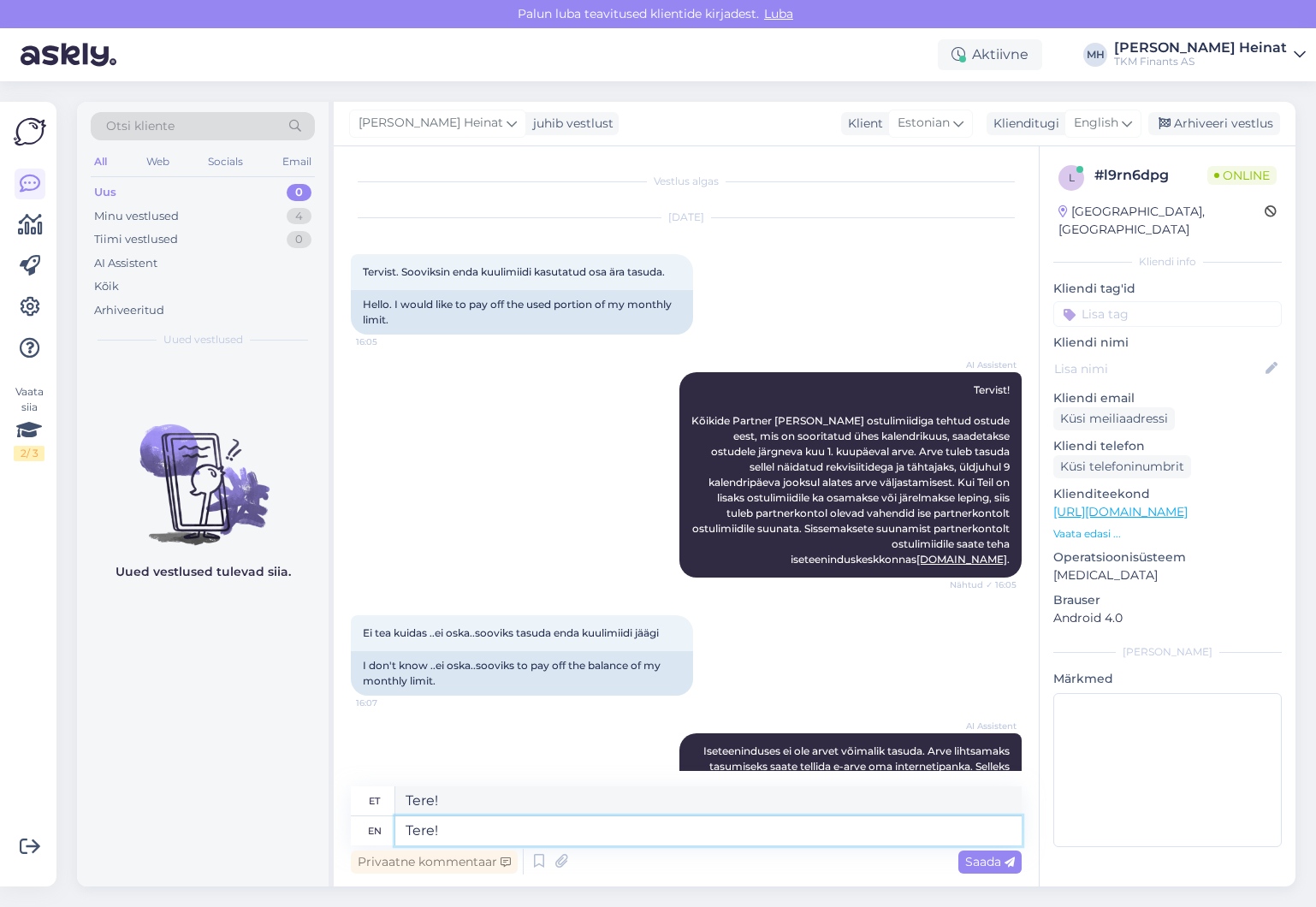
paste textarea "Ostulimiidi saldo positiivseks muutmiseks või tulevaste ostude tarbeks ettemaks…"
type textarea "Tere! Ostulimiidi saldo positiivseks muutmiseks või tulevaste ostude tarbeks et…"
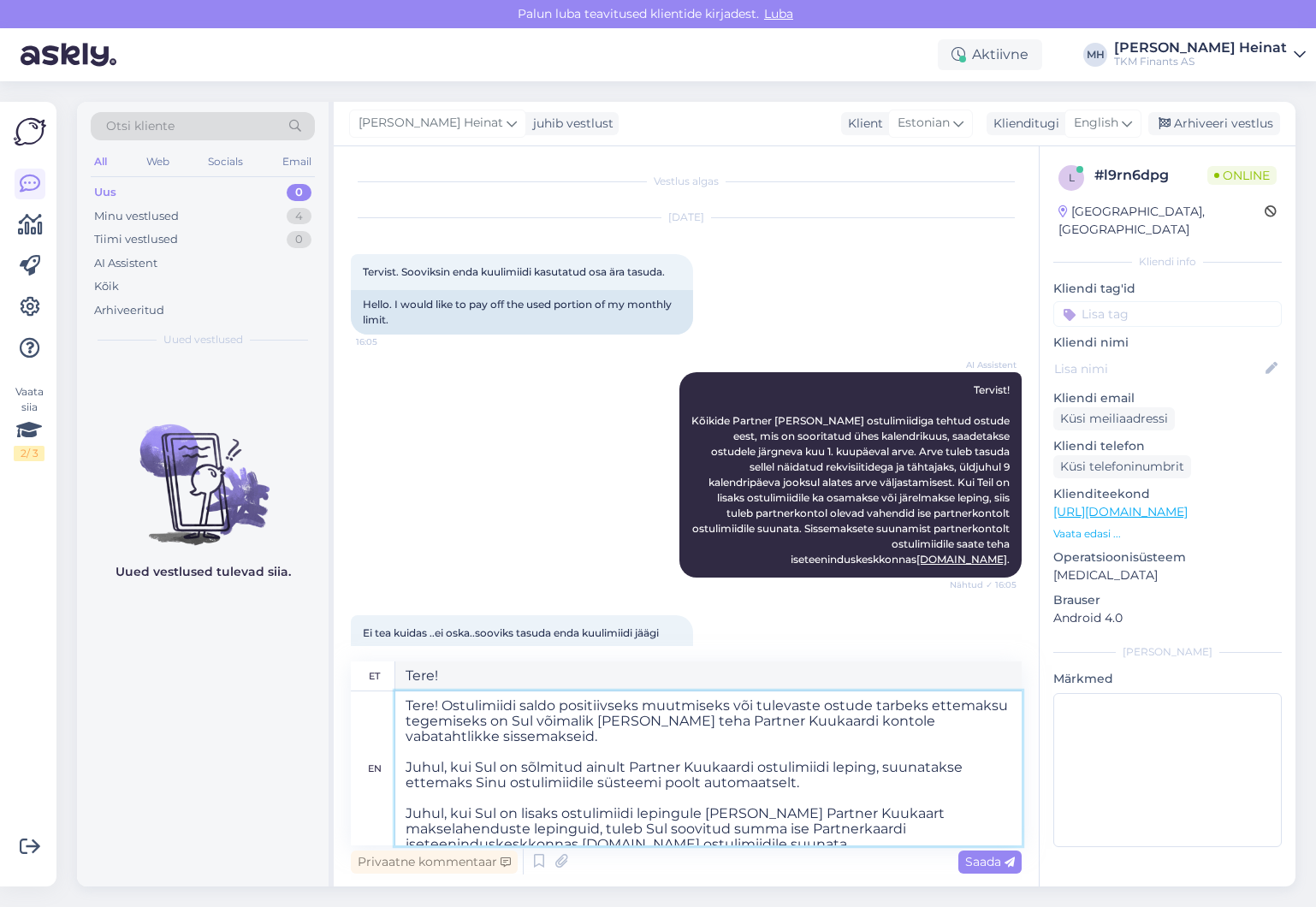
scroll to position [145, 0]
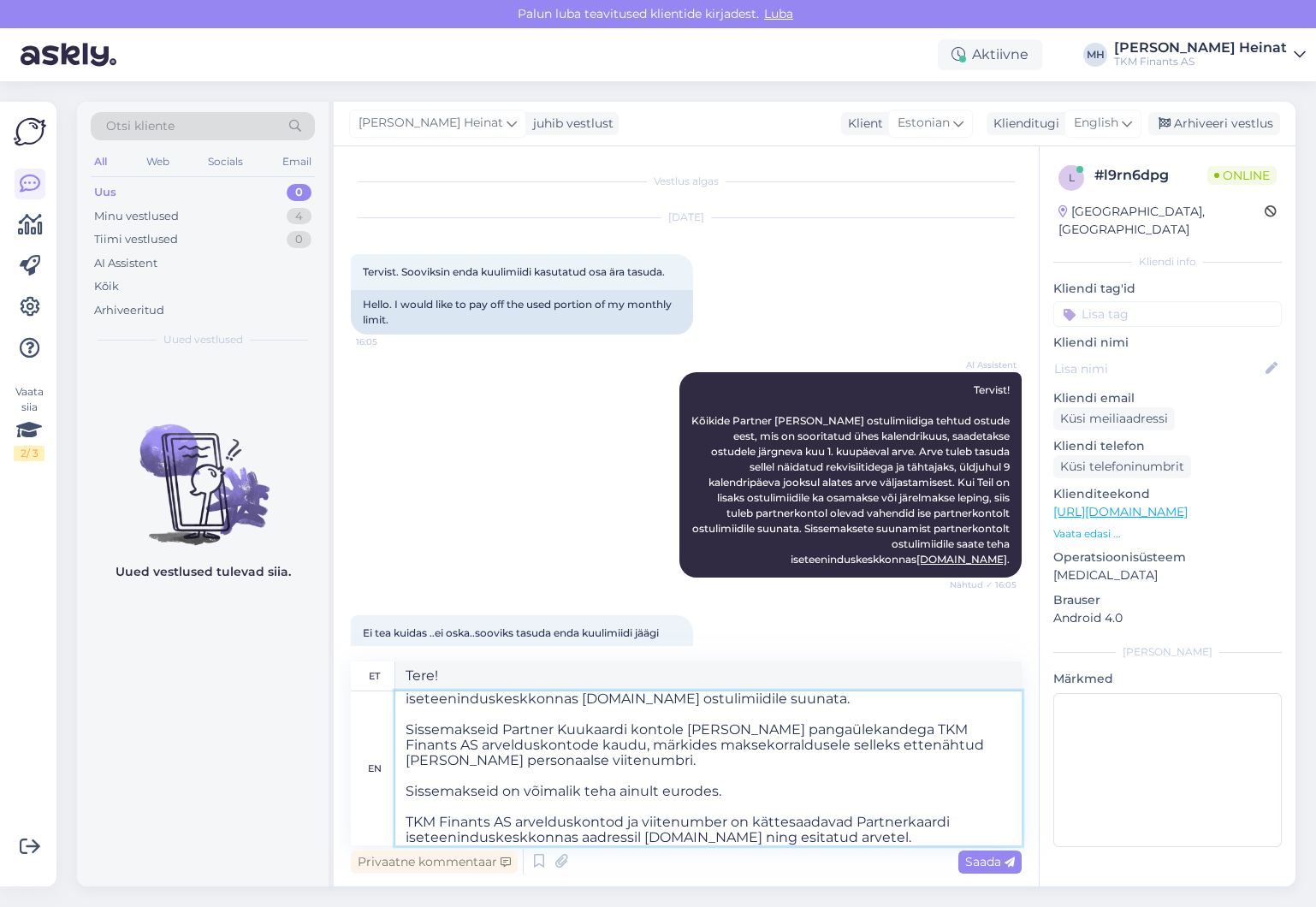
type textarea "Tere! Ostulimiidi saldo positiivseks muutmiseks või tulevaste ostude tarbeks et…"
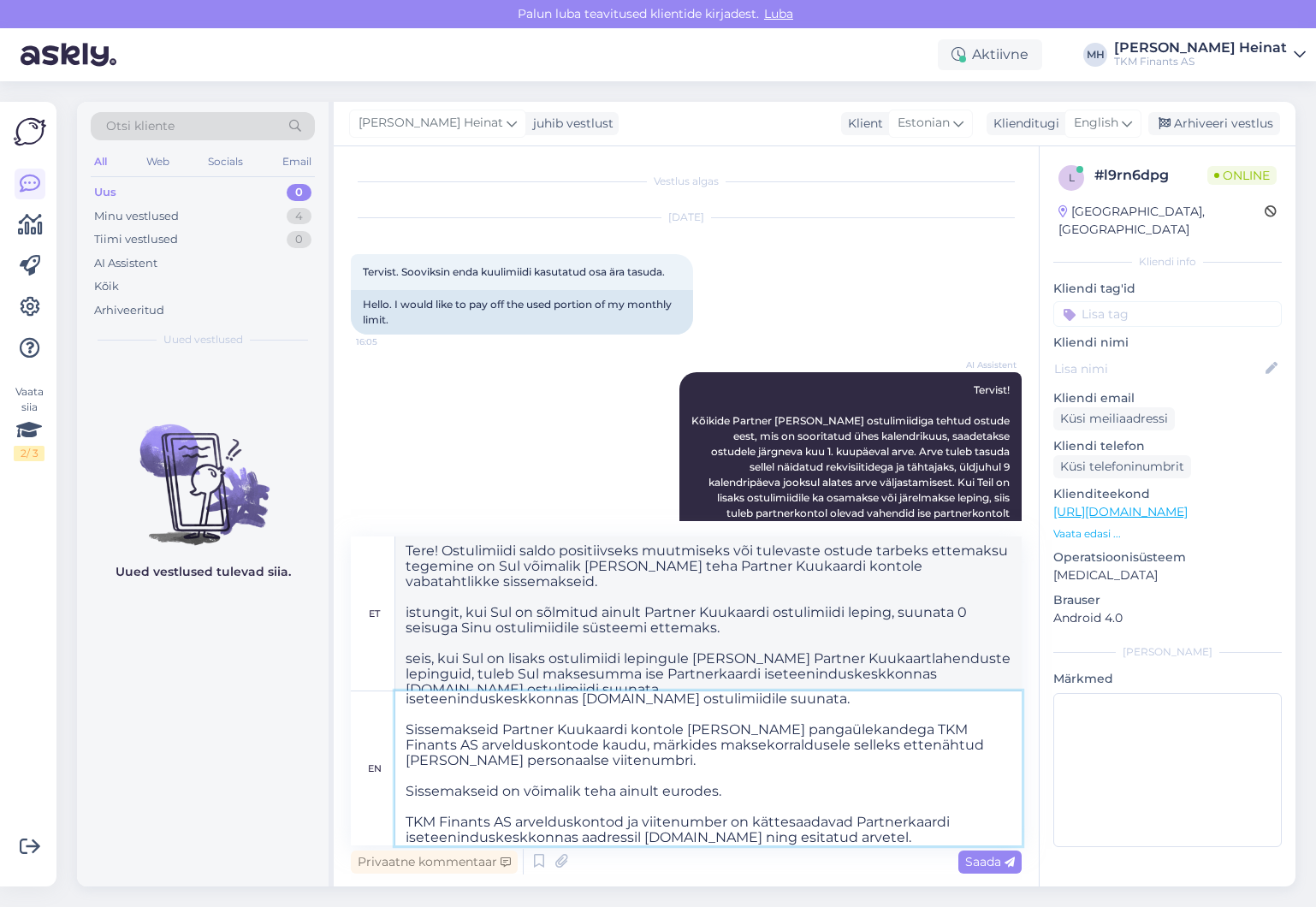
scroll to position [0, 0]
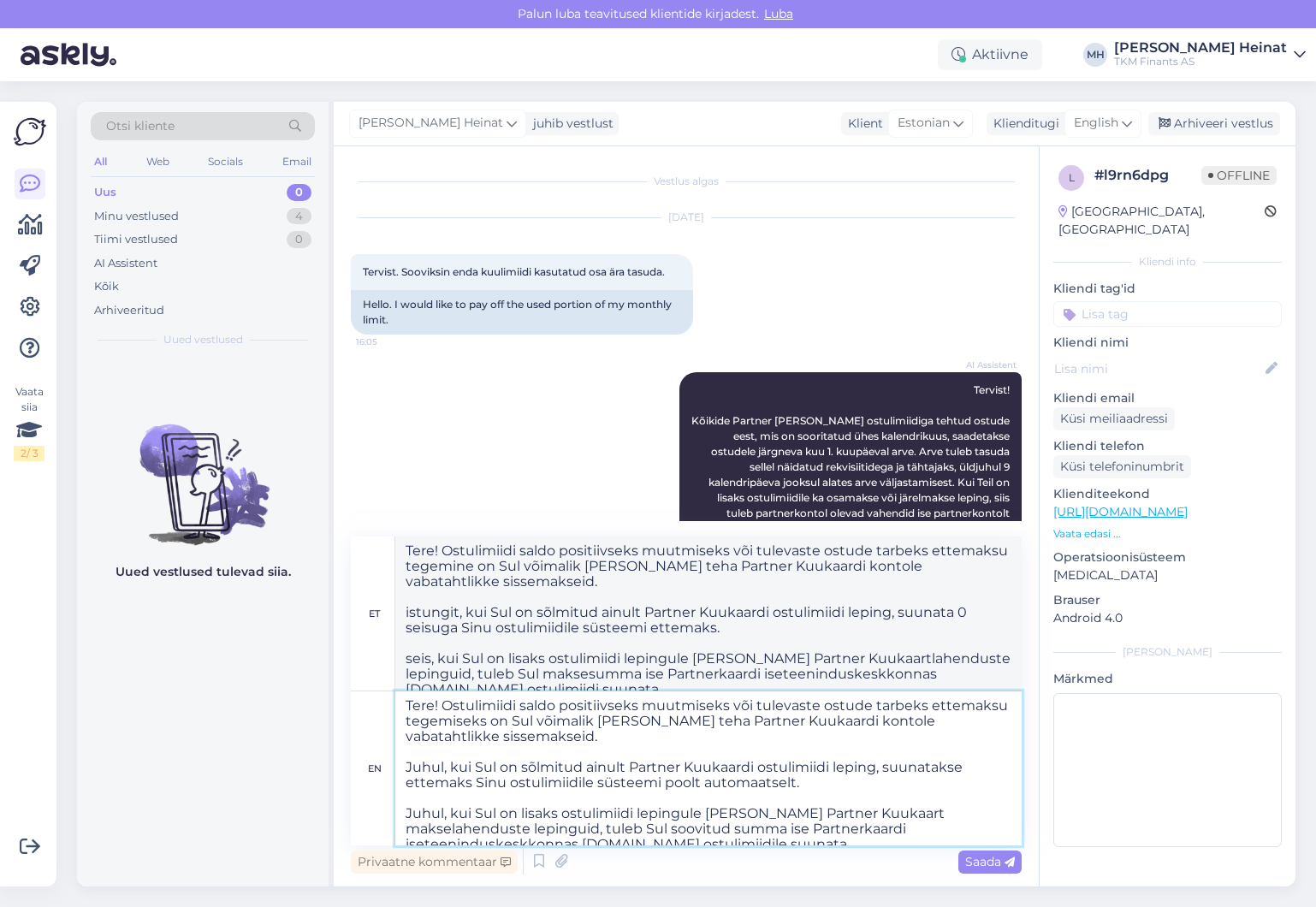
drag, startPoint x: 609, startPoint y: 722, endPoint x: 586, endPoint y: 722, distance: 23.0
click at [586, 722] on textarea "Tere! Ostulimiidi saldo positiivseks muutmiseks või tulevaste ostude tarbeks et…" at bounding box center [708, 768] width 627 height 154
type textarea "Tere! Ostulimiidi saldo positiivseks muutmiseks või tulevaste ostude tarbeks et…"
drag, startPoint x: 499, startPoint y: 767, endPoint x: 471, endPoint y: 767, distance: 28.0
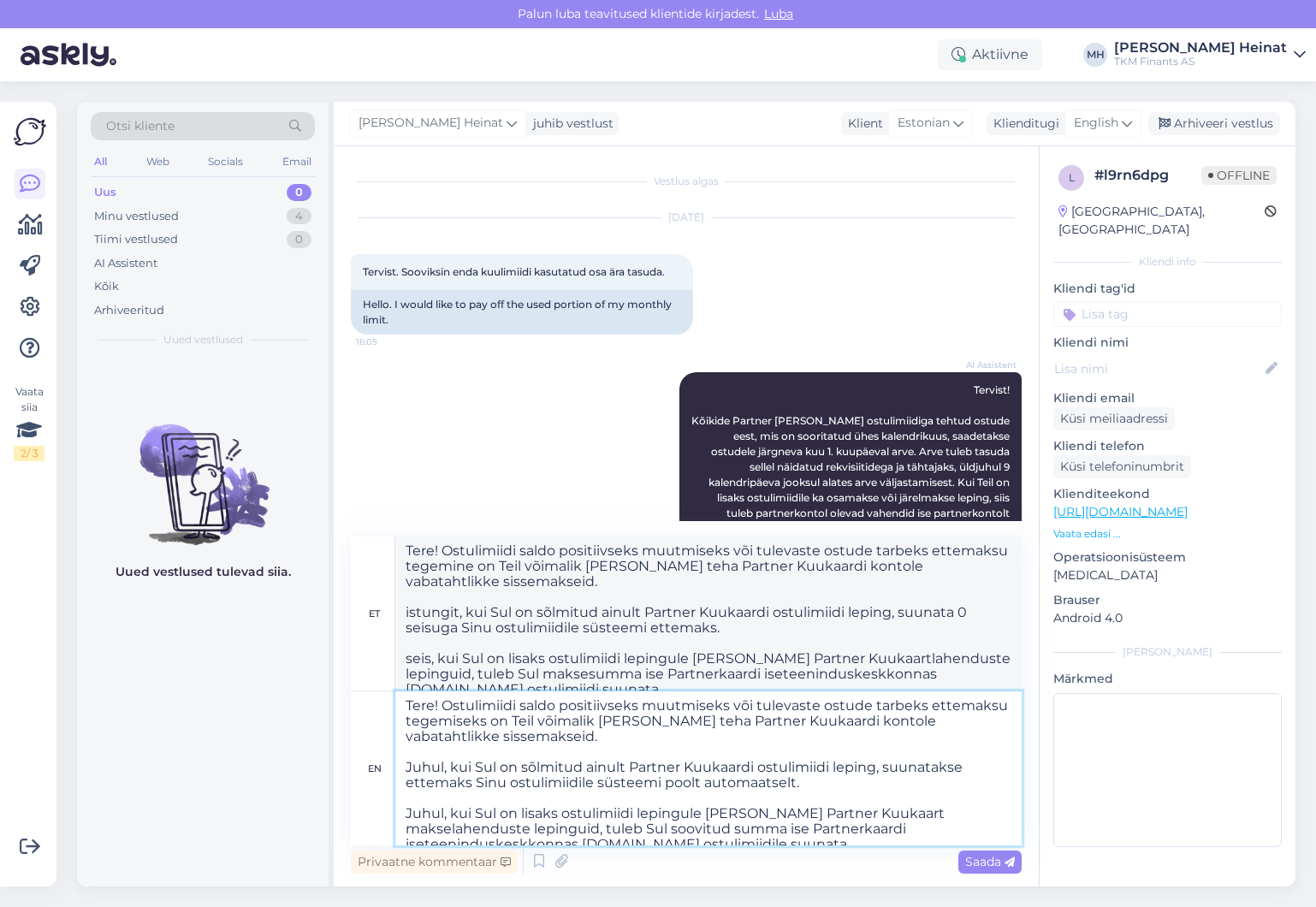
click at [471, 767] on textarea "Tere! Ostulimiidi saldo positiivseks muutmiseks või tulevaste ostude tarbeks et…" at bounding box center [708, 768] width 627 height 154
type textarea "Tere! Ostulimiidi saldo positiivseks muutmiseks või tulevaste ostude tarbeks et…"
click at [471, 766] on textarea "Tere! Ostulimiidi saldo positiivseks muutmiseks või tulevaste ostude tarbeks et…" at bounding box center [708, 768] width 627 height 154
type textarea "Tere! Ostulimiidi saldo positiivseks muutmiseks või tulevaste ostude tarbeks et…"
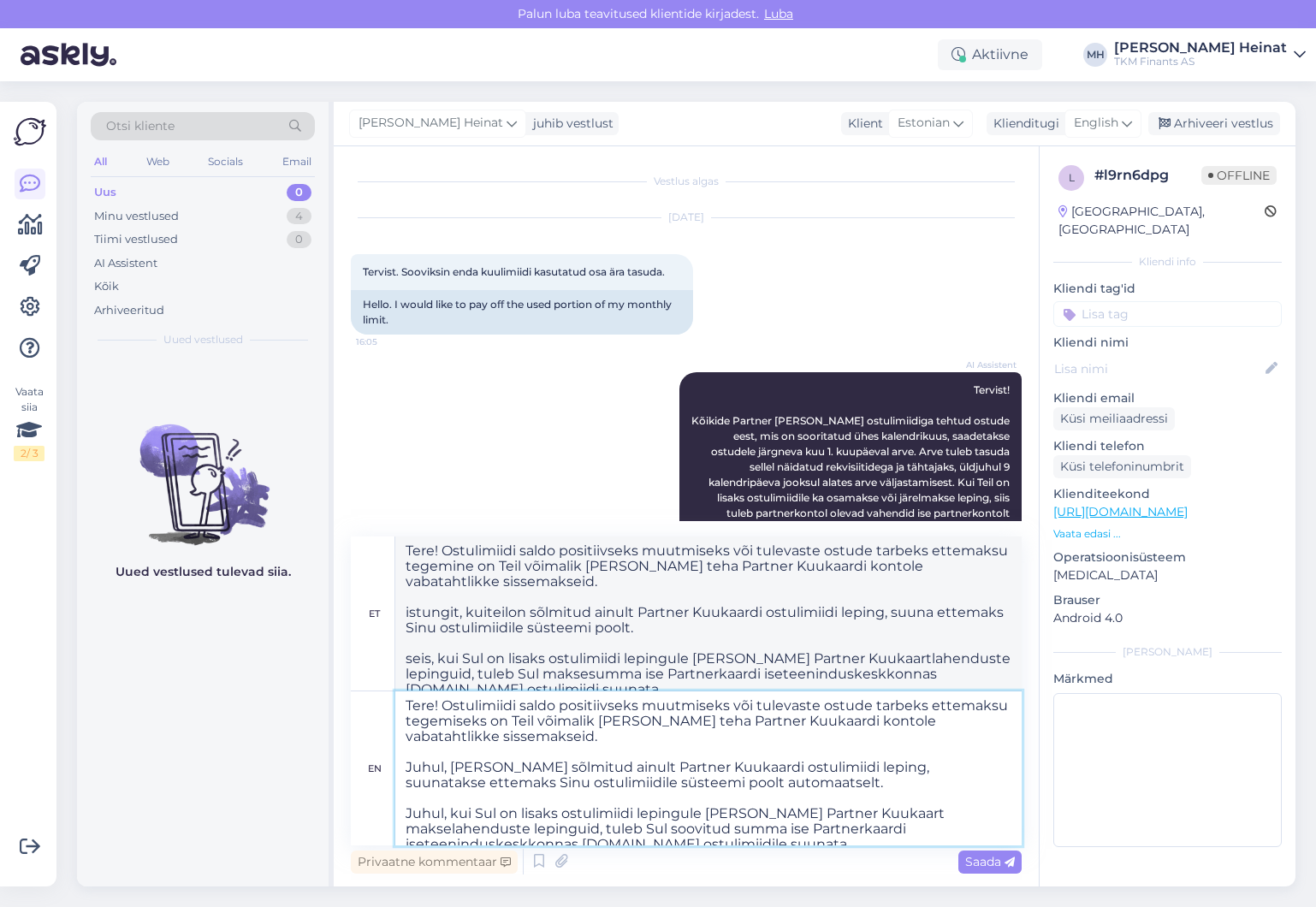
type textarea "Tere! Ostulimiidi saldo positiivseks muutmiseks või tulevaste ostude tarbeks et…"
click at [498, 766] on textarea "Tere! Ostulimiidi saldo positiivseks muutmiseks või tulevaste ostude tarbeks et…" at bounding box center [708, 768] width 627 height 154
type textarea "Tere! Ostulimiidi saldo positiivseks muutmiseks või tulevaste ostude tarbeks et…"
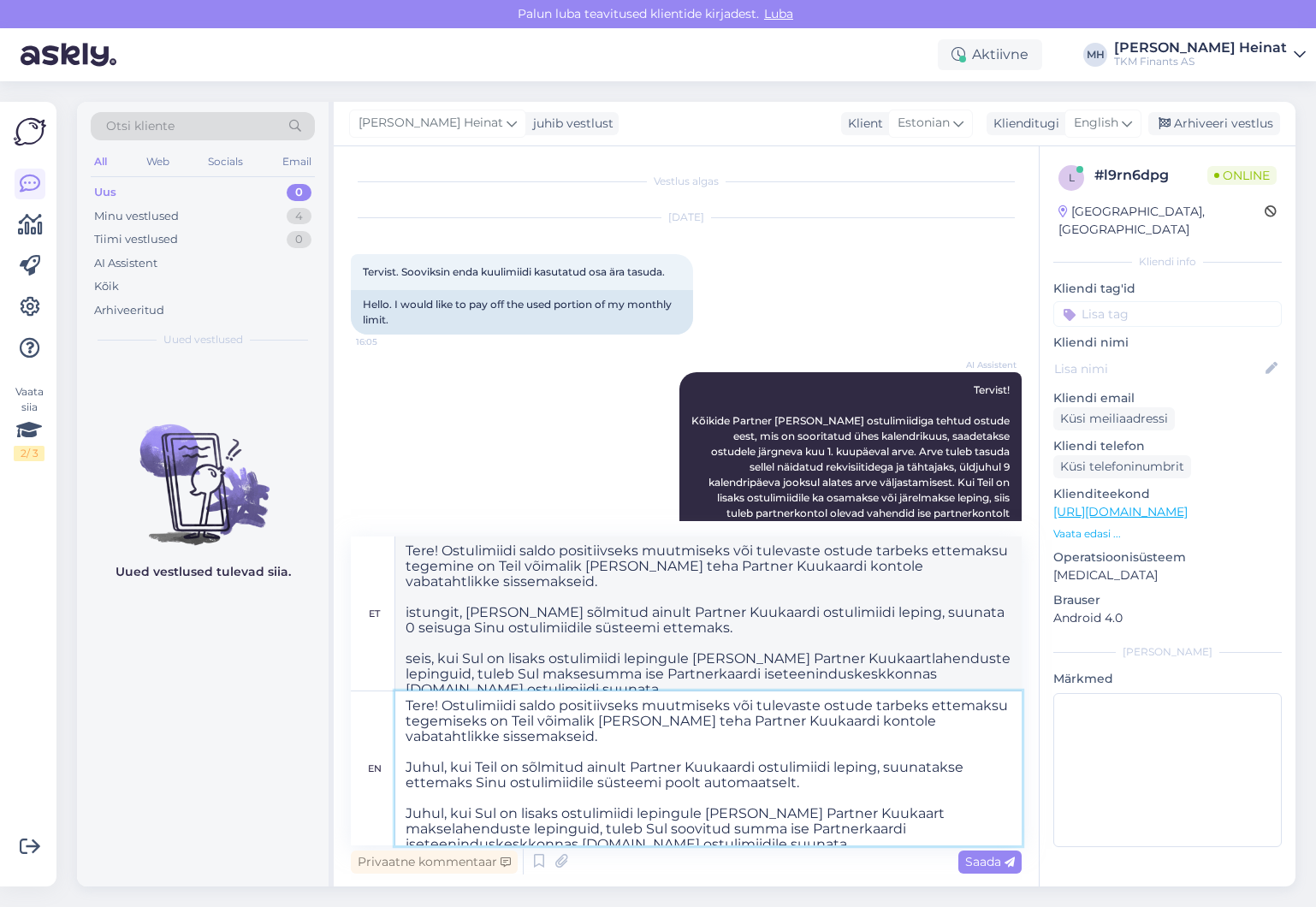
type textarea "Tere! Ostulimiidi saldo positiivseks muutmiseks või tulevaste ostude tarbeks et…"
drag, startPoint x: 502, startPoint y: 781, endPoint x: 474, endPoint y: 785, distance: 28.3
click at [474, 785] on textarea "Tere! Ostulimiidi saldo positiivseks muutmiseks või tulevaste ostude tarbeks et…" at bounding box center [708, 768] width 627 height 154
type textarea "Tere! Ostulimiidi saldo positiivseks muutmiseks või tulevaste ostude tarbeks et…"
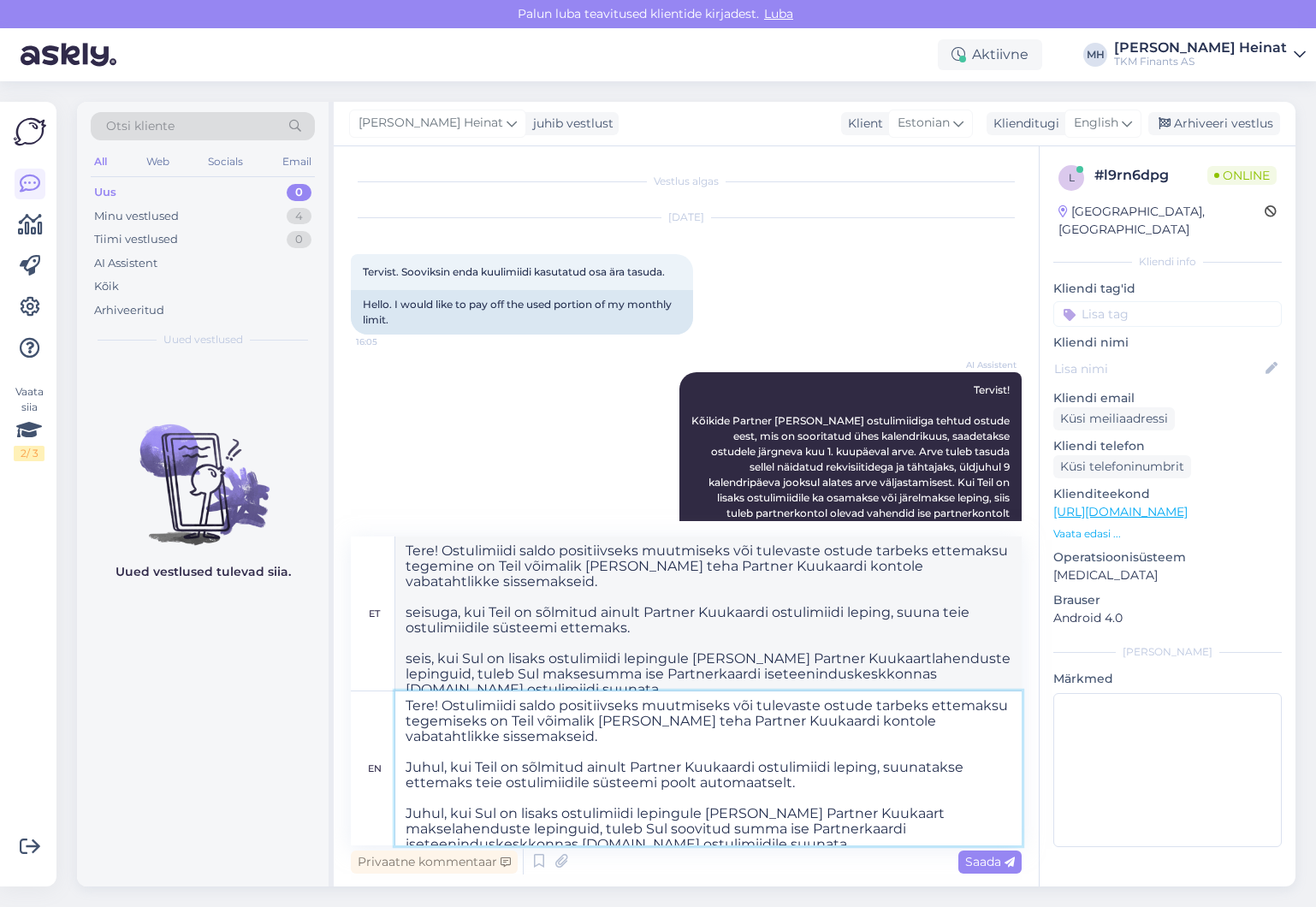
click at [482, 783] on textarea "Tere! Ostulimiidi saldo positiivseks muutmiseks või tulevaste ostude tarbeks et…" at bounding box center [708, 768] width 627 height 154
type textarea "Tere! Ostulimiidi saldo positiivseks muutmiseks või tulevaste ostude tarbeks et…"
drag, startPoint x: 496, startPoint y: 816, endPoint x: 476, endPoint y: 821, distance: 20.6
click at [476, 821] on textarea "Tere! Ostulimiidi saldo positiivseks muutmiseks või tulevaste ostude tarbeks et…" at bounding box center [708, 768] width 627 height 154
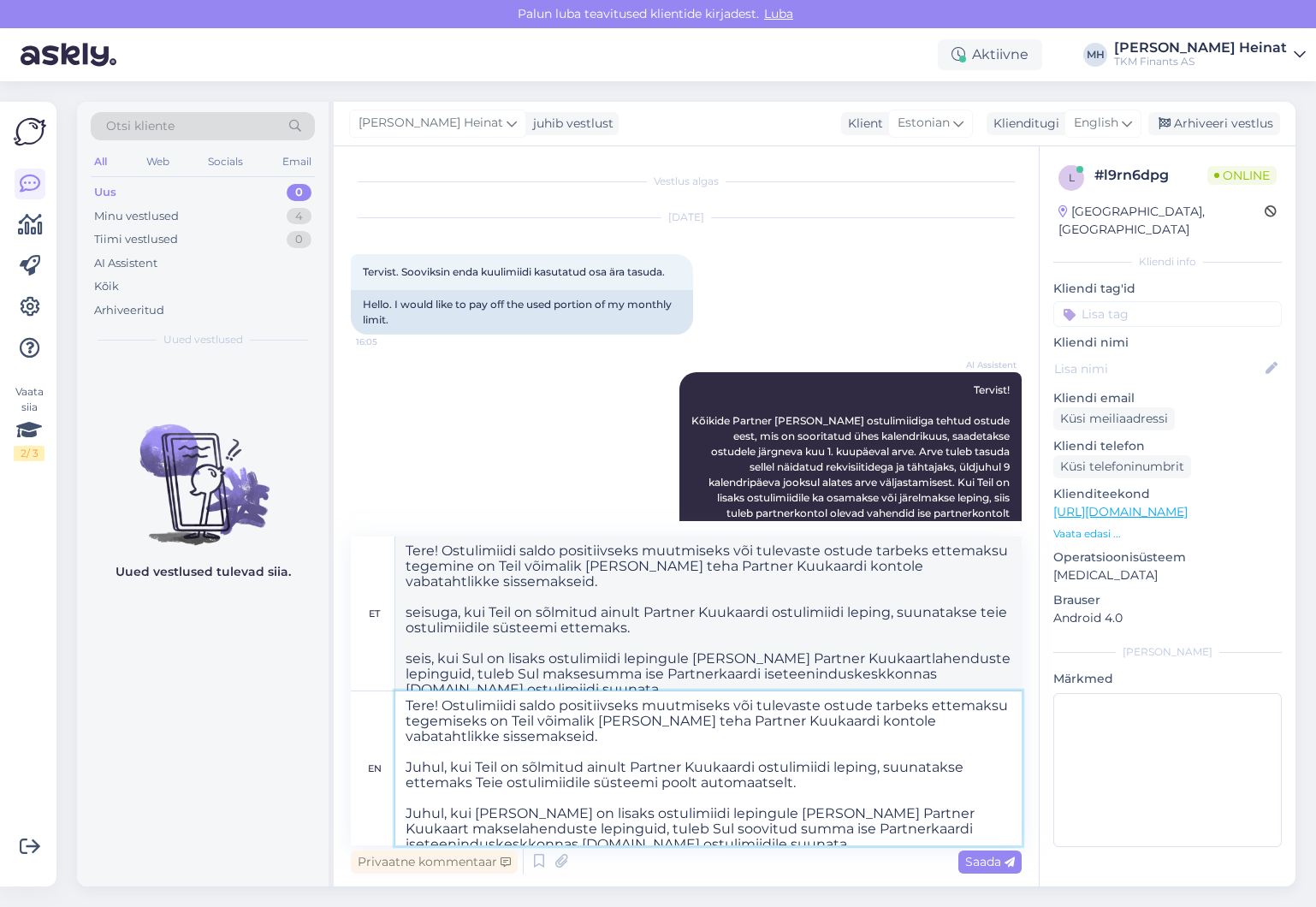
type textarea "Tere! Ostulimiidi saldo positiivseks muutmiseks või tulevaste ostude tarbeks et…"
click at [583, 828] on textarea "Tere! Ostulimiidi saldo positiivseks muutmiseks või tulevaste ostude tarbeks et…" at bounding box center [708, 768] width 627 height 154
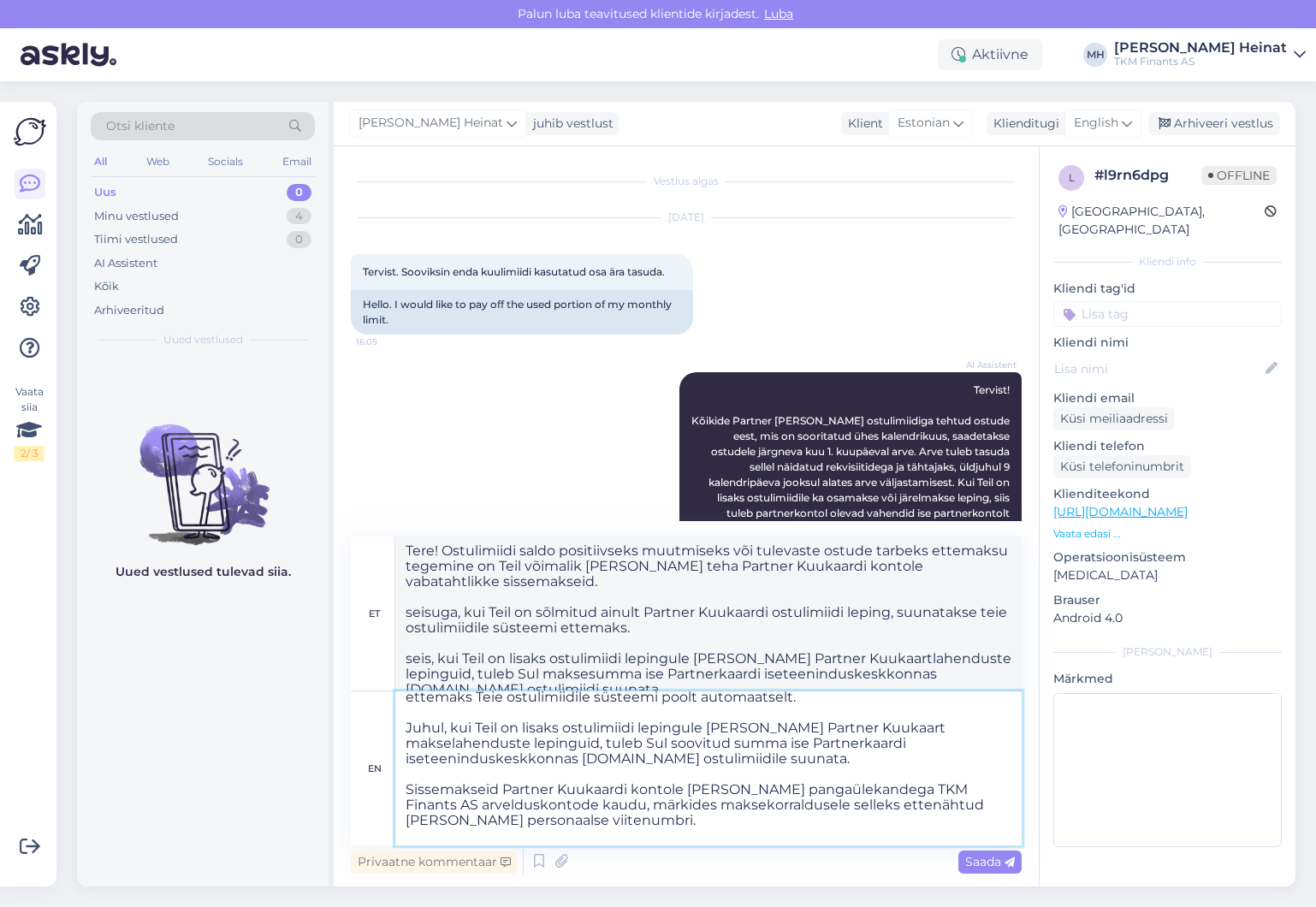
drag, startPoint x: 667, startPoint y: 738, endPoint x: 645, endPoint y: 746, distance: 23.4
click at [645, 746] on textarea "Tere! Ostulimiidi saldo positiivseks muutmiseks või tulevaste ostude tarbeks et…" at bounding box center [708, 768] width 627 height 154
type textarea "Tere! Ostulimiidi saldo positiivseks muutmiseks või tulevaste ostude tarbeks et…"
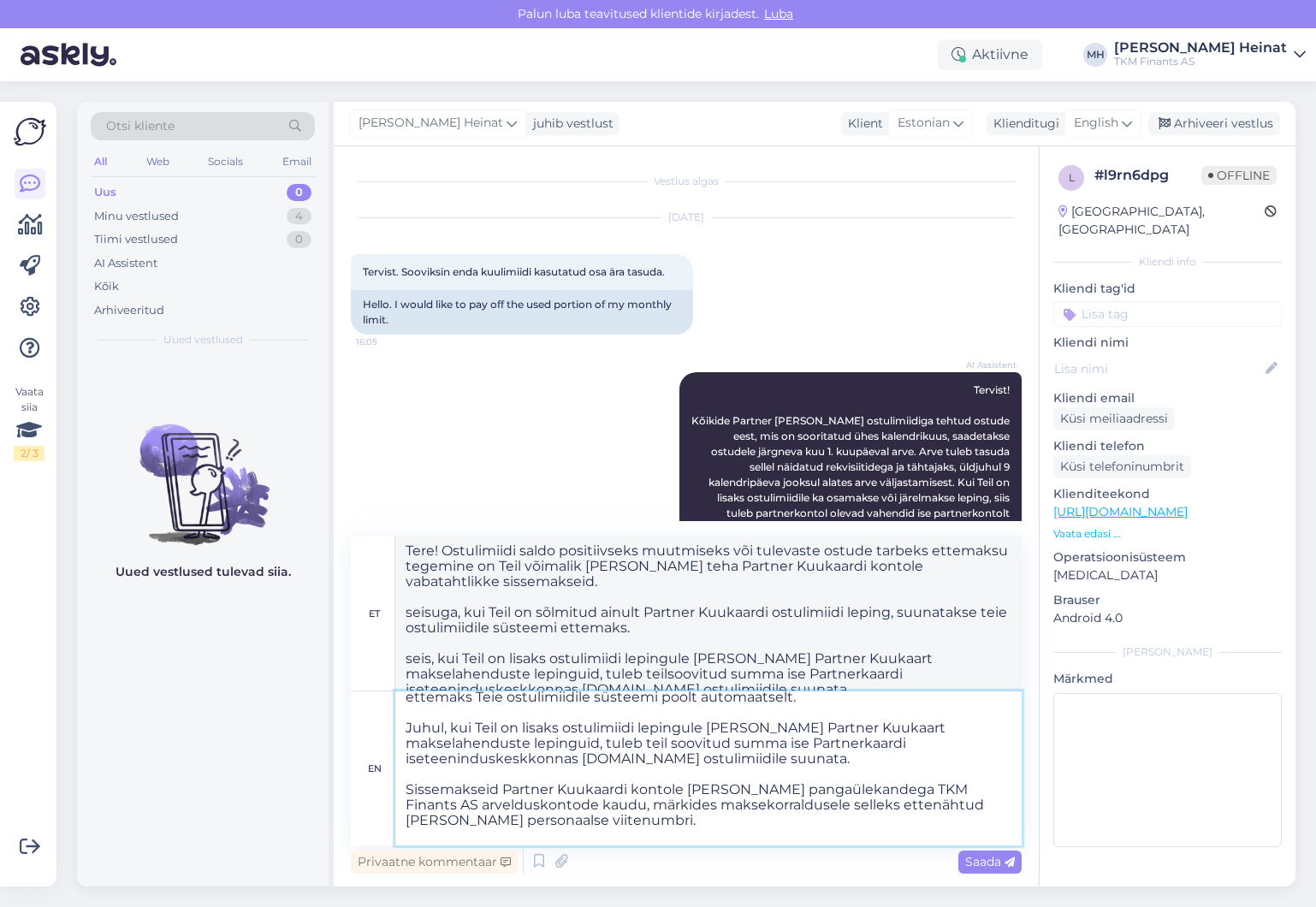
type textarea "Tere! Ostulimiidi saldo positiivseks muutmiseks või tulevaste ostude tarbeks et…"
click at [649, 749] on textarea "Tere! Ostulimiidi saldo positiivseks muutmiseks või tulevaste ostude tarbeks et…" at bounding box center [708, 768] width 627 height 154
type textarea "Tere! Ostulimiidi saldo positiivseks muutmiseks või tulevaste ostude tarbeks et…"
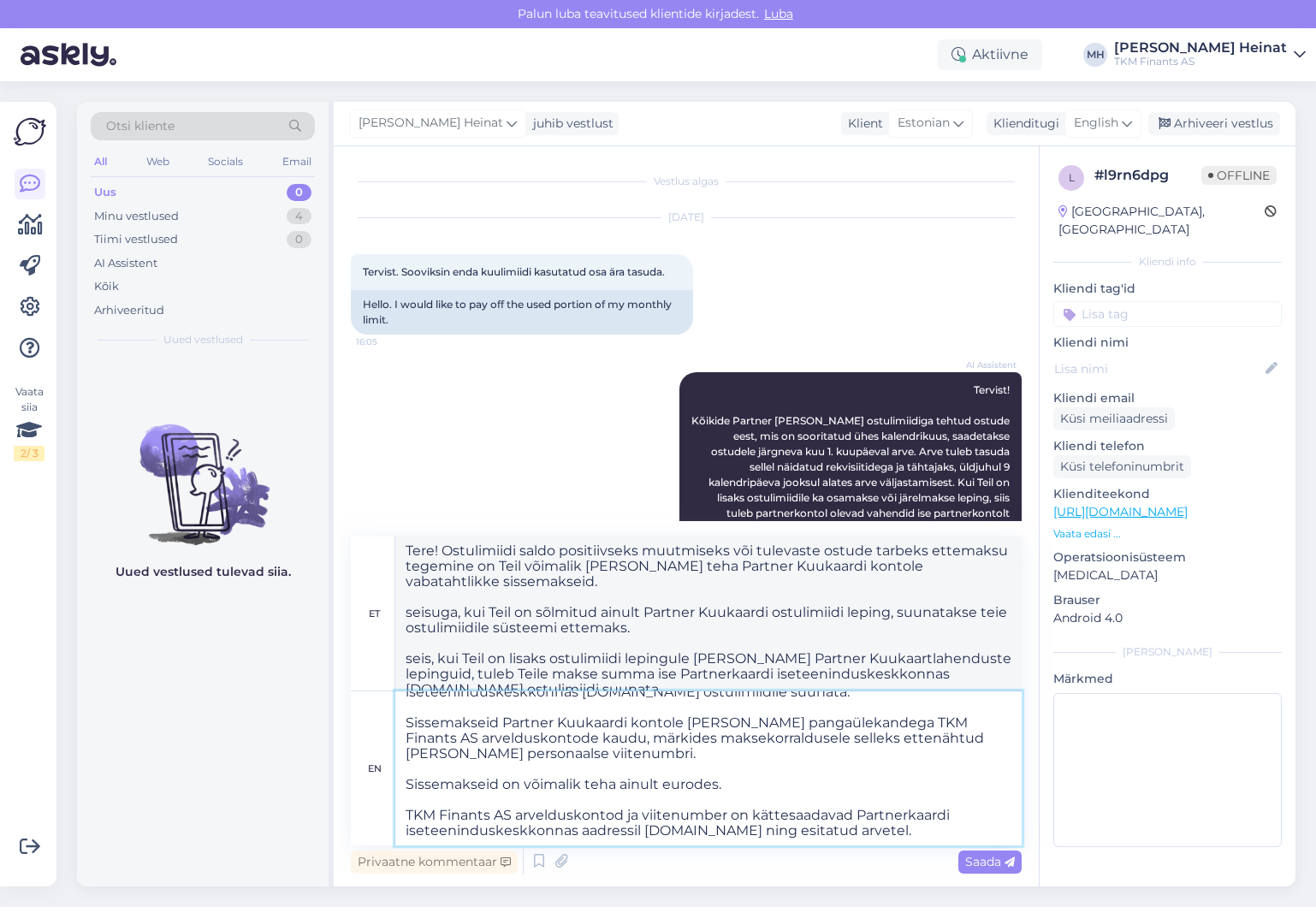
click at [958, 834] on textarea "Tere! Ostulimiidi saldo positiivseks muutmiseks või tulevaste ostude tarbeks et…" at bounding box center [708, 768] width 627 height 154
type textarea "Tere! Ostulimiidi saldo positiivseks muutmiseks või tulevaste ostude tarbeks et…"
click at [985, 862] on span "Saada" at bounding box center [989, 861] width 49 height 15
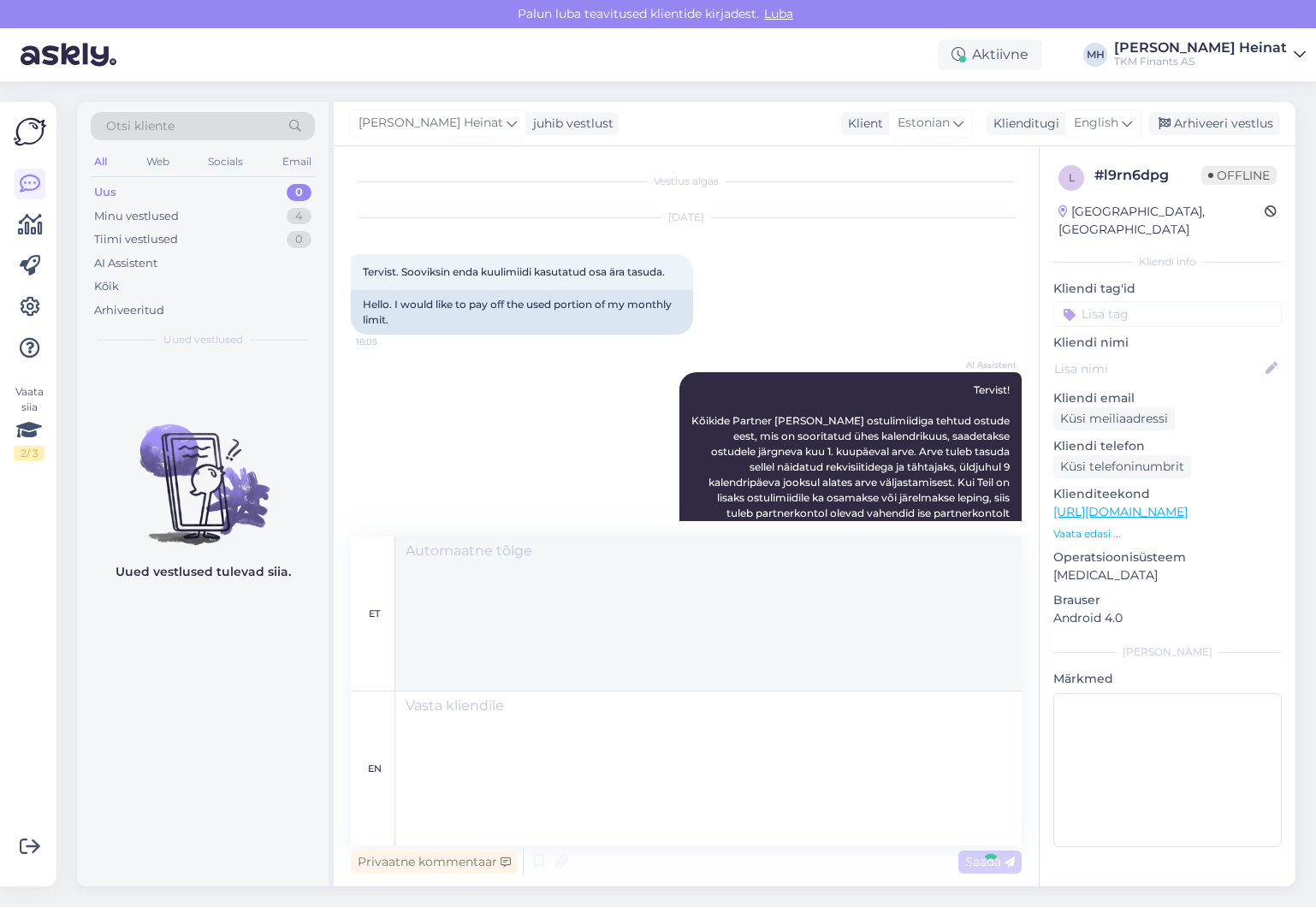
scroll to position [1219, 0]
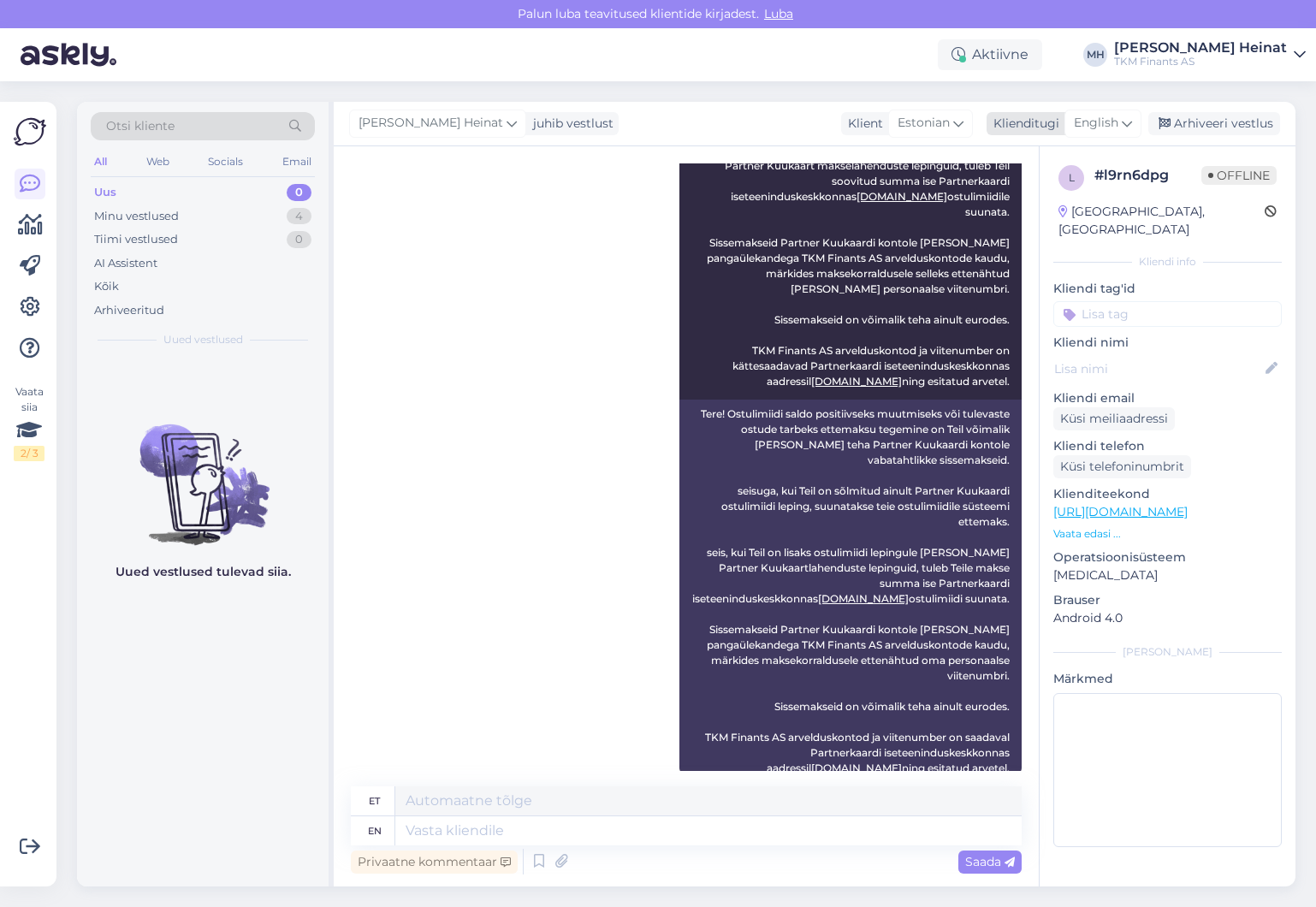
click at [1132, 123] on icon at bounding box center [1126, 123] width 10 height 19
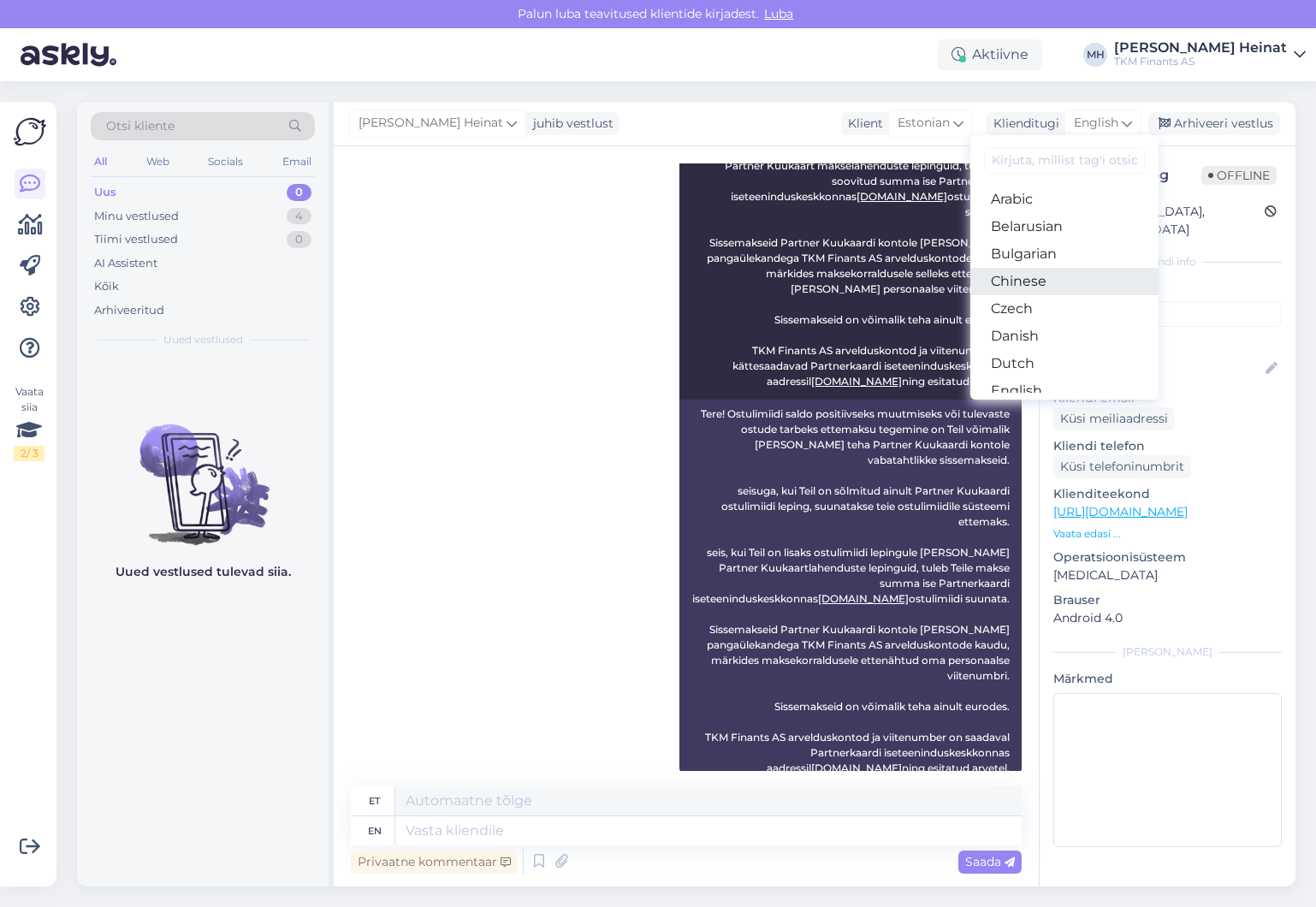
scroll to position [85, 0]
click at [1045, 331] on link "Estonian" at bounding box center [1064, 332] width 188 height 28
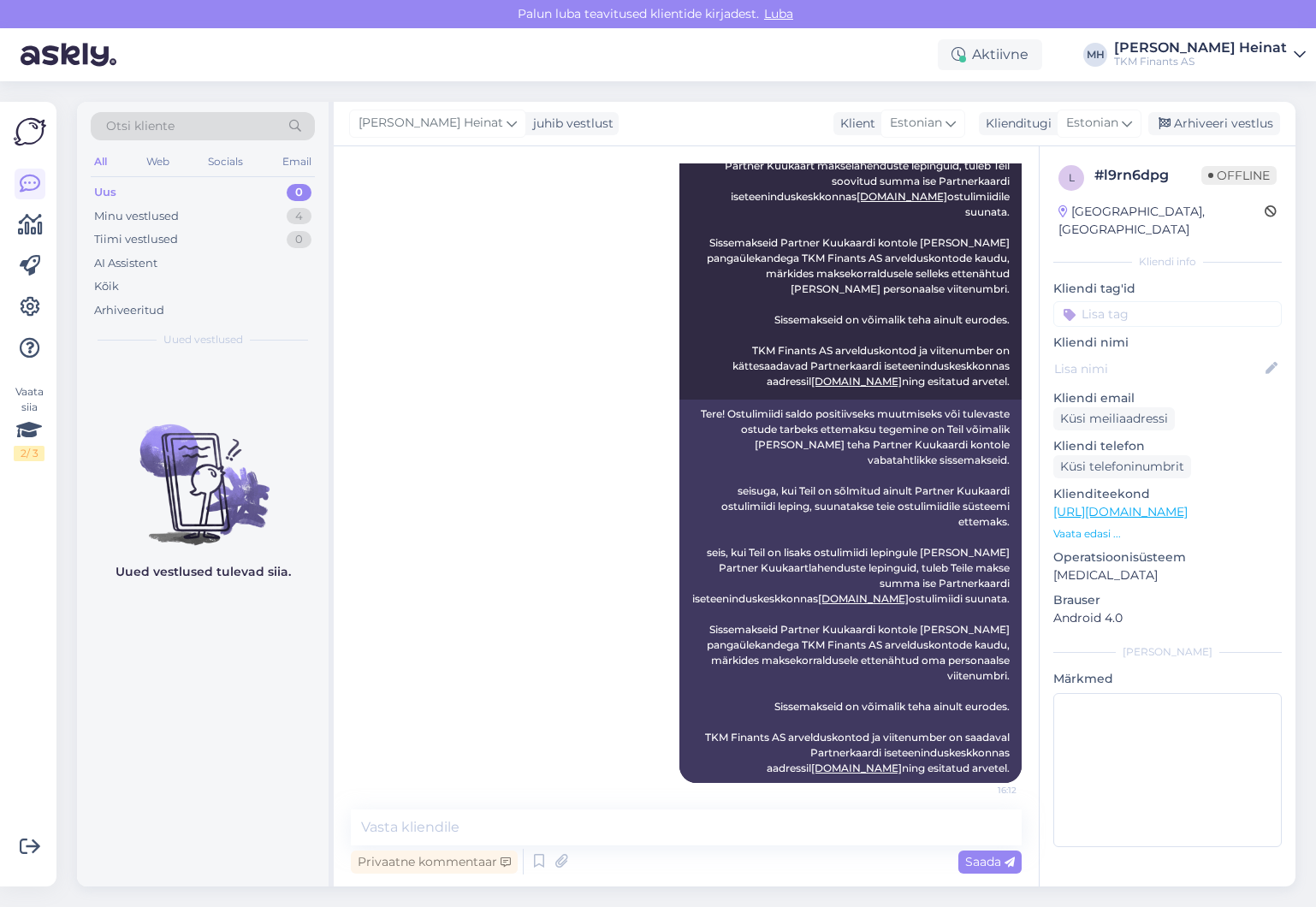
scroll to position [1196, 0]
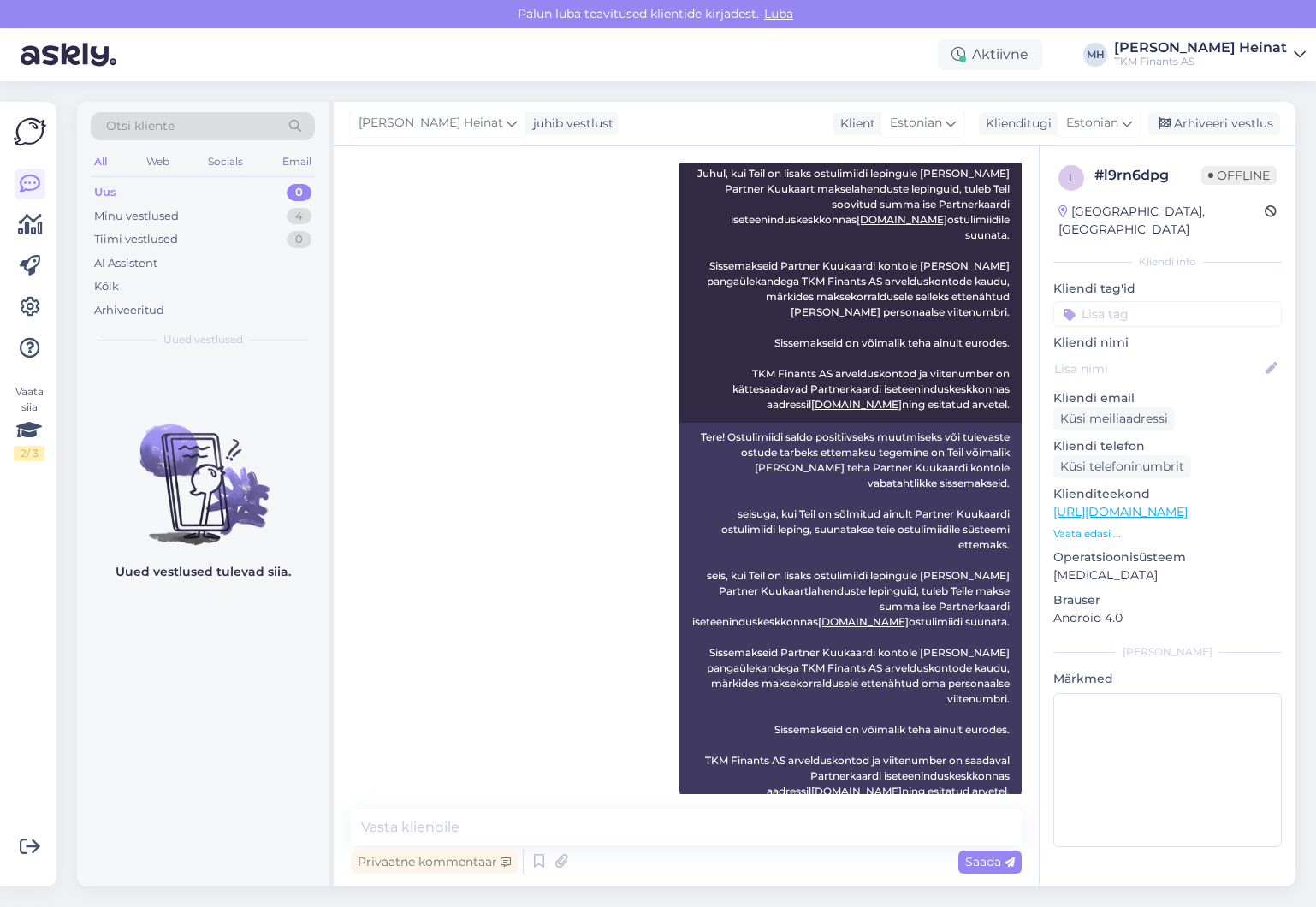
click at [524, 500] on div "Merle Heinat Tere! Ostulimiidi saldo positiivseks muutmiseks või tulevaste ostu…" at bounding box center [686, 411] width 670 height 826
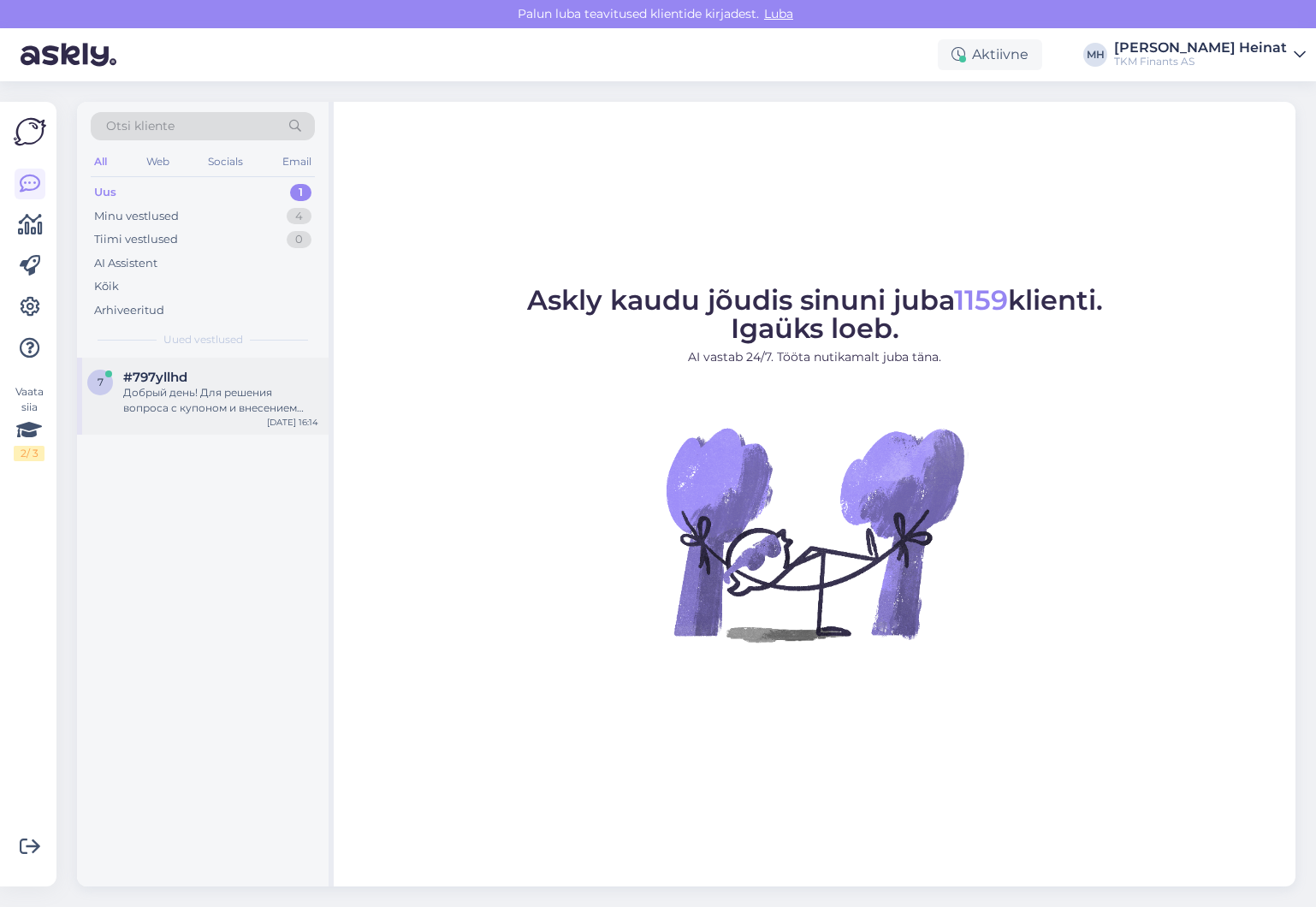
click at [168, 387] on div "Добрый день! Для решения вопроса с купоном и внесением изменений в договор или …" at bounding box center [220, 400] width 195 height 30
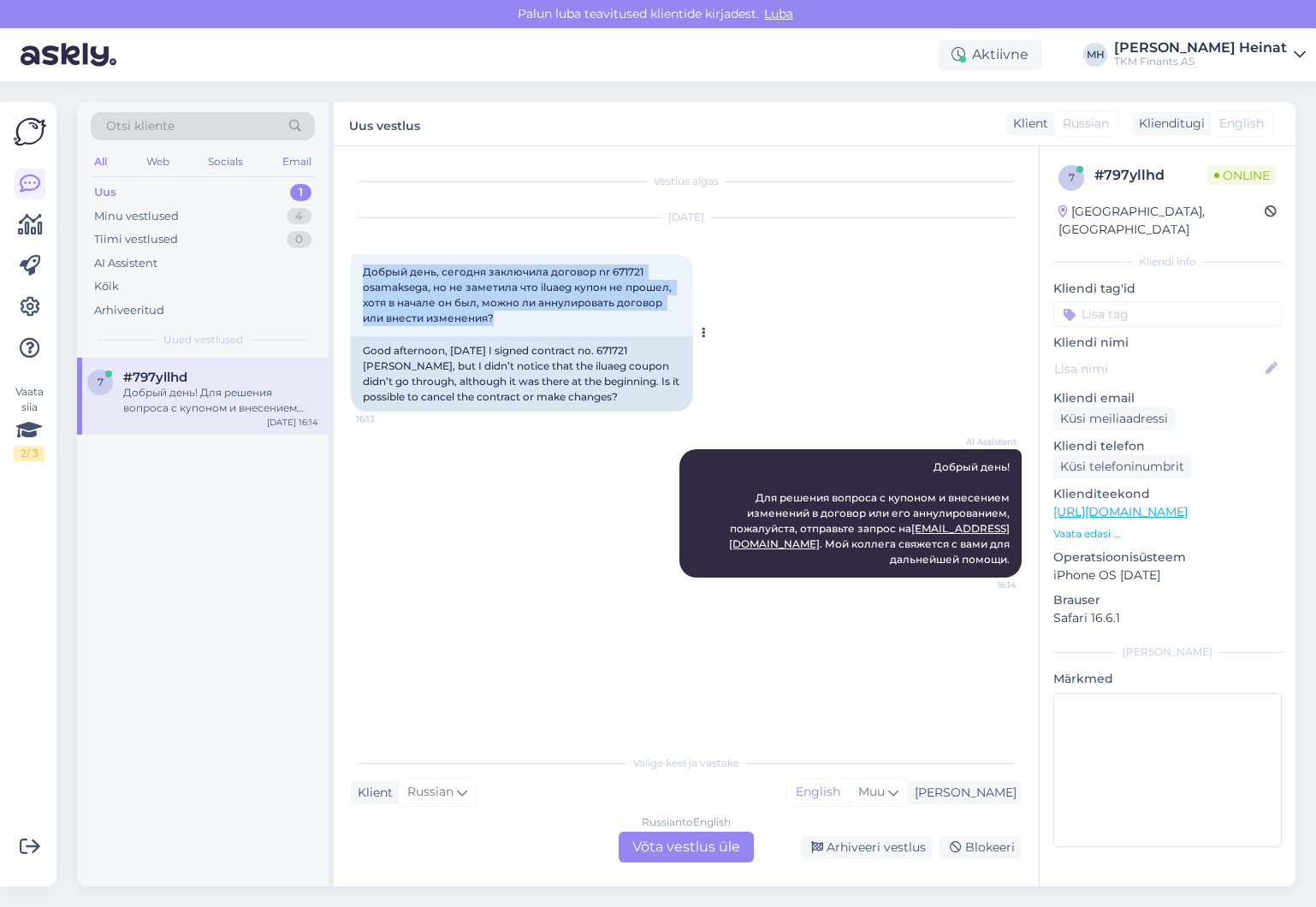
drag, startPoint x: 498, startPoint y: 319, endPoint x: 351, endPoint y: 270, distance: 155.0
click at [351, 270] on div "Добрый день, сегодня заключила договор nr 671721 osamaksega, но не заметила что…" at bounding box center [521, 295] width 342 height 82
copy span "Добрый день, сегодня заключила договор nr 671721 osamaksega, но не заметила что…"
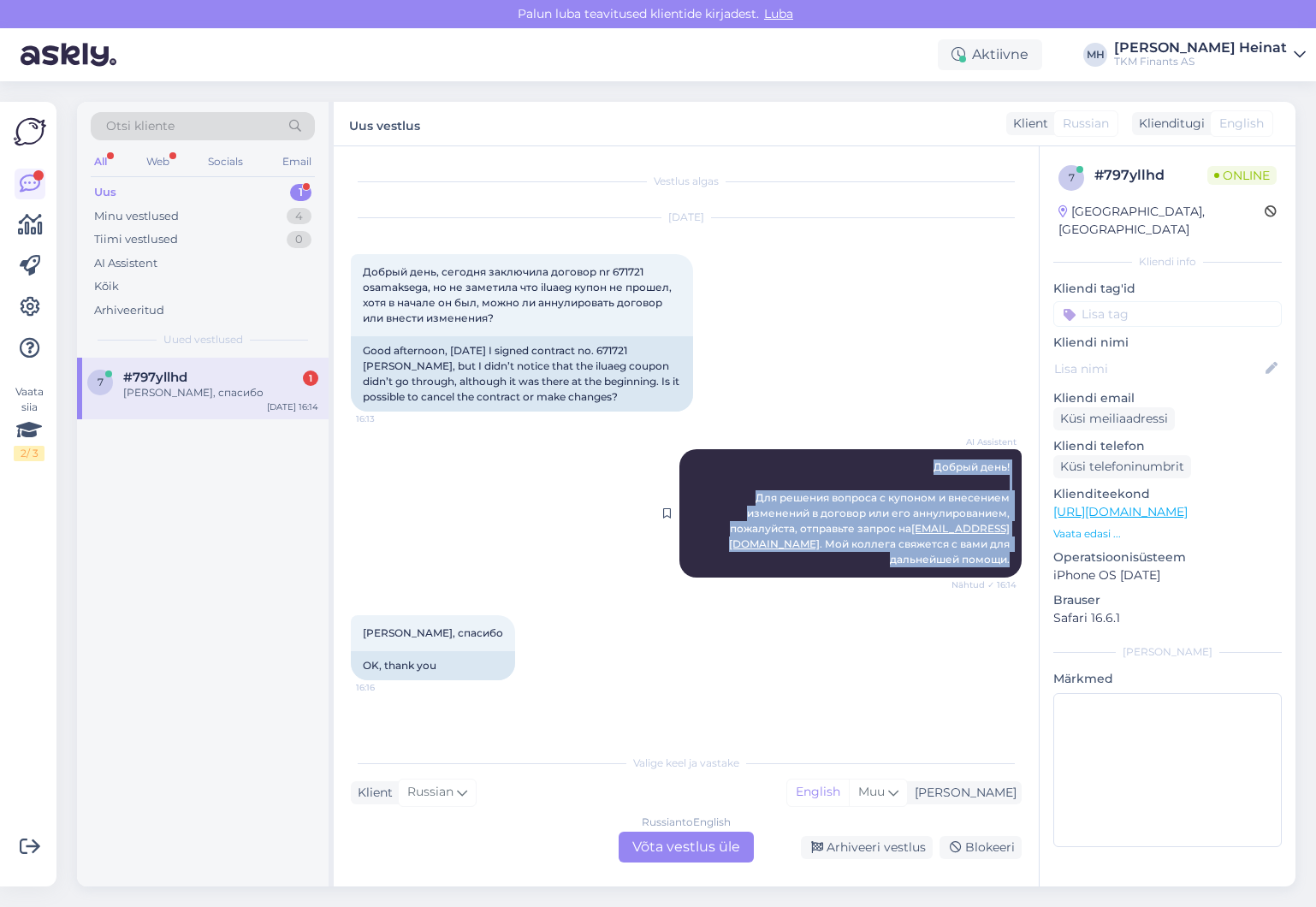
drag, startPoint x: 1013, startPoint y: 544, endPoint x: 760, endPoint y: 463, distance: 265.7
click at [760, 463] on div "AI Assistent Добрый день! Для решения вопроса с купоном и внесением изменений в…" at bounding box center [850, 513] width 342 height 128
copy span "Добрый день! Для решения вопроса с купоном и внесением изменений в договор или …"
click at [572, 523] on div "AI Assistent Добрый день! Для решения вопроса с купоном и внесением изменений в…" at bounding box center [686, 513] width 670 height 166
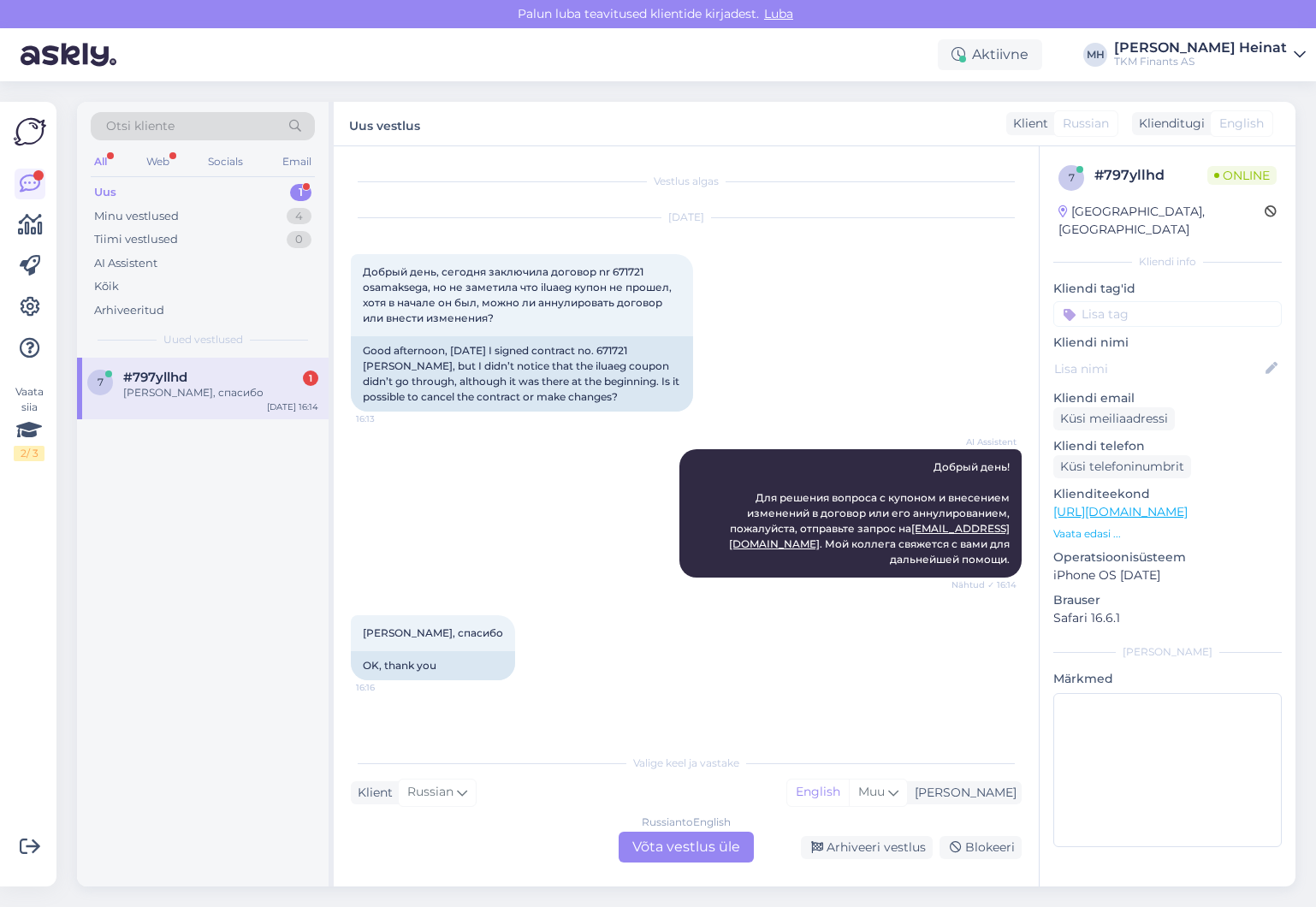
click at [919, 633] on div "Хорошо, спасибо 16:16 OK, thank you" at bounding box center [686, 648] width 670 height 103
click at [127, 279] on div "Kõik" at bounding box center [203, 286] width 224 height 24
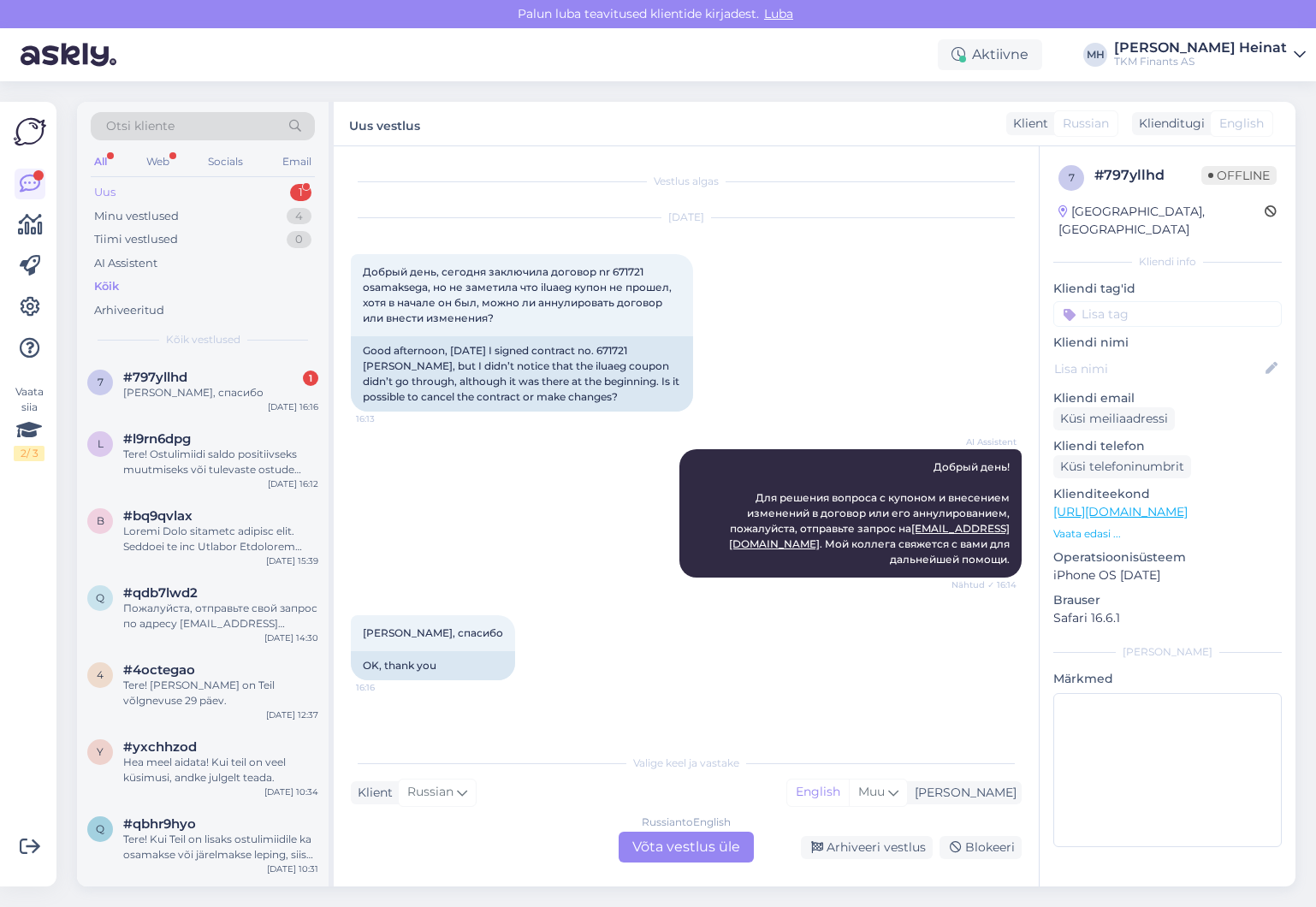
click at [161, 194] on div "Uus 1" at bounding box center [203, 192] width 224 height 24
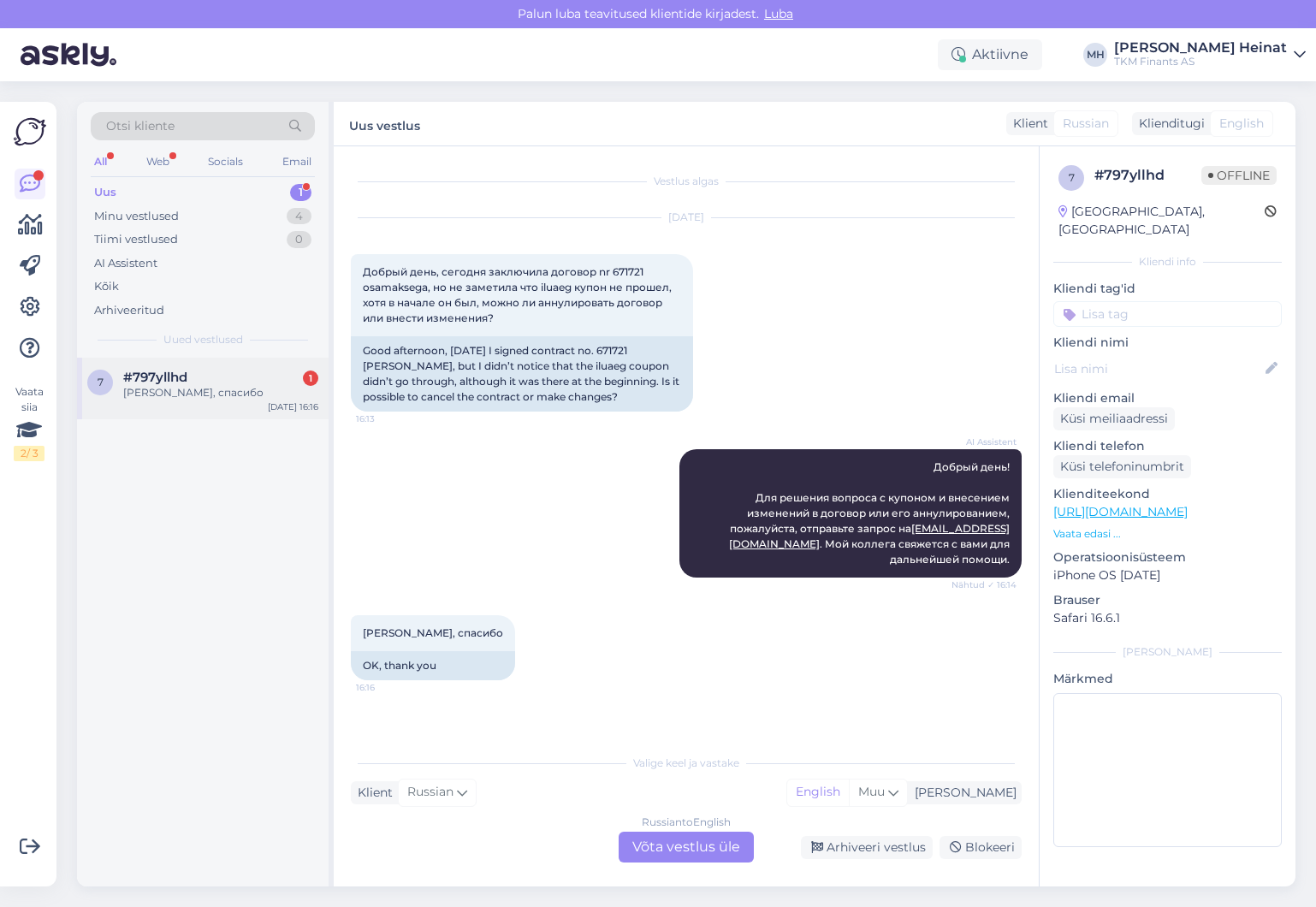
click at [175, 393] on div "[PERSON_NAME], спасибо" at bounding box center [220, 392] width 195 height 15
click at [696, 639] on div "Хорошо, спасибо 16:16 OK, thank you" at bounding box center [686, 648] width 670 height 103
drag, startPoint x: 1173, startPoint y: 179, endPoint x: 1086, endPoint y: 170, distance: 87.5
click at [1086, 170] on div "7 # 797yllhd Offline" at bounding box center [1168, 178] width 218 height 26
copy div "# 797yllhd"
